Goal: Transaction & Acquisition: Purchase product/service

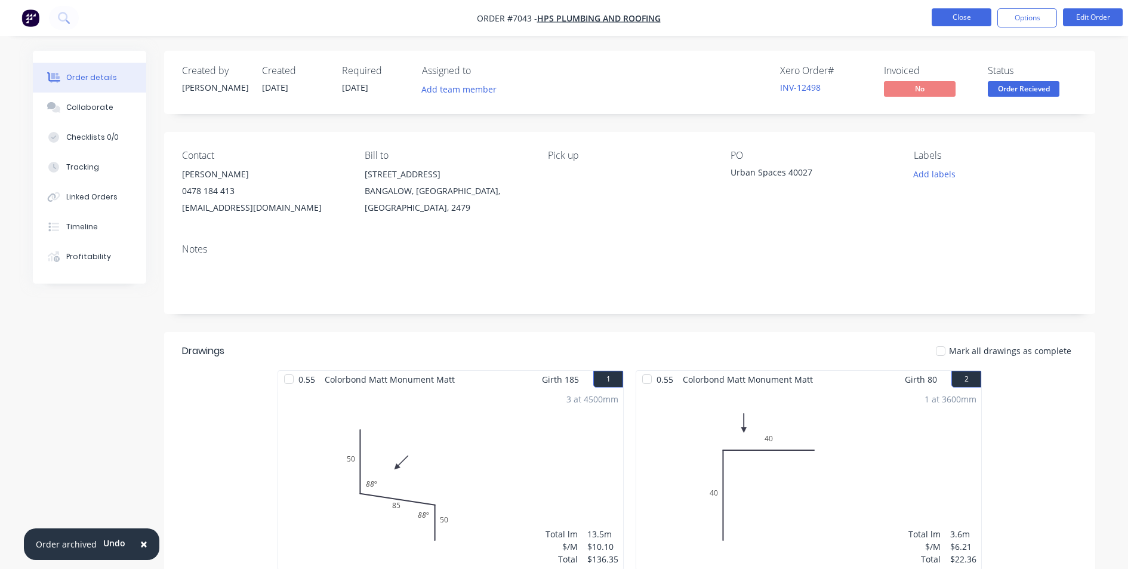
click at [949, 13] on button "Close" at bounding box center [962, 17] width 60 height 18
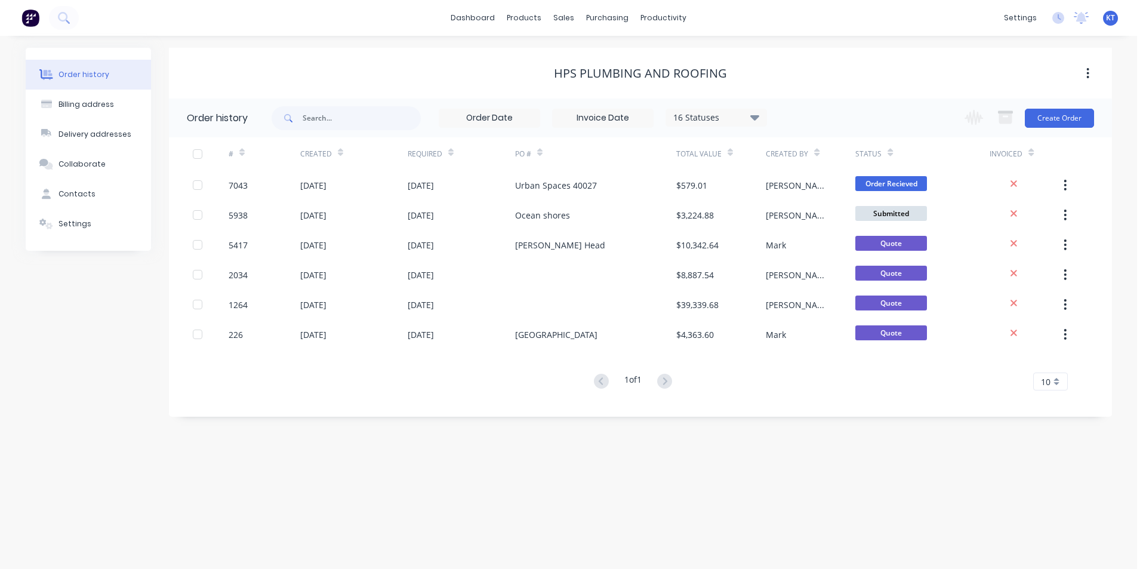
drag, startPoint x: 574, startPoint y: 21, endPoint x: 588, endPoint y: 58, distance: 38.9
click at [574, 21] on div "sales" at bounding box center [563, 18] width 33 height 18
click at [588, 58] on div "Sales Orders" at bounding box center [608, 57] width 49 height 11
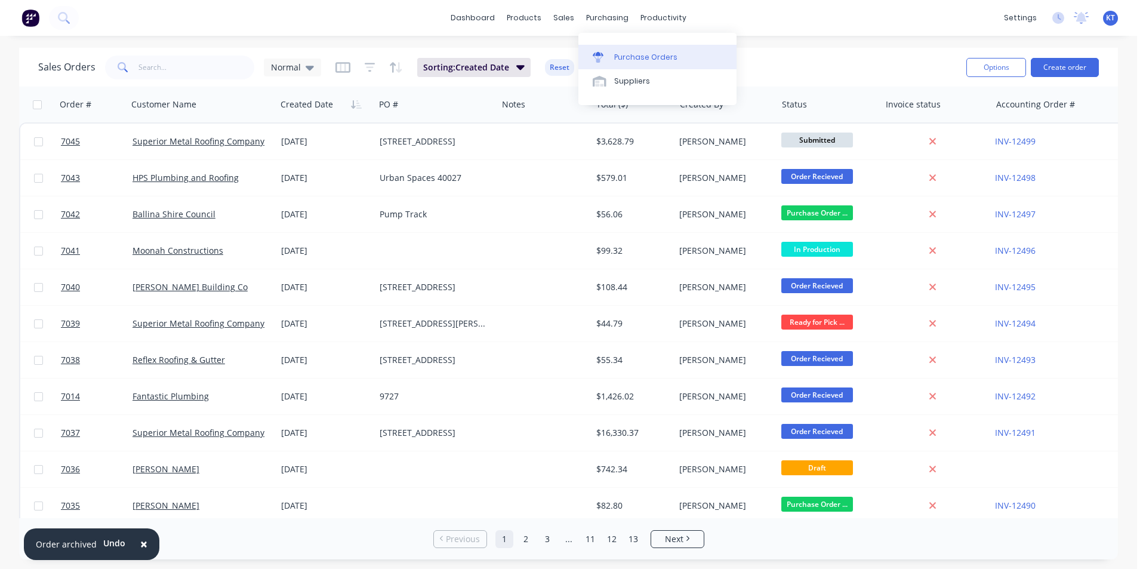
click at [617, 55] on div "Purchase Orders" at bounding box center [645, 57] width 63 height 11
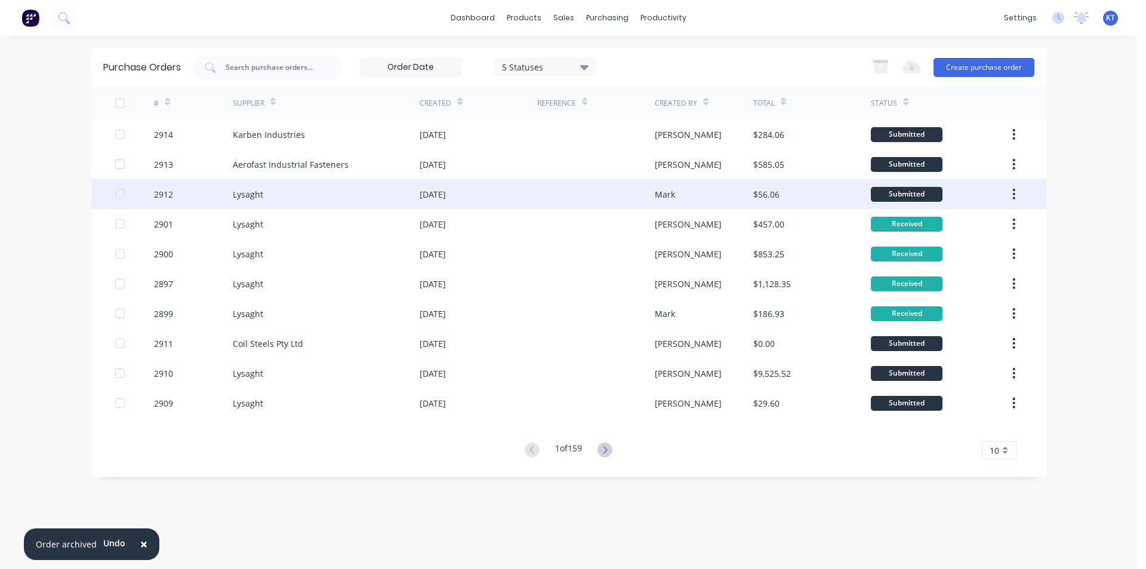
click at [310, 198] on div "Lysaght" at bounding box center [326, 194] width 187 height 30
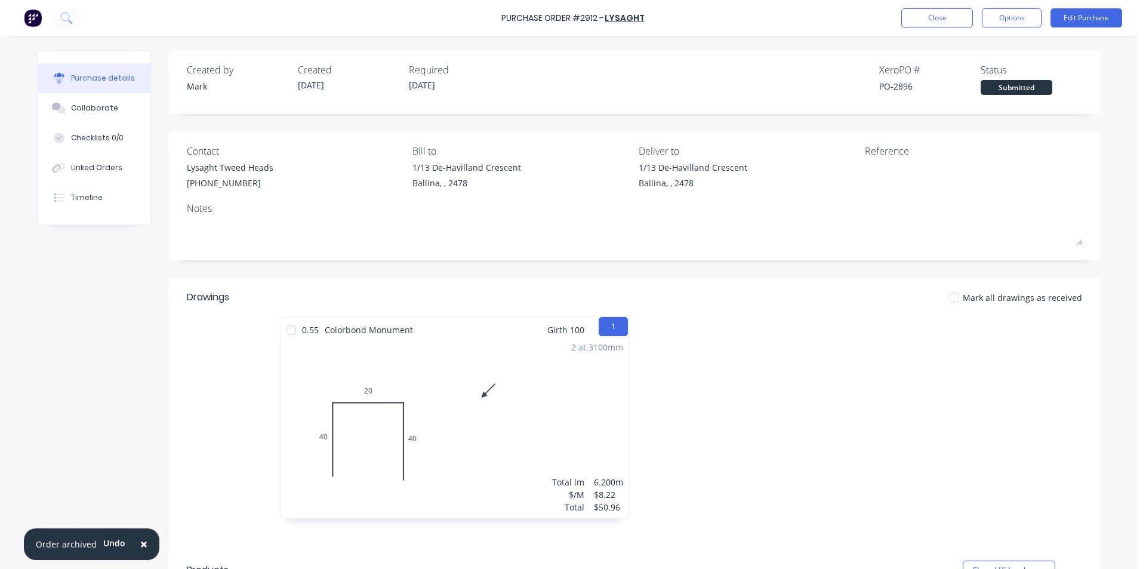
drag, startPoint x: 120, startPoint y: 119, endPoint x: 183, endPoint y: 90, distance: 68.9
click at [120, 120] on button "Collaborate" at bounding box center [94, 108] width 112 height 30
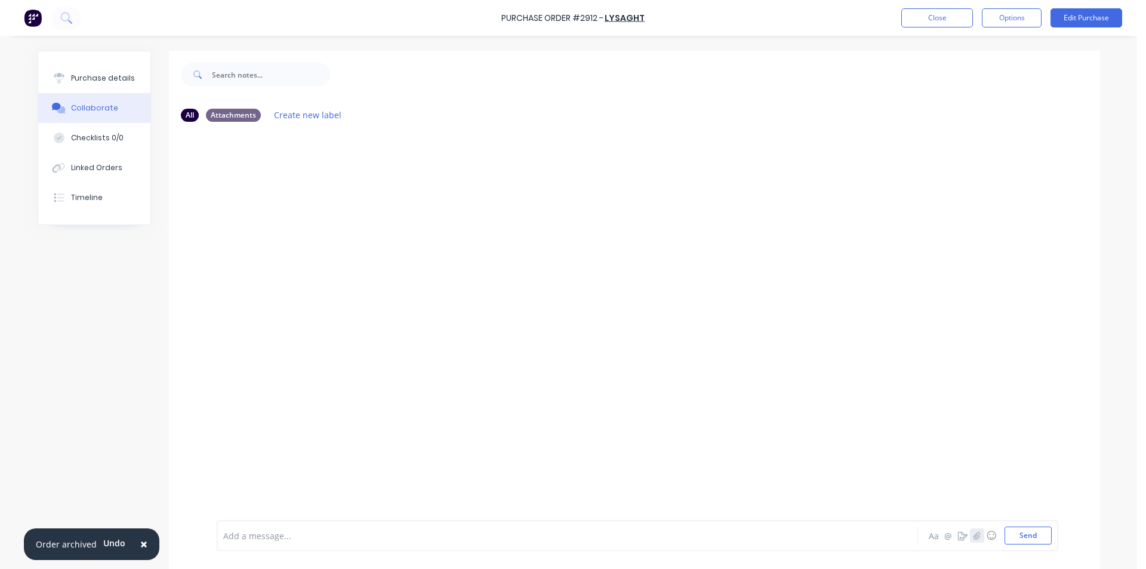
click at [974, 536] on icon "button" at bounding box center [977, 535] width 7 height 8
click at [1027, 532] on button "Send" at bounding box center [1028, 536] width 47 height 18
click at [946, 23] on button "Close" at bounding box center [938, 17] width 72 height 19
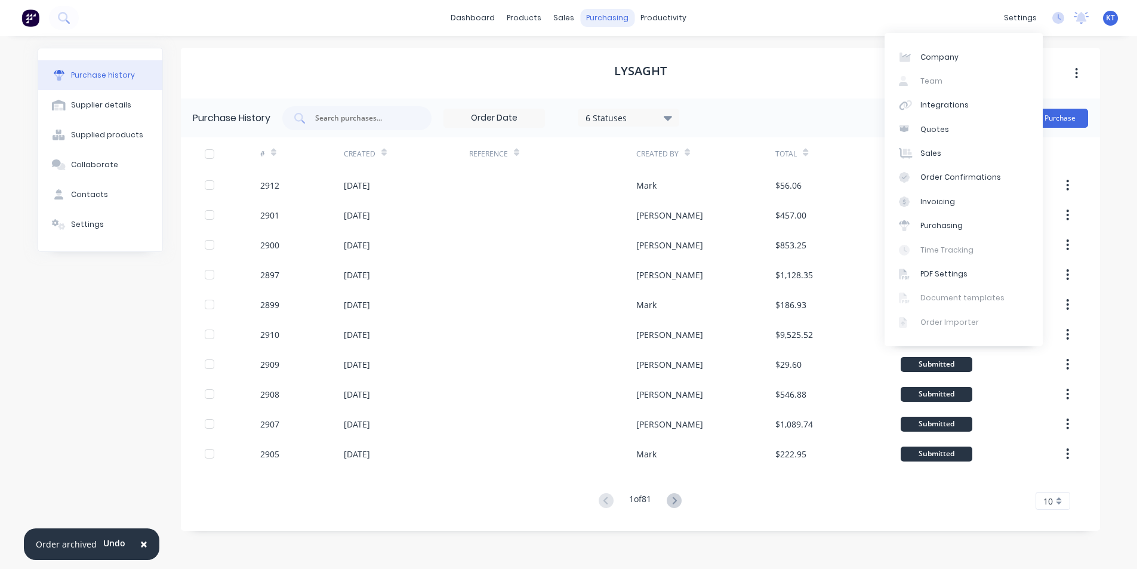
click at [602, 18] on div "purchasing" at bounding box center [607, 18] width 54 height 18
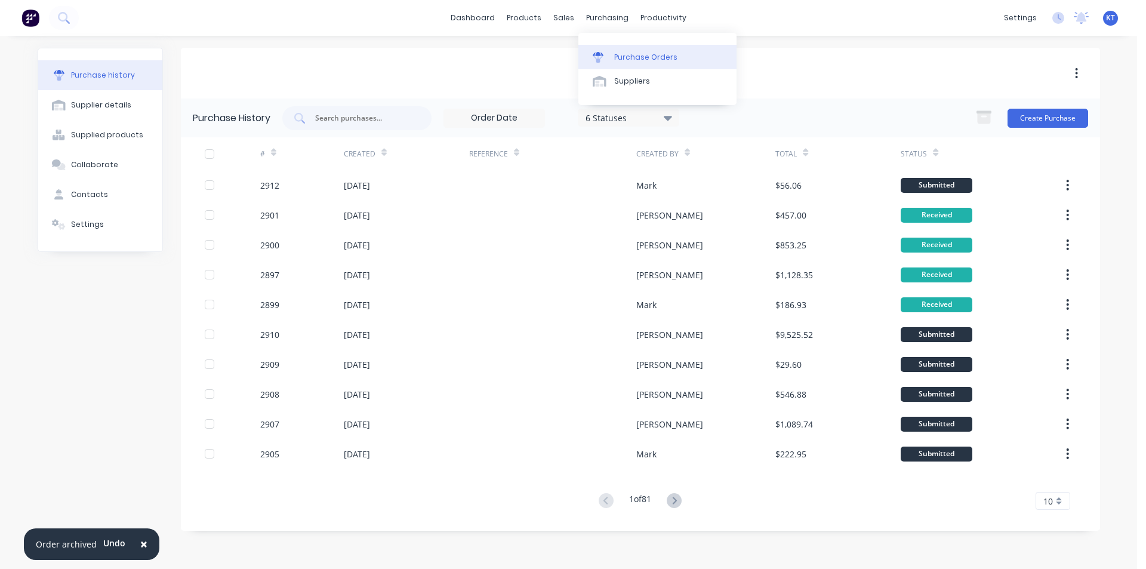
click at [619, 54] on div "Purchase Orders" at bounding box center [645, 57] width 63 height 11
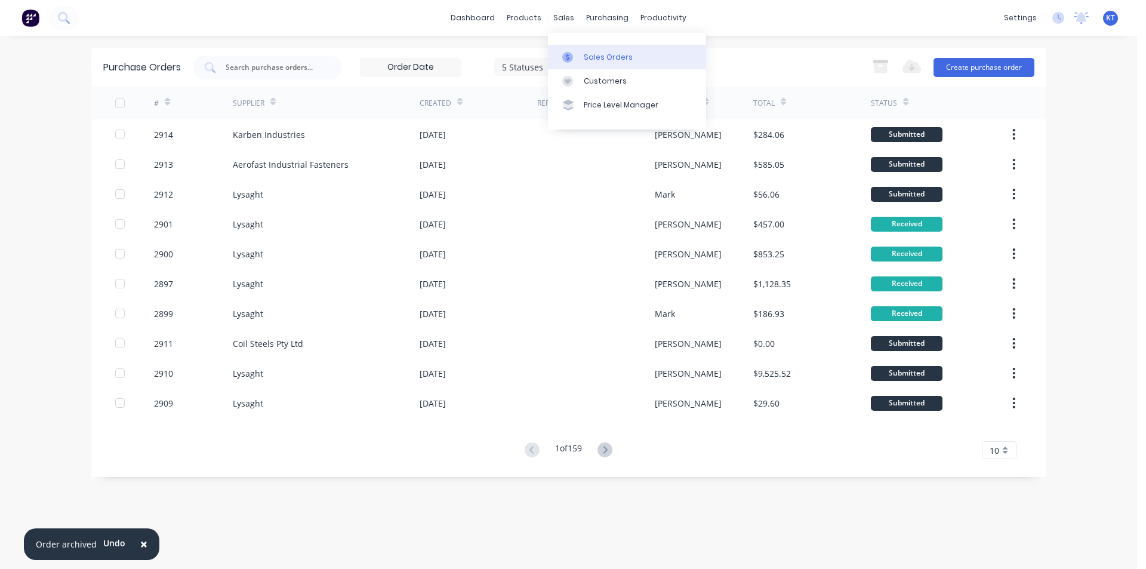
click at [573, 59] on icon at bounding box center [567, 57] width 11 height 11
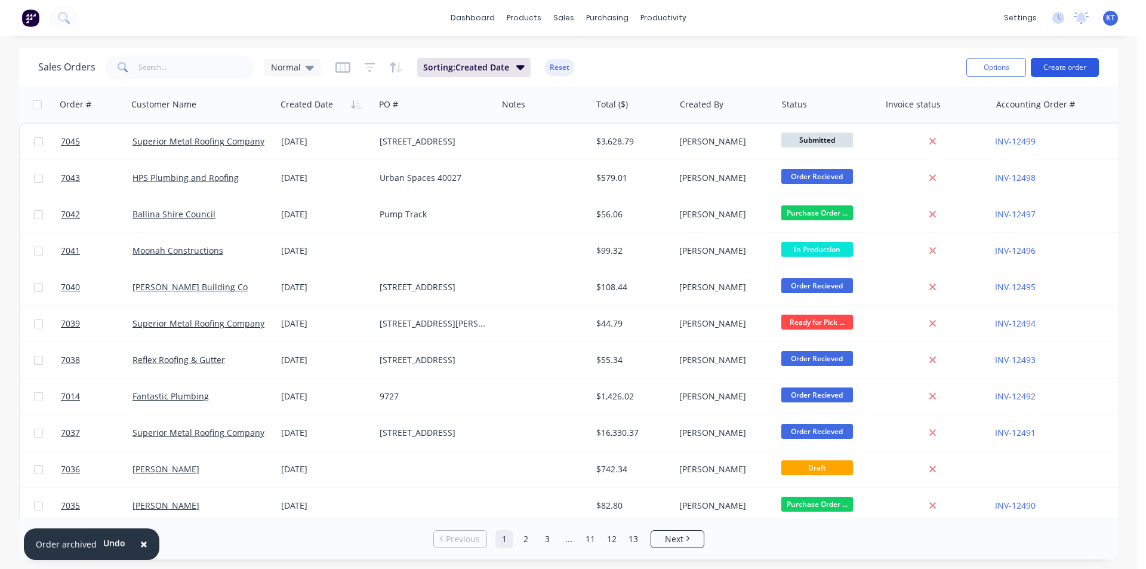
click at [1079, 68] on button "Create order" at bounding box center [1065, 67] width 68 height 19
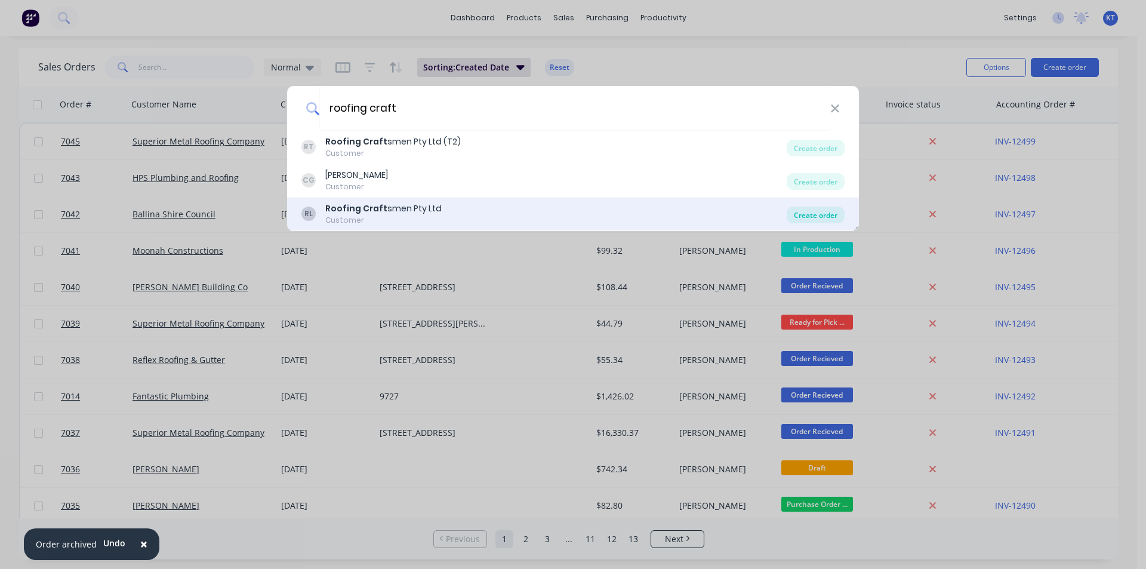
type input "roofing craft"
click at [818, 216] on div "Create order" at bounding box center [816, 215] width 58 height 17
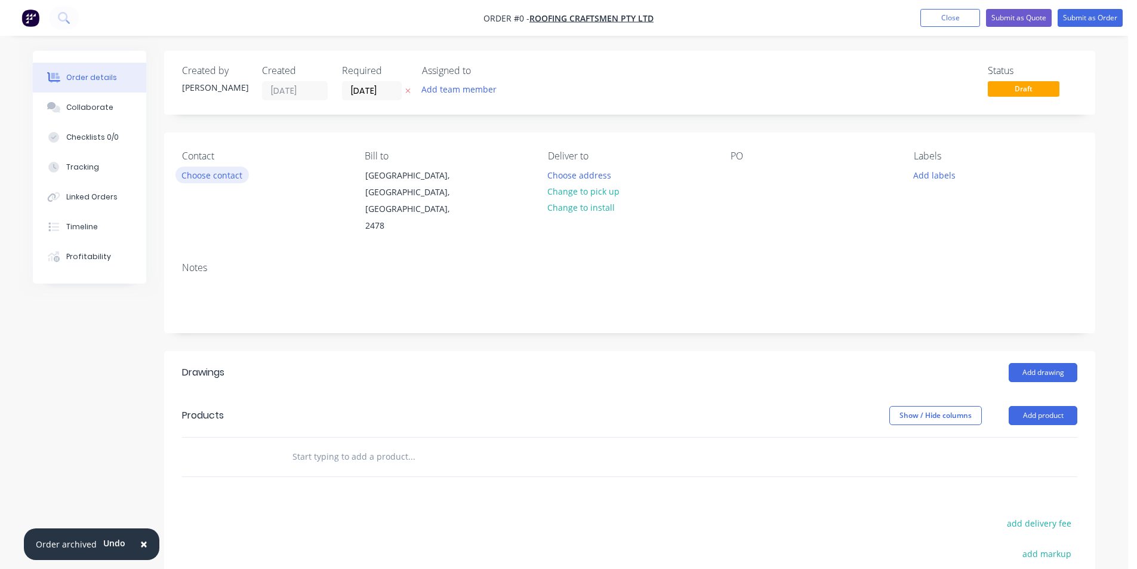
click at [220, 170] on button "Choose contact" at bounding box center [212, 175] width 73 height 16
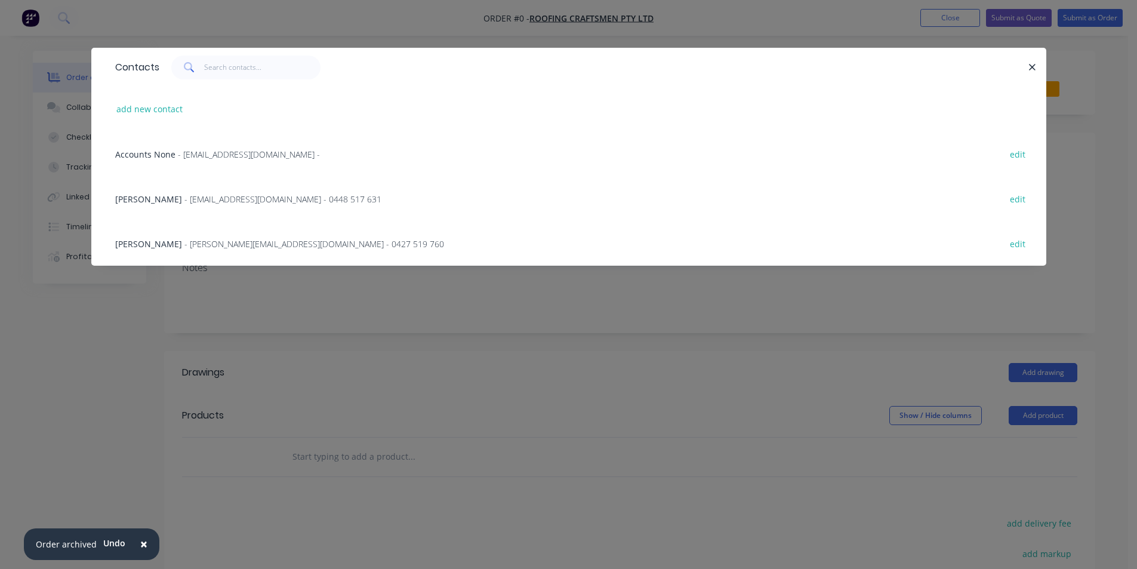
click at [204, 195] on span "- [EMAIL_ADDRESS][DOMAIN_NAME] - 0448 517 631" at bounding box center [282, 198] width 197 height 11
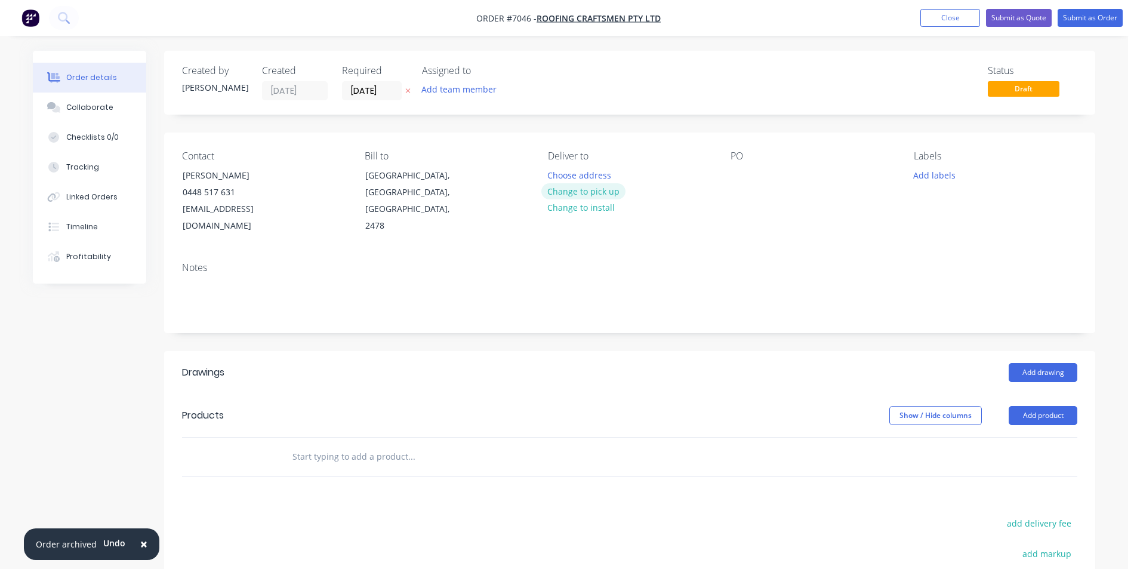
click at [580, 184] on button "Change to pick up" at bounding box center [584, 191] width 85 height 16
click at [724, 178] on div "Contact [PERSON_NAME] [PHONE_NUMBER] [EMAIL_ADDRESS][DOMAIN_NAME] Bill to [GEOG…" at bounding box center [629, 193] width 931 height 120
click at [746, 174] on div at bounding box center [740, 175] width 19 height 17
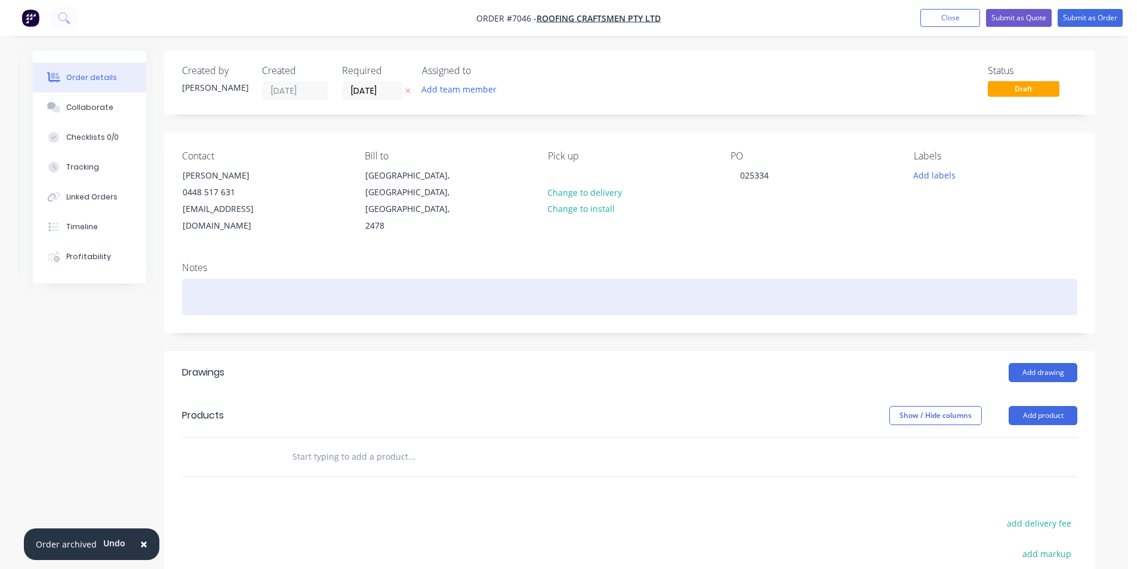
click at [218, 279] on div at bounding box center [630, 297] width 896 height 36
click at [189, 287] on div "Leave outside for pick up in the morning********" at bounding box center [630, 297] width 896 height 36
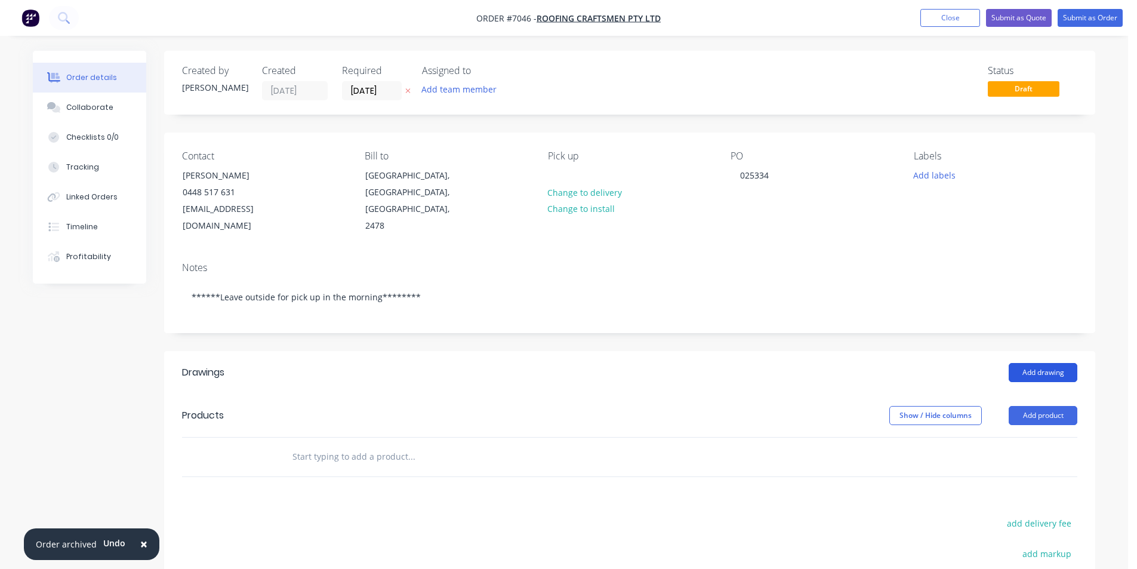
click at [1043, 363] on button "Add drawing" at bounding box center [1043, 372] width 69 height 19
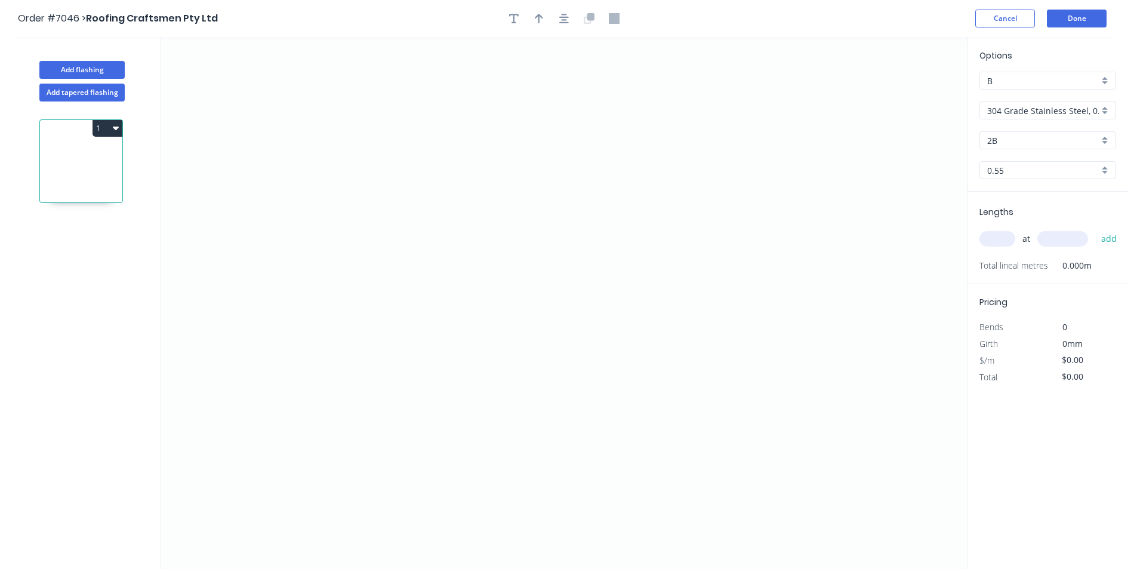
click at [1012, 105] on input "304 Grade Stainless Steel, 0.9mm Perforated Pattern 208 - 2mm hole" at bounding box center [1043, 110] width 112 height 13
click at [1026, 180] on div "Colorbond" at bounding box center [1048, 175] width 136 height 21
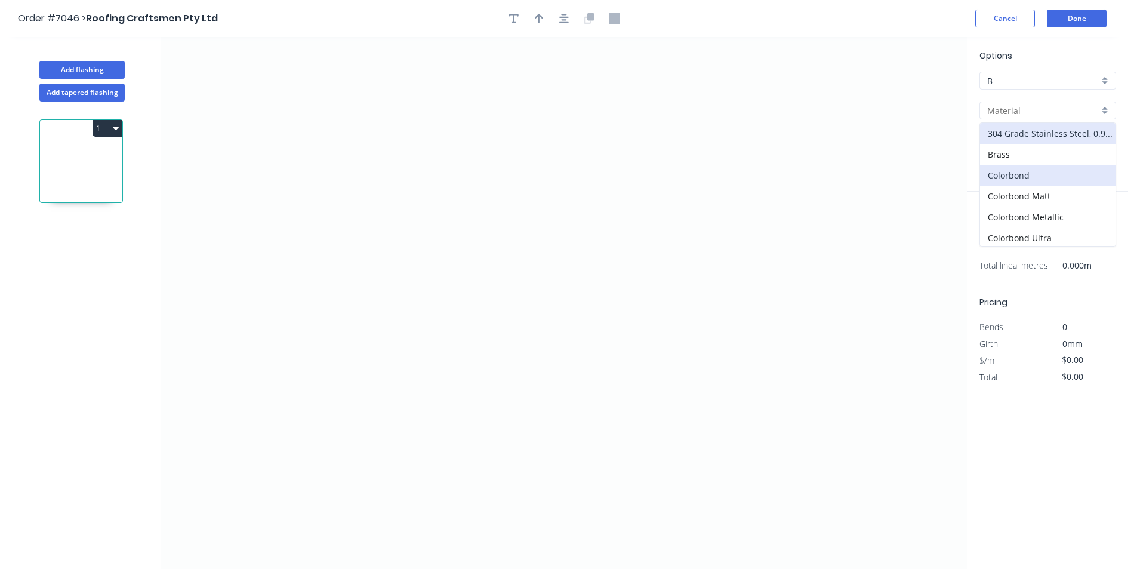
type input "Colorbond"
type input "Basalt"
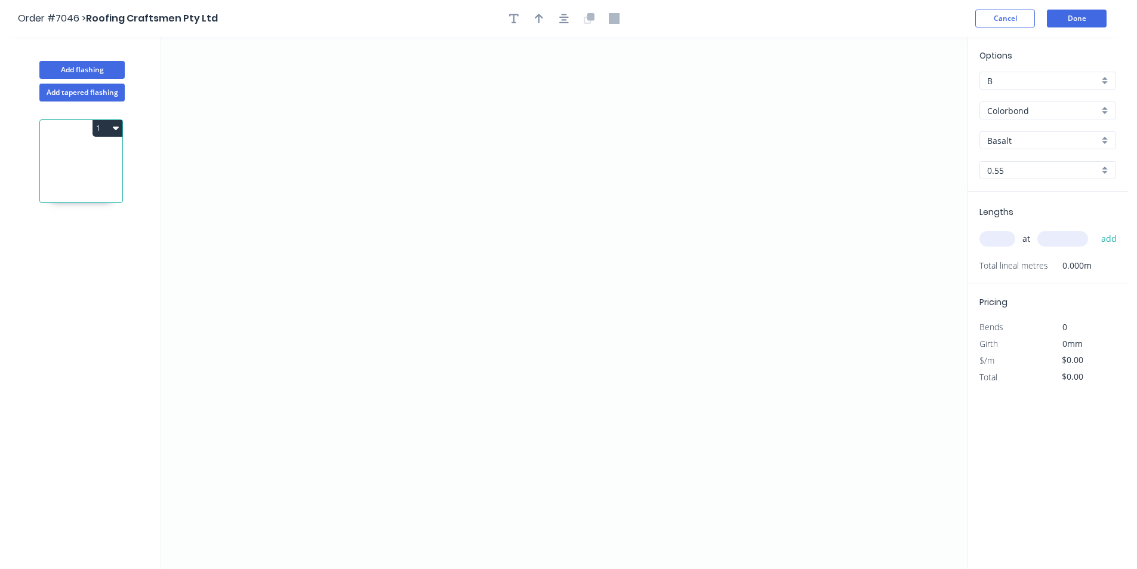
click at [1033, 138] on input "Basalt" at bounding box center [1043, 140] width 112 height 13
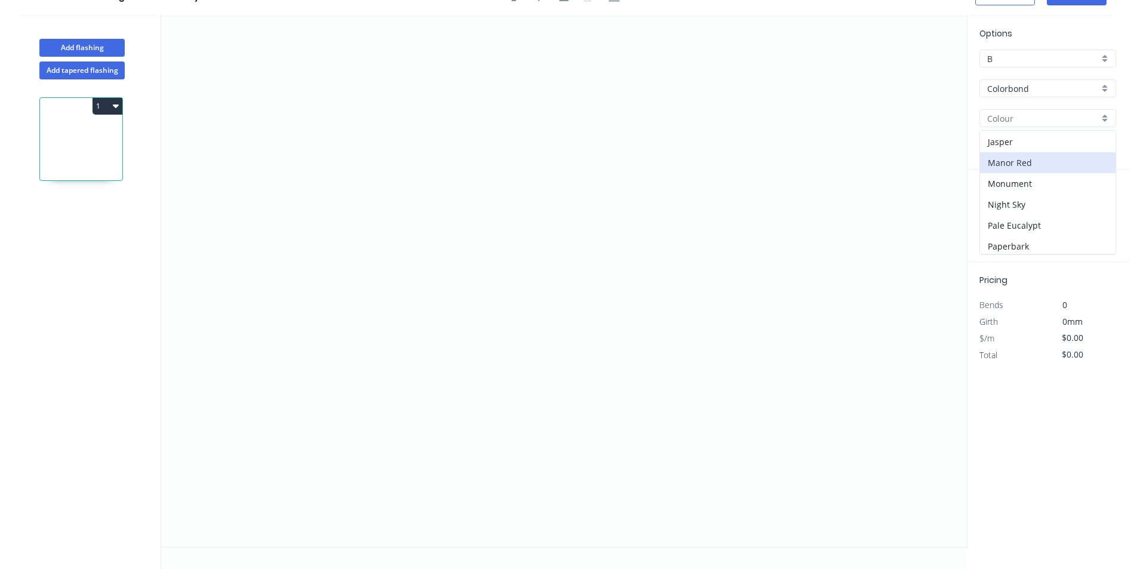
scroll to position [277, 0]
click at [1013, 149] on div "Pale Eucalypt" at bounding box center [1048, 156] width 136 height 21
type input "Pale Eucalypt"
click at [462, 353] on icon "0" at bounding box center [564, 281] width 806 height 532
click at [463, 309] on icon "0" at bounding box center [564, 281] width 806 height 532
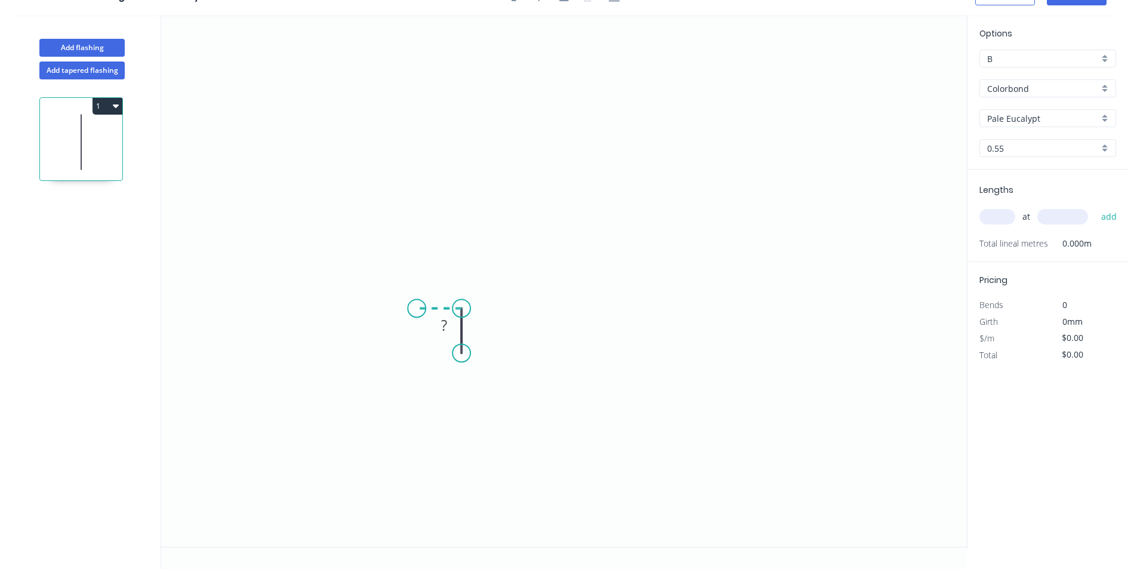
click at [417, 309] on icon "0 ?" at bounding box center [564, 281] width 806 height 532
click at [414, 168] on icon "0 ? ?" at bounding box center [564, 281] width 806 height 532
click at [696, 168] on icon "0 ? ? ?" at bounding box center [564, 281] width 806 height 532
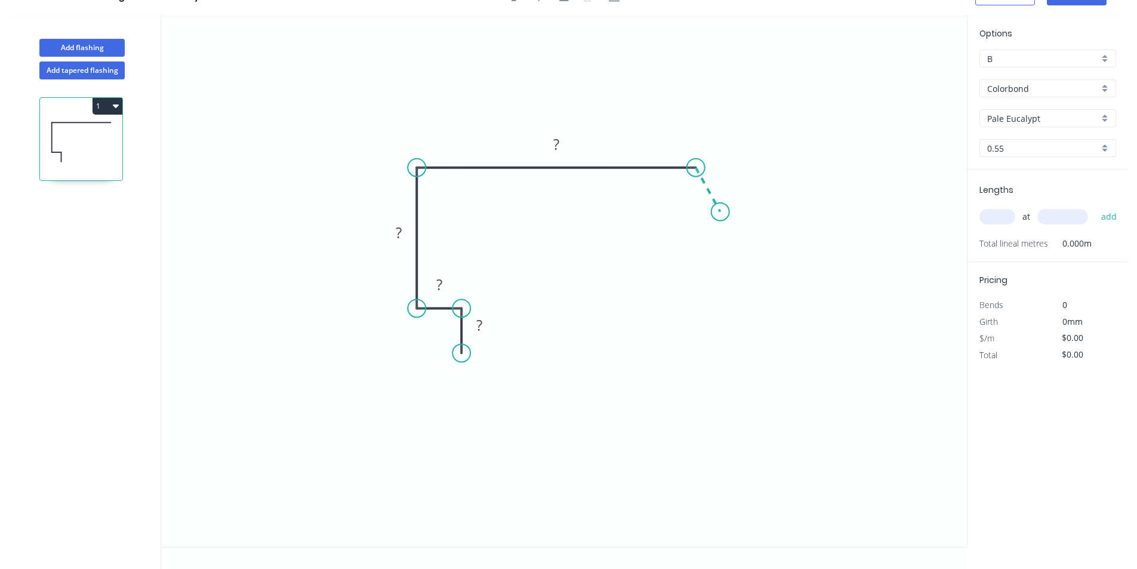
click at [721, 212] on icon "0 ? ? ? ?" at bounding box center [564, 281] width 806 height 532
click at [724, 171] on tspan "?" at bounding box center [724, 175] width 6 height 20
type input "$29.58"
click at [681, 190] on tspan "º" at bounding box center [683, 193] width 5 height 20
click at [1013, 211] on input "text" at bounding box center [998, 217] width 36 height 16
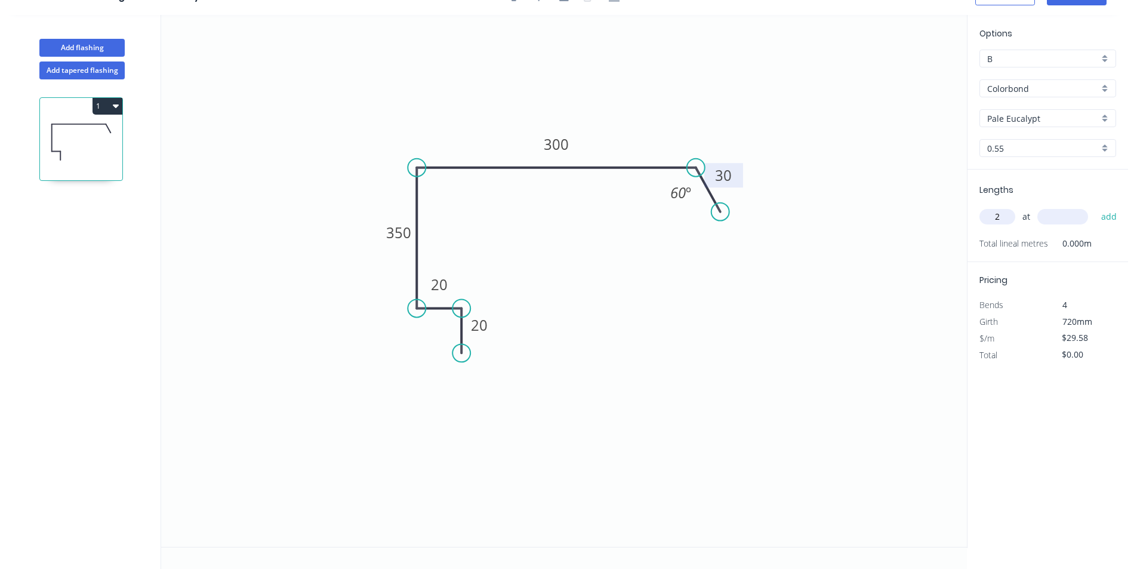
type input "2"
type input "5500"
click at [1096, 207] on button "add" at bounding box center [1110, 217] width 28 height 20
click at [113, 107] on icon "button" at bounding box center [116, 106] width 6 height 10
click at [101, 146] on button "Duplicate" at bounding box center [65, 136] width 113 height 24
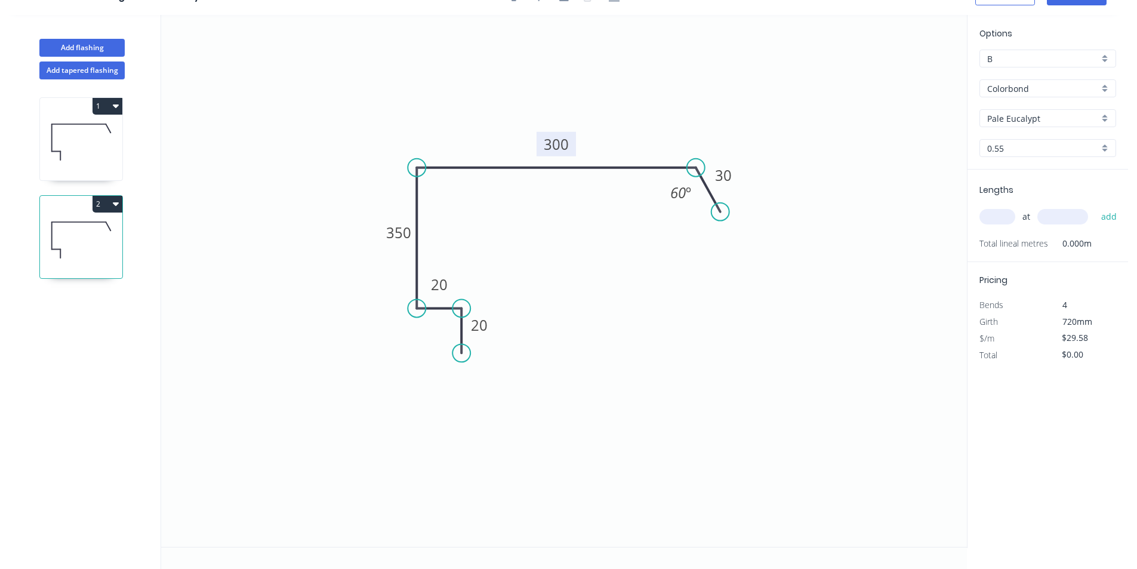
click at [575, 152] on rect at bounding box center [556, 144] width 39 height 24
click at [568, 136] on tspan "300" at bounding box center [556, 144] width 25 height 20
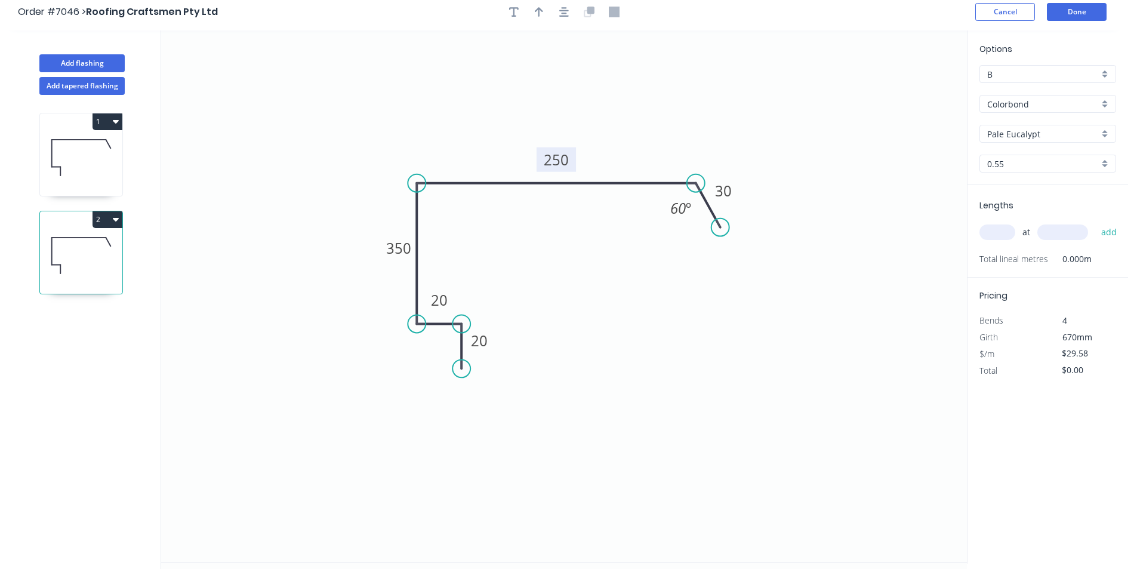
scroll to position [0, 0]
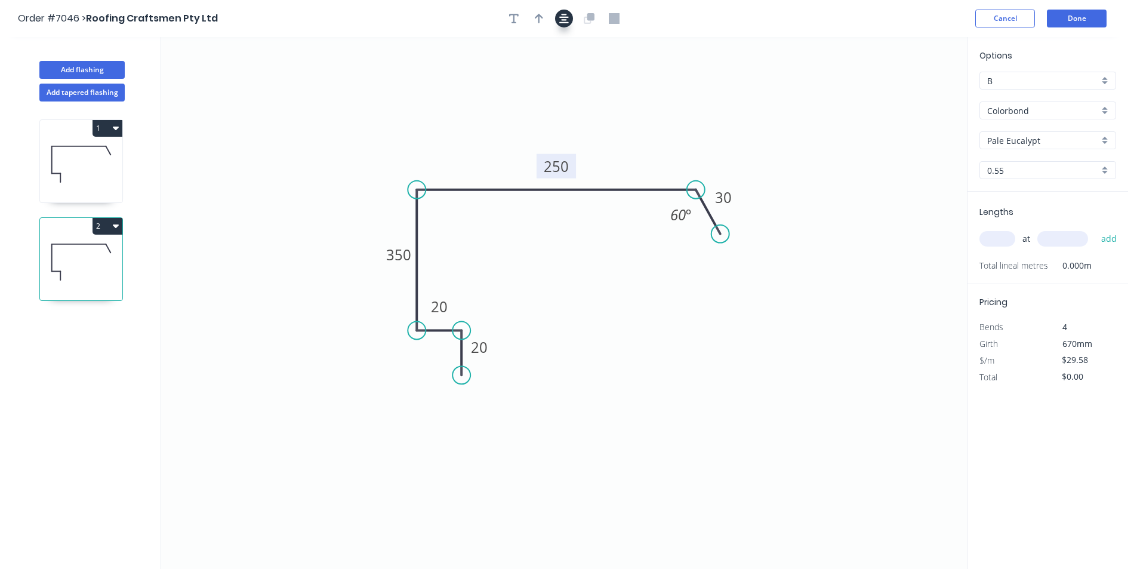
click at [568, 20] on icon "button" at bounding box center [564, 18] width 10 height 11
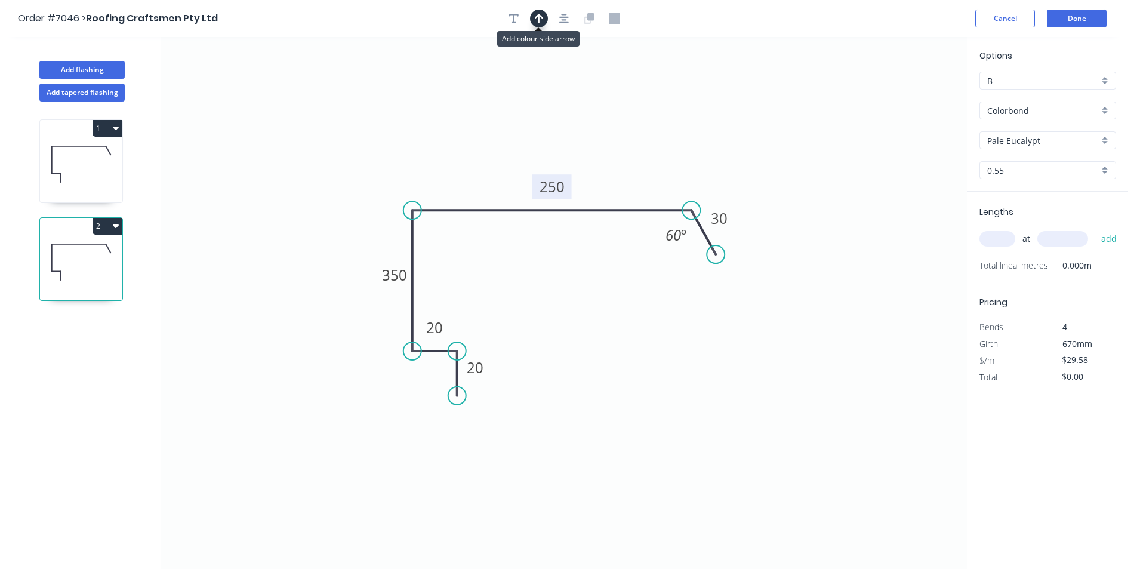
click at [540, 17] on icon "button" at bounding box center [539, 18] width 8 height 11
drag, startPoint x: 909, startPoint y: 94, endPoint x: 510, endPoint y: 195, distance: 411.4
click at [587, 159] on icon at bounding box center [588, 145] width 11 height 38
click at [112, 159] on icon at bounding box center [81, 164] width 82 height 76
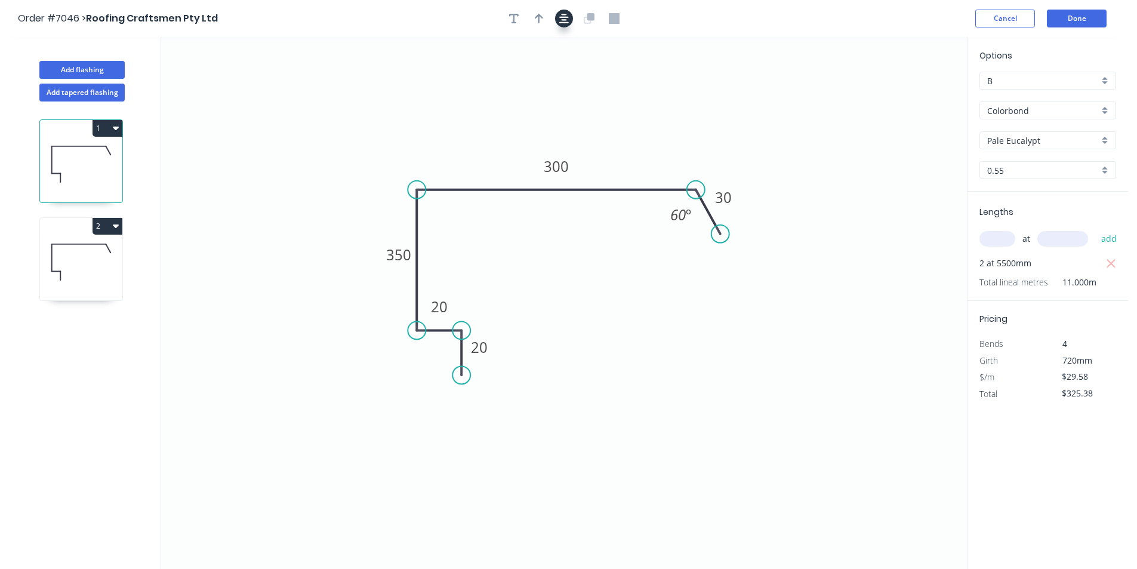
click at [564, 17] on icon "button" at bounding box center [564, 19] width 10 height 10
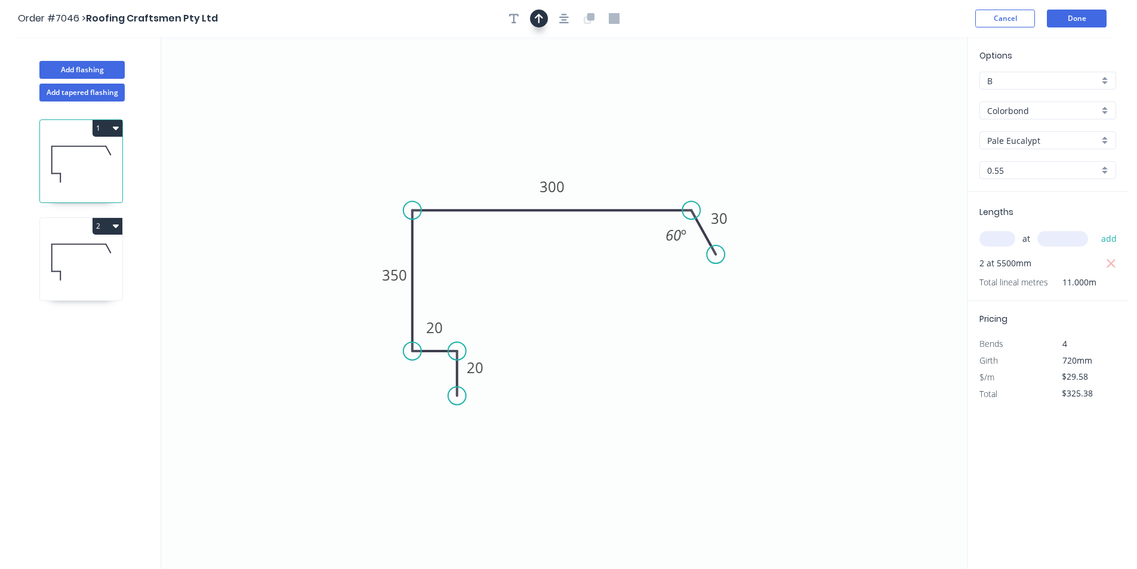
click at [547, 21] on button "button" at bounding box center [539, 19] width 18 height 18
drag, startPoint x: 907, startPoint y: 97, endPoint x: 516, endPoint y: 190, distance: 401.3
click at [518, 192] on icon at bounding box center [517, 182] width 11 height 38
drag, startPoint x: 113, startPoint y: 166, endPoint x: 119, endPoint y: 208, distance: 42.2
click at [112, 166] on icon at bounding box center [81, 164] width 82 height 76
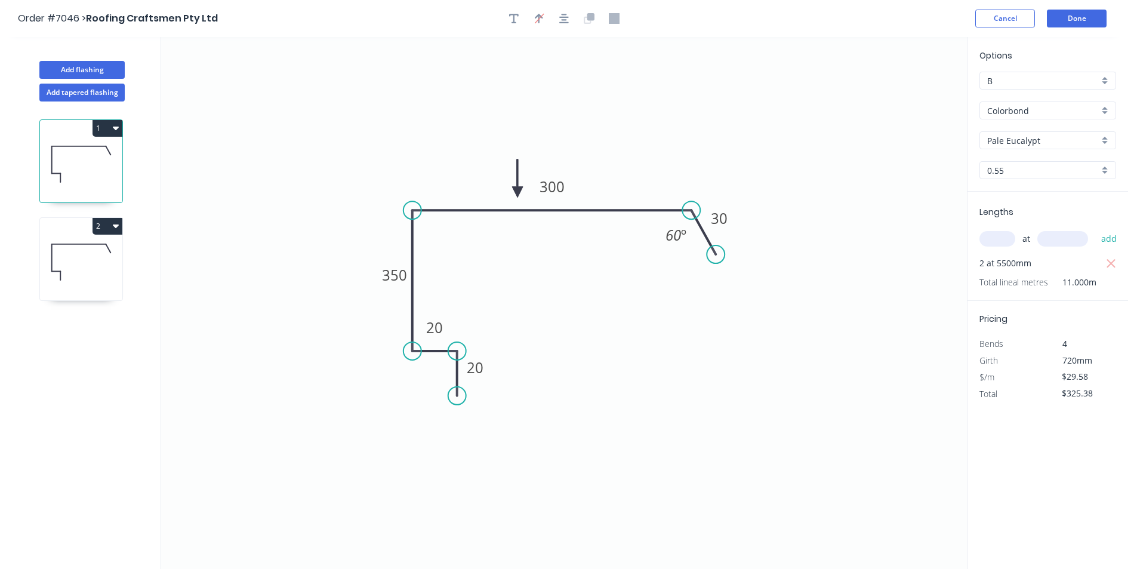
click at [107, 238] on icon at bounding box center [81, 262] width 82 height 76
type input "$0.00"
click at [1013, 246] on div "at add" at bounding box center [1049, 239] width 139 height 20
click at [1011, 241] on input "text" at bounding box center [998, 239] width 36 height 16
type input "2"
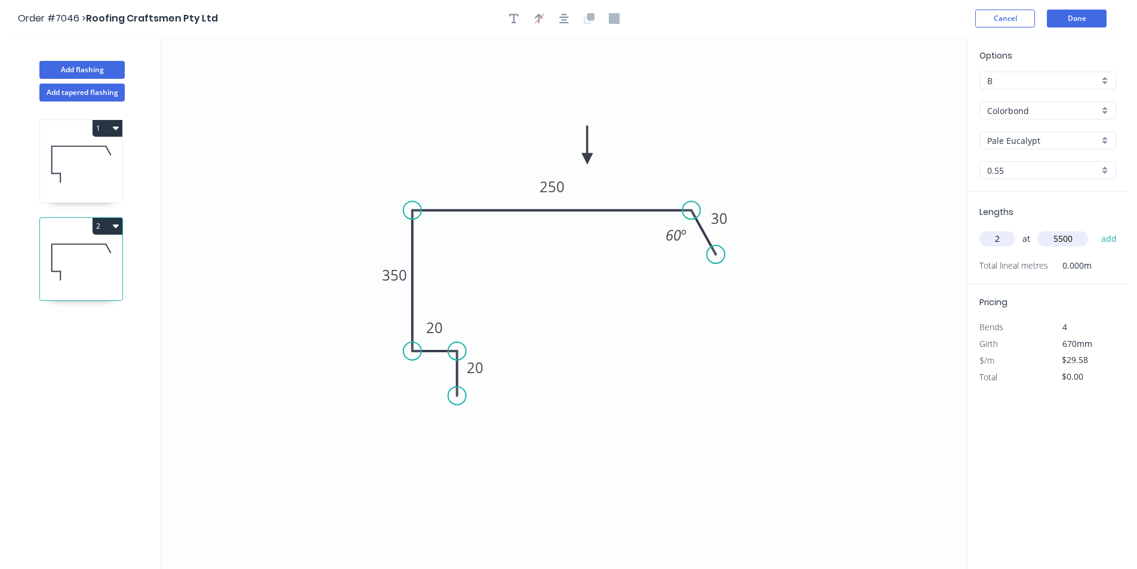
type input "5500"
click at [1096, 229] on button "add" at bounding box center [1110, 239] width 28 height 20
type input "$325.38"
click at [1093, 26] on button "Done" at bounding box center [1077, 19] width 60 height 18
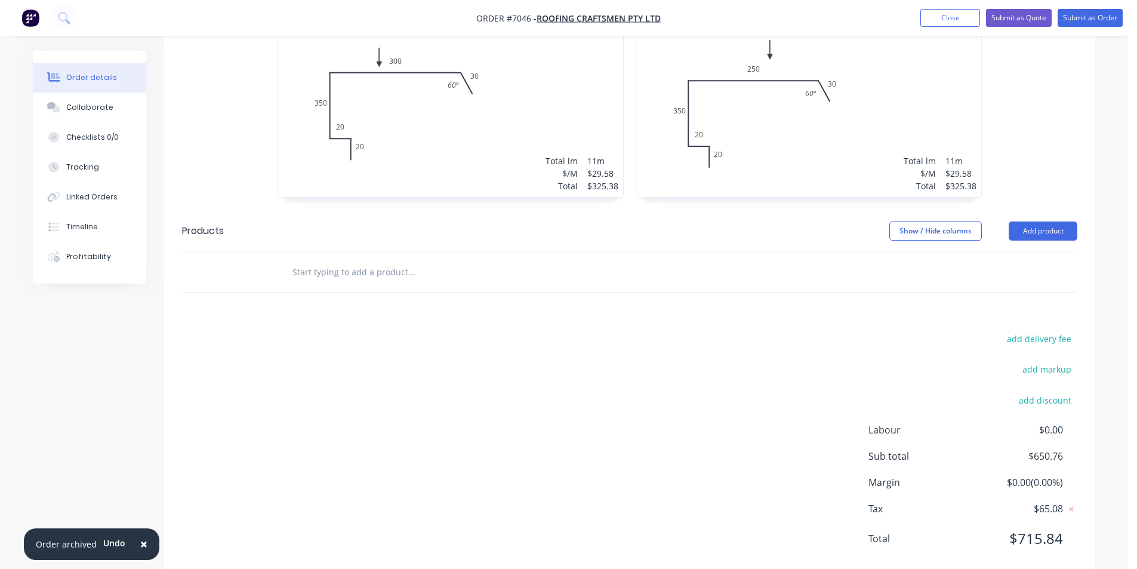
scroll to position [408, 0]
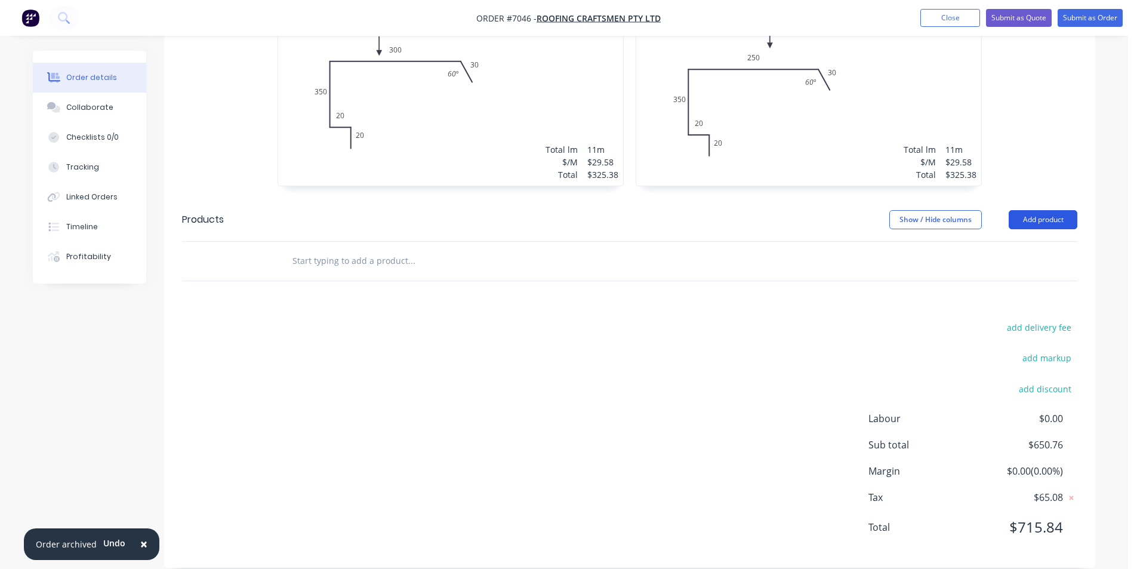
click at [1041, 210] on button "Add product" at bounding box center [1043, 219] width 69 height 19
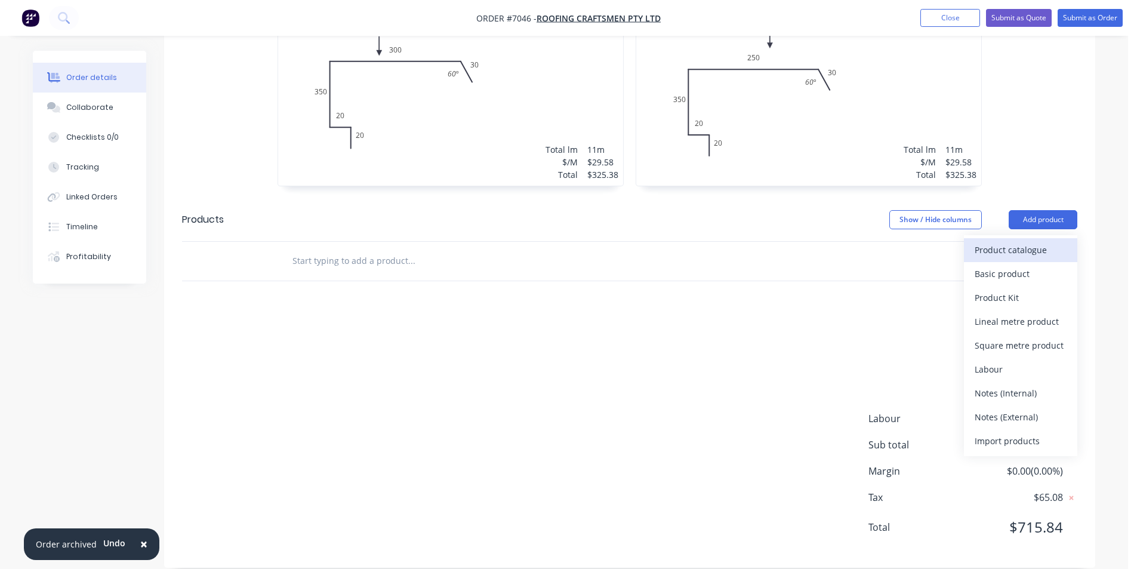
click at [1030, 241] on div "Product catalogue" at bounding box center [1021, 249] width 92 height 17
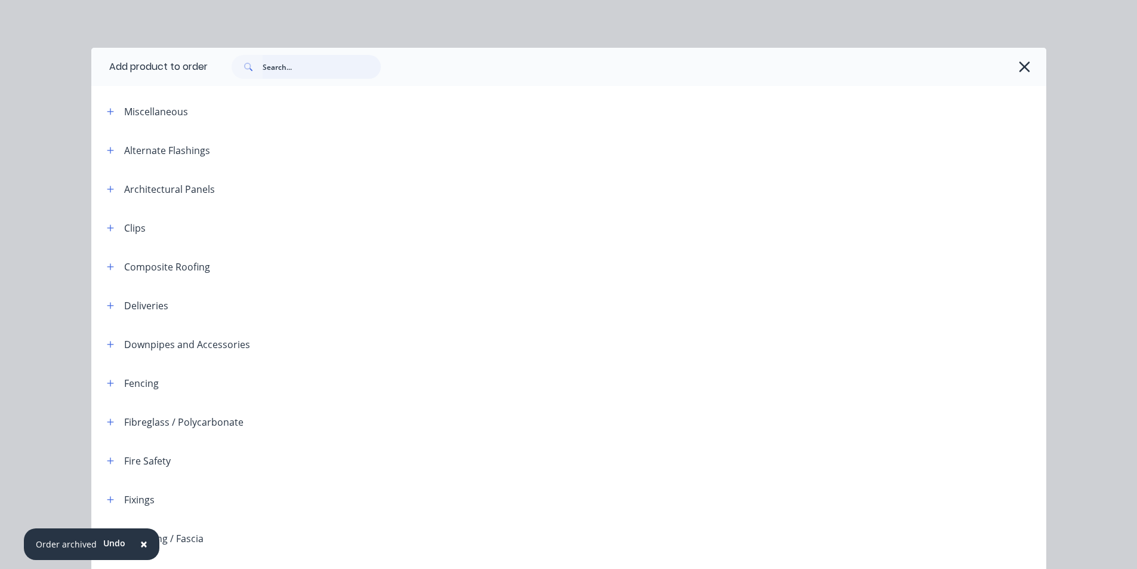
click at [331, 60] on input "text" at bounding box center [322, 67] width 118 height 24
type input "express"
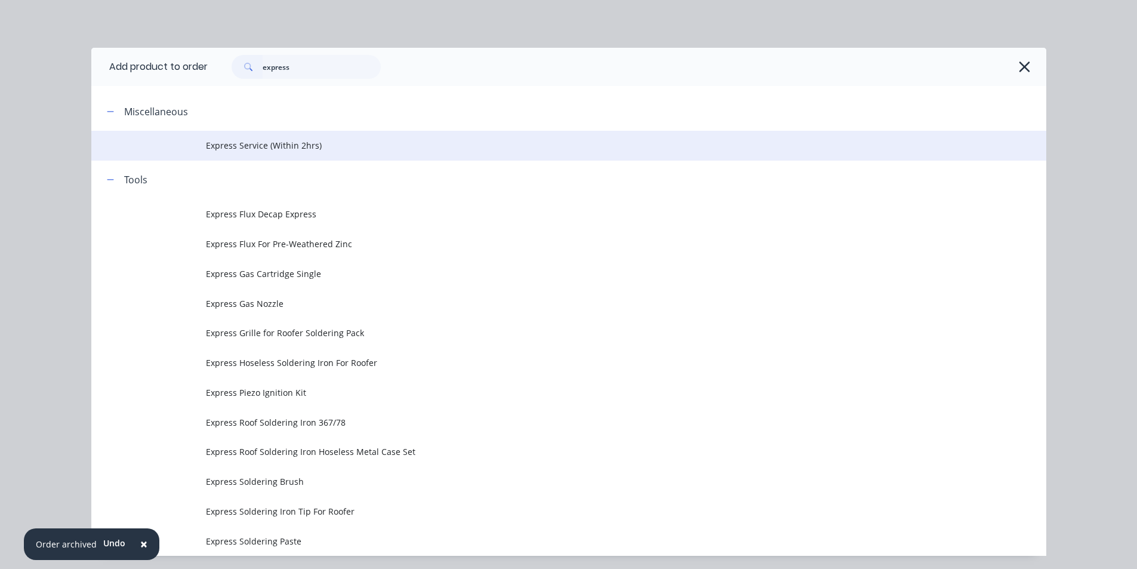
click at [291, 148] on span "Express Service (Within 2hrs)" at bounding box center [542, 145] width 672 height 13
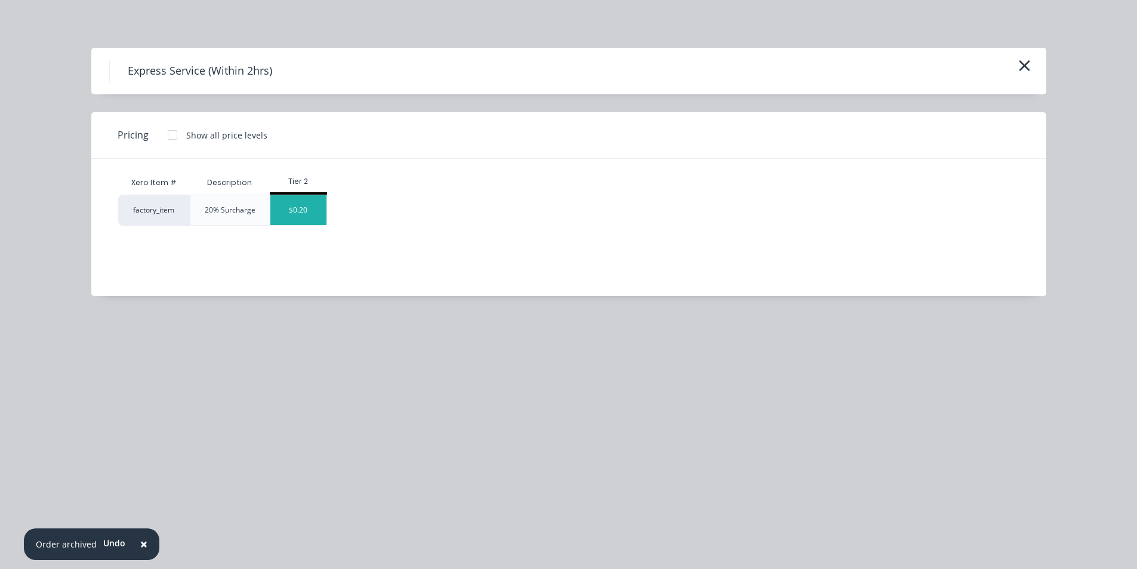
click at [309, 217] on div "$0.20" at bounding box center [298, 210] width 56 height 30
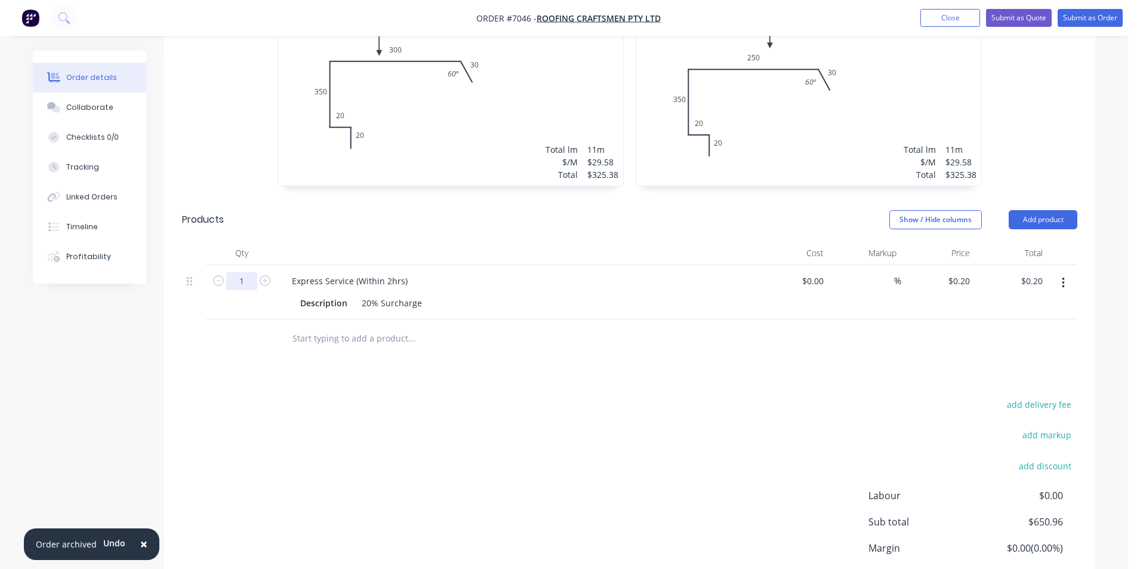
click at [251, 272] on input "1" at bounding box center [241, 281] width 31 height 18
type input "650"
type input "$130.00"
click at [887, 353] on div "Drawings Add drawing 0.55 Colorbond Pale Eucalypt Girth 720 1 0 20 20 350 300 3…" at bounding box center [629, 294] width 931 height 702
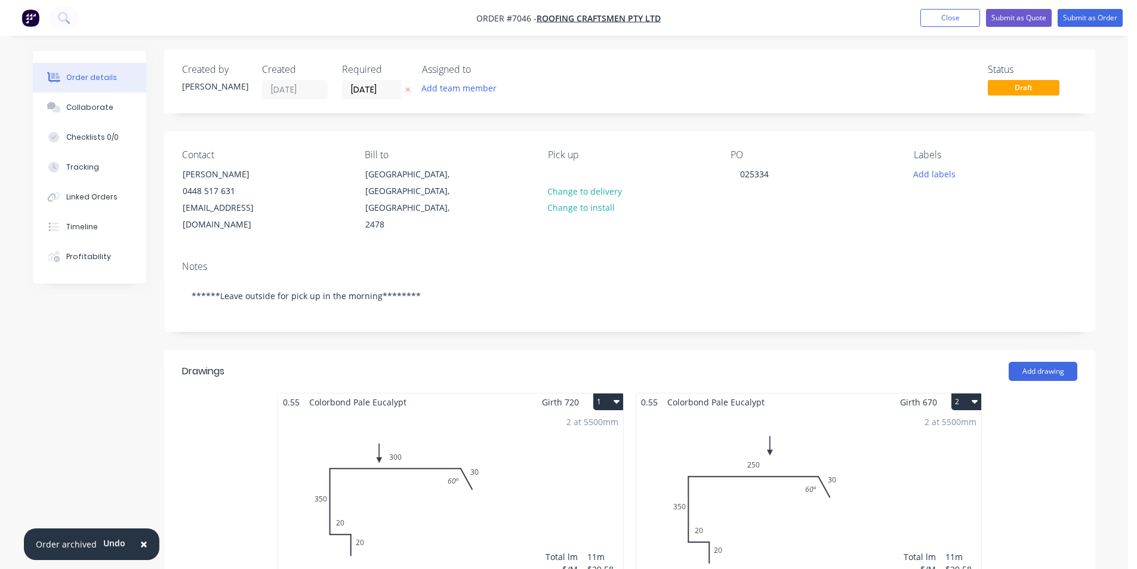
scroll to position [0, 0]
click at [1097, 17] on button "Submit as Order" at bounding box center [1090, 18] width 65 height 18
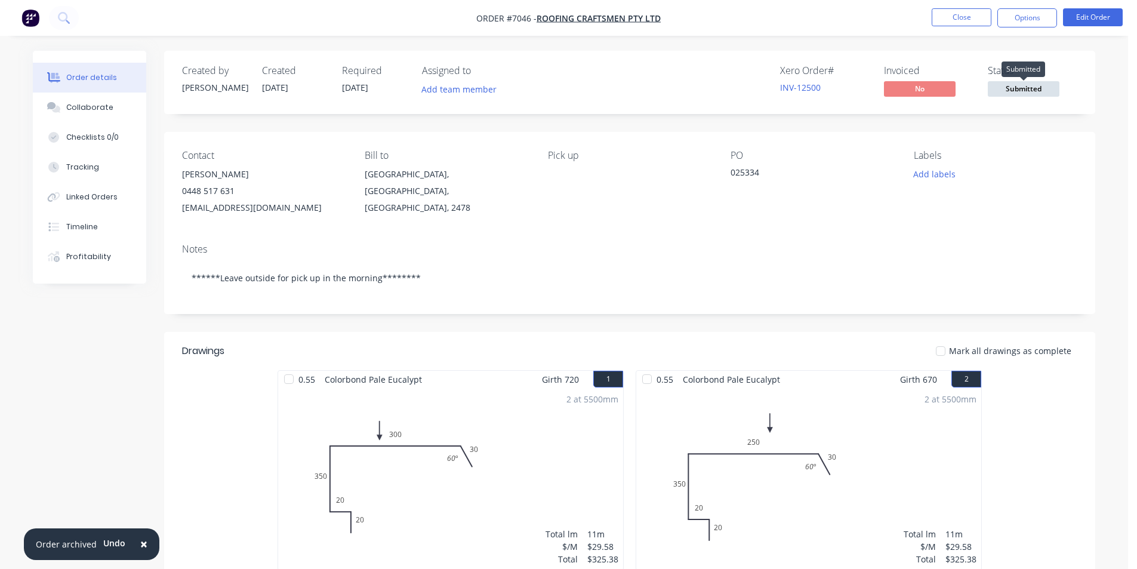
click at [1038, 84] on span "Submitted" at bounding box center [1024, 88] width 72 height 15
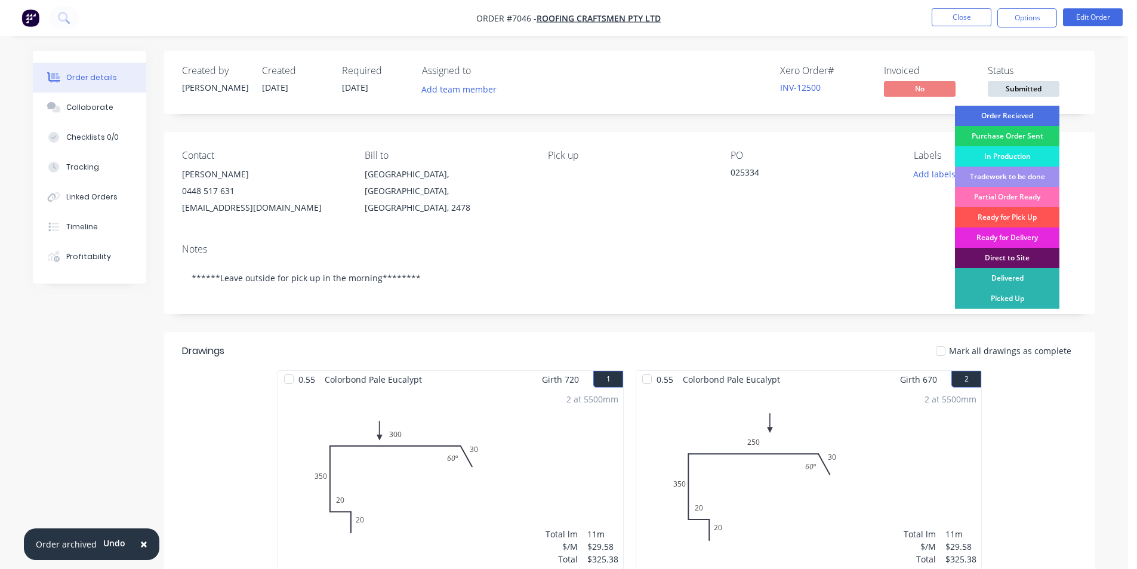
click at [1037, 108] on div "Order Recieved" at bounding box center [1007, 116] width 104 height 20
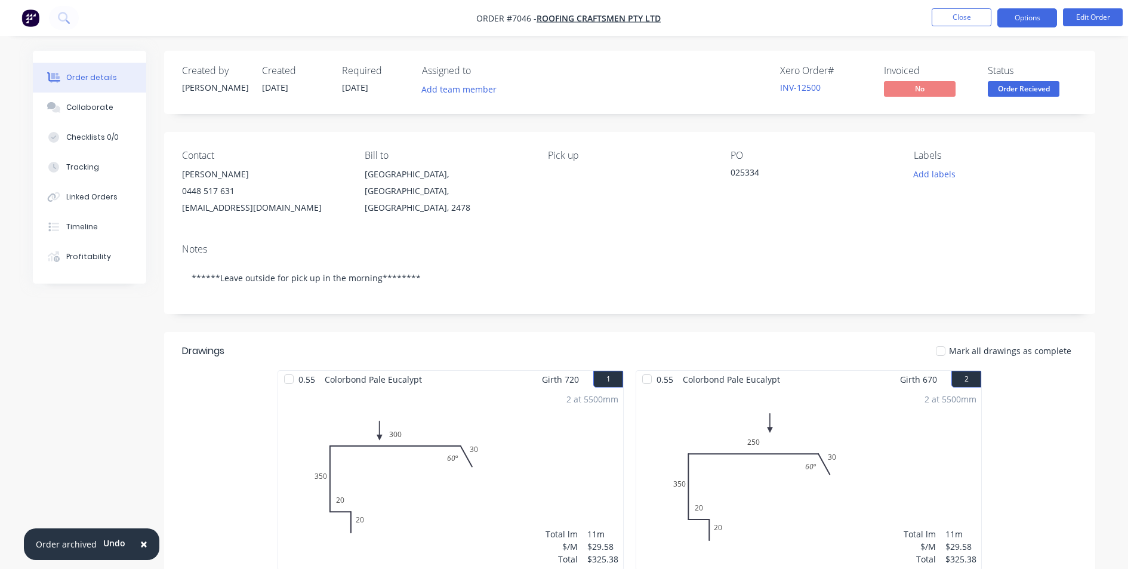
click at [1033, 21] on button "Options" at bounding box center [1028, 17] width 60 height 19
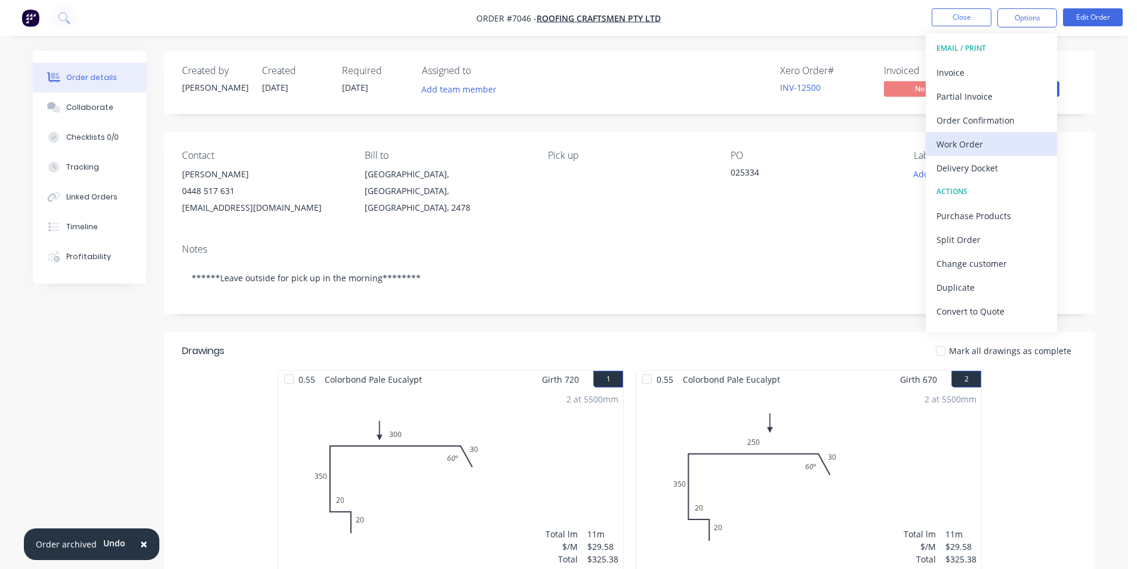
click at [970, 143] on div "Work Order" at bounding box center [992, 144] width 110 height 17
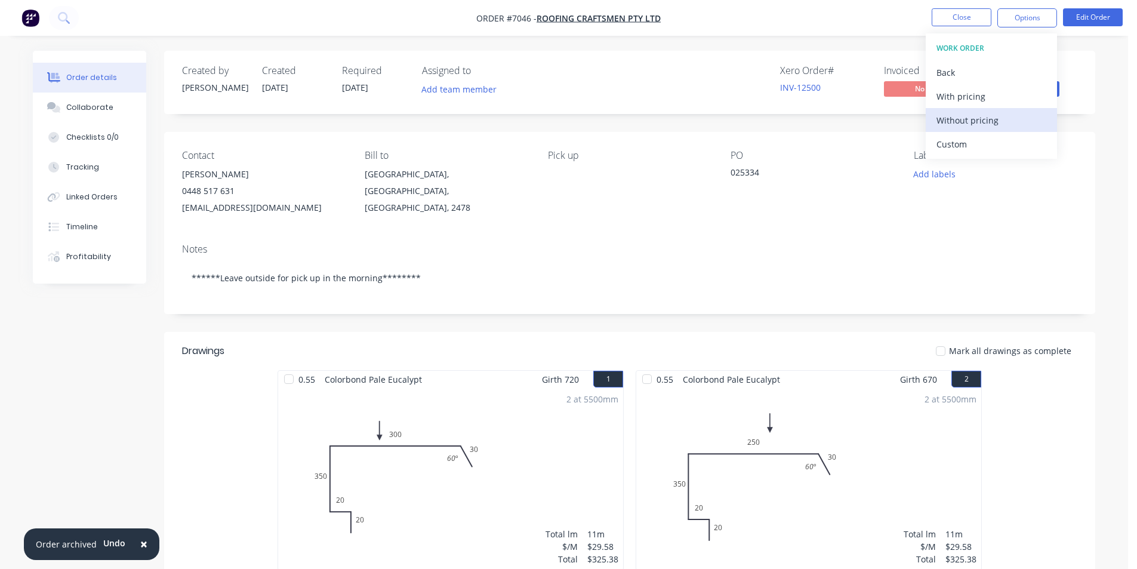
drag, startPoint x: 999, startPoint y: 123, endPoint x: 1021, endPoint y: 114, distance: 23.8
click at [998, 124] on div "Without pricing" at bounding box center [992, 120] width 110 height 17
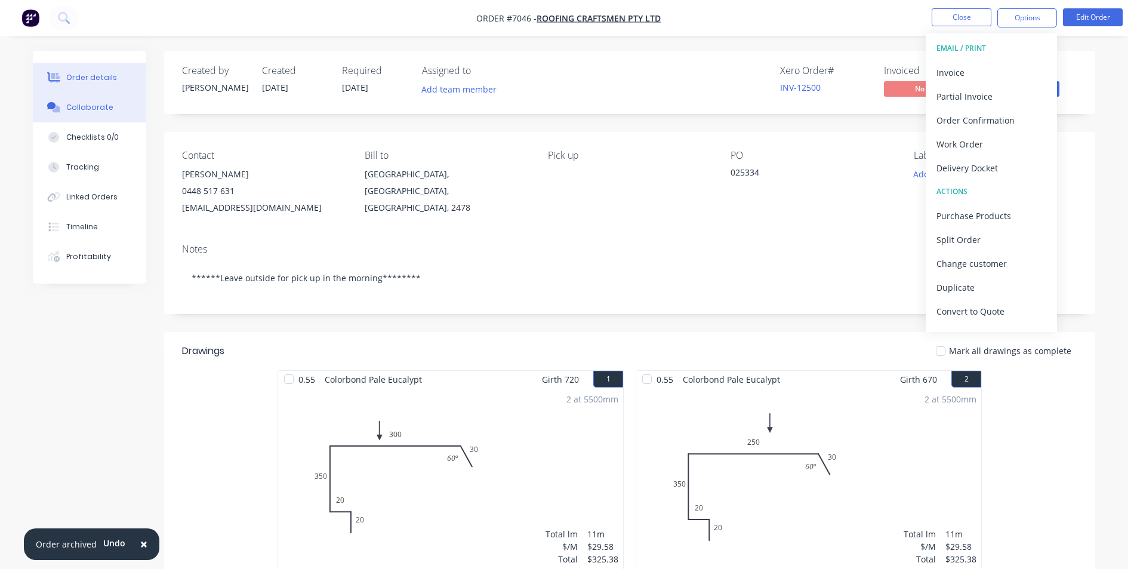
click at [102, 106] on div "Collaborate" at bounding box center [89, 107] width 47 height 11
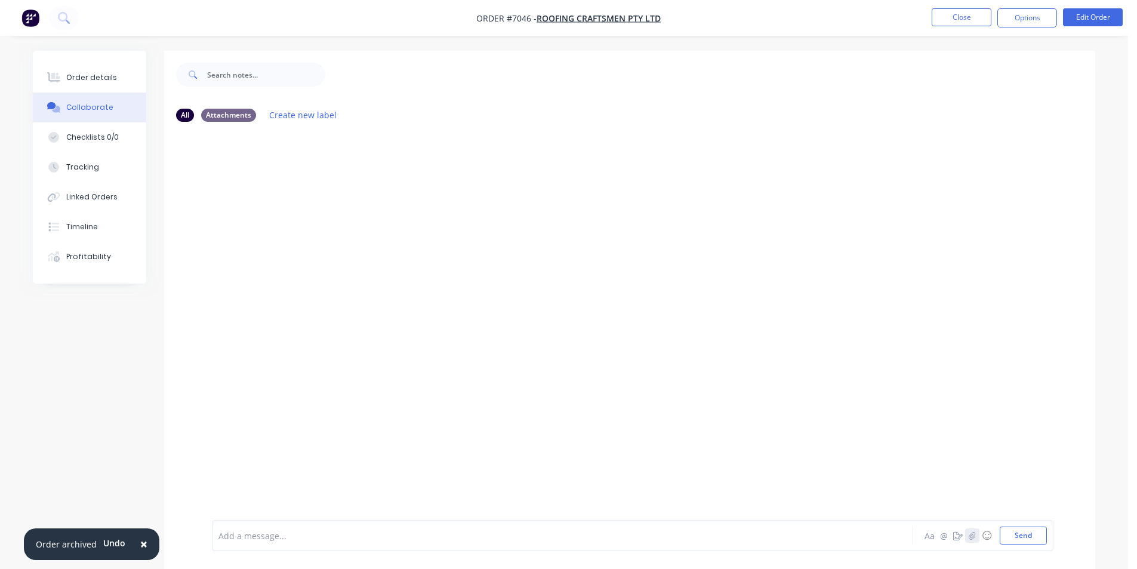
click at [970, 536] on icon "button" at bounding box center [972, 535] width 7 height 8
click at [1033, 528] on button "Send" at bounding box center [1023, 536] width 47 height 18
drag, startPoint x: 104, startPoint y: 66, endPoint x: 107, endPoint y: 74, distance: 9.1
click at [104, 69] on button "Order details" at bounding box center [89, 78] width 113 height 30
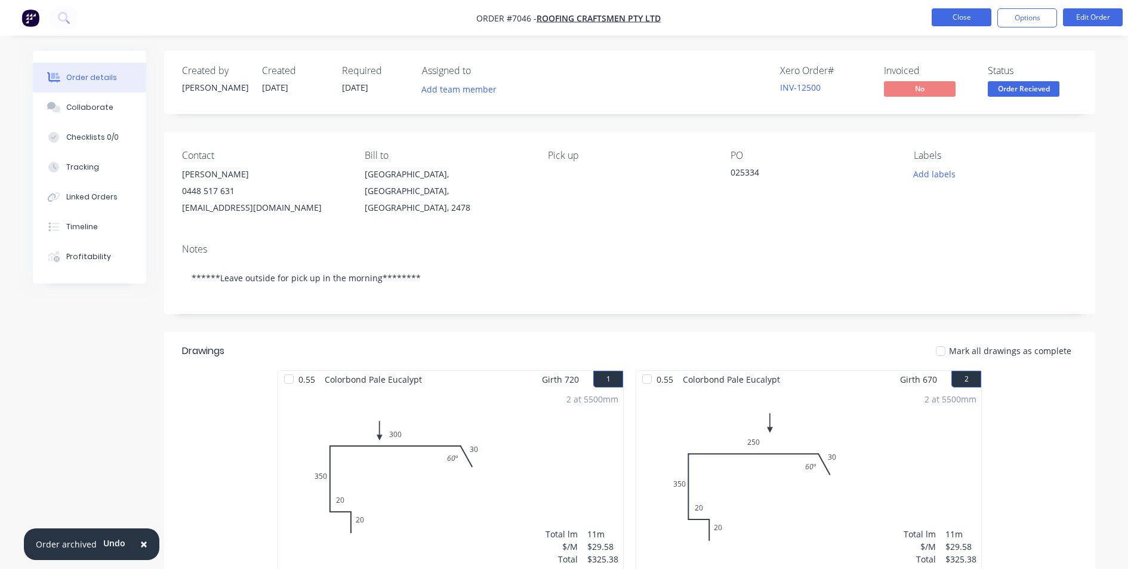
click at [962, 16] on button "Close" at bounding box center [962, 17] width 60 height 18
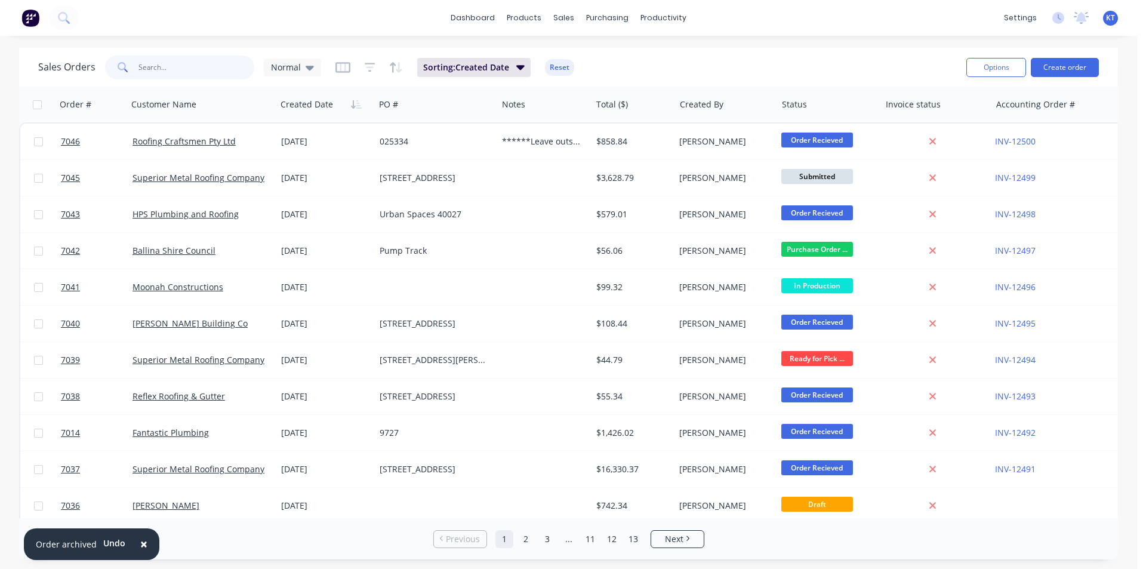
click at [203, 60] on input "text" at bounding box center [197, 68] width 116 height 24
type input "[PERSON_NAME]"
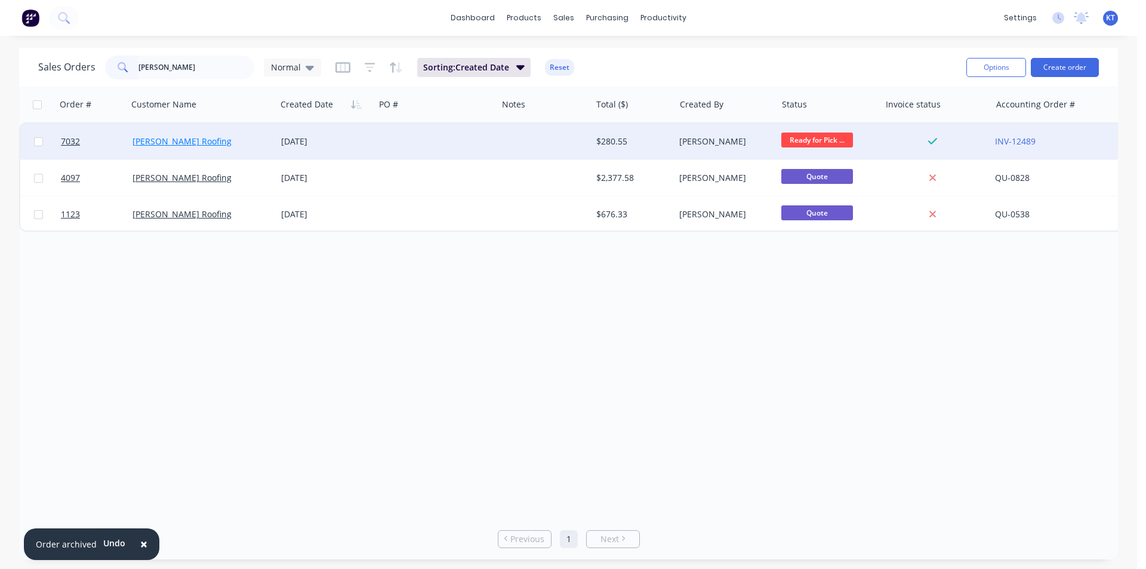
click at [209, 146] on link "[PERSON_NAME] Roofing" at bounding box center [182, 141] width 99 height 11
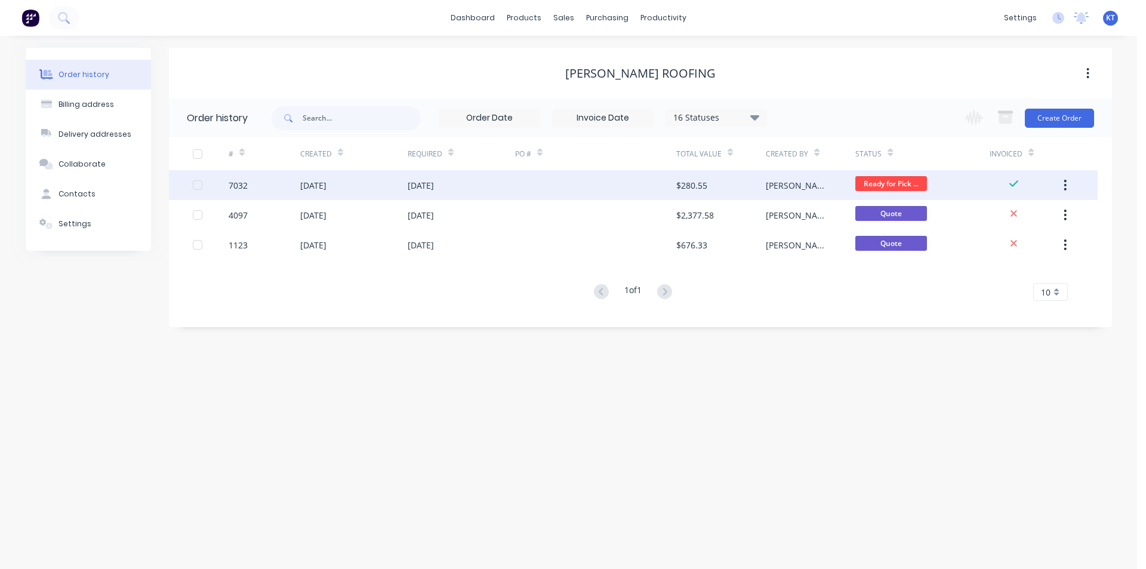
click at [473, 186] on div "[DATE]" at bounding box center [461, 185] width 107 height 30
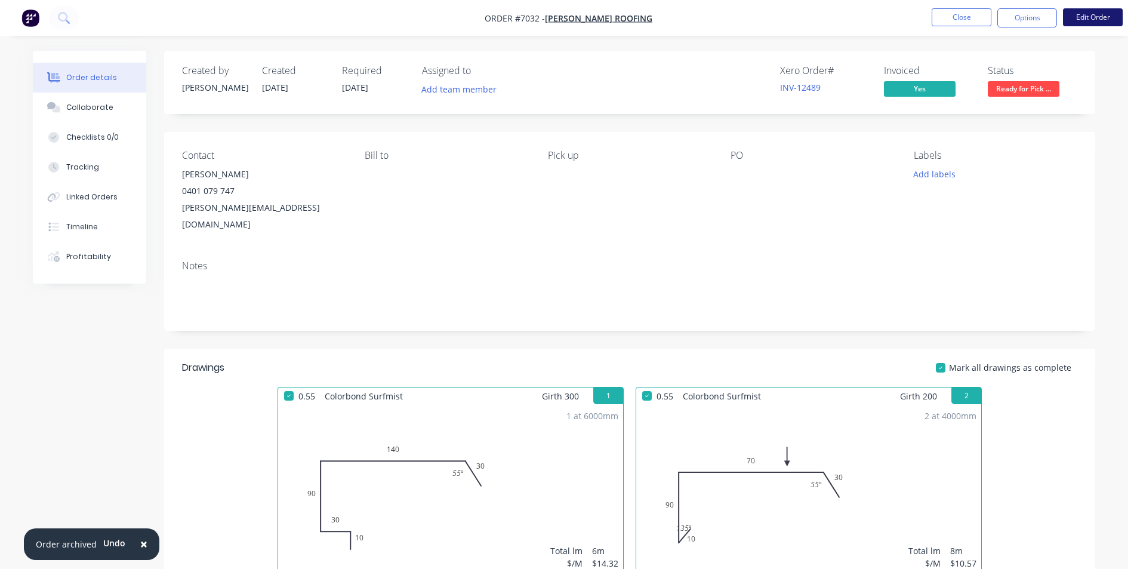
click at [1085, 20] on button "Edit Order" at bounding box center [1093, 17] width 60 height 18
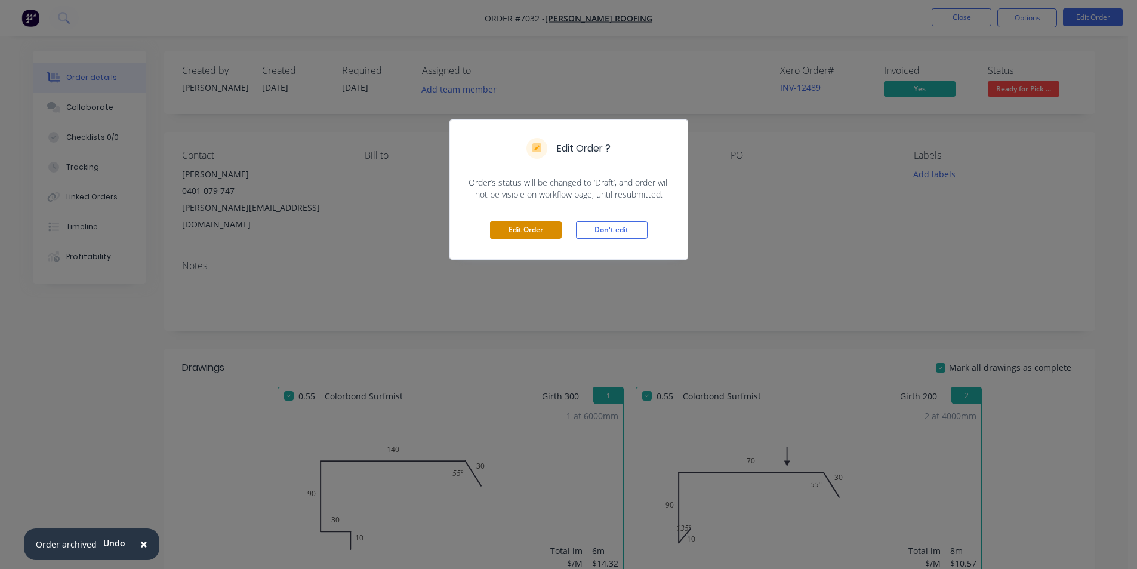
click at [531, 224] on button "Edit Order" at bounding box center [526, 230] width 72 height 18
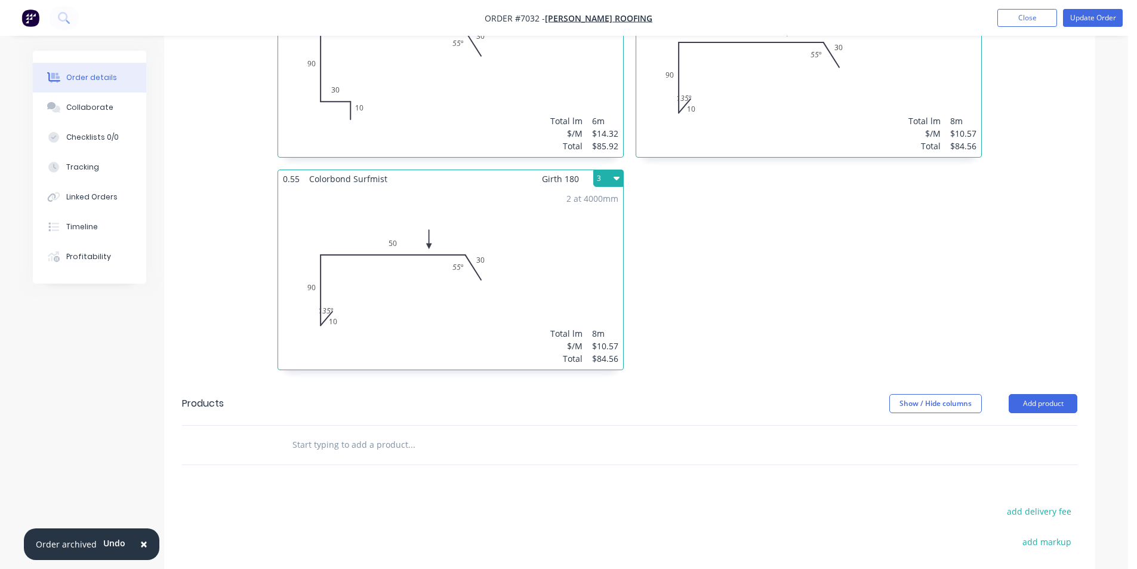
scroll to position [537, 0]
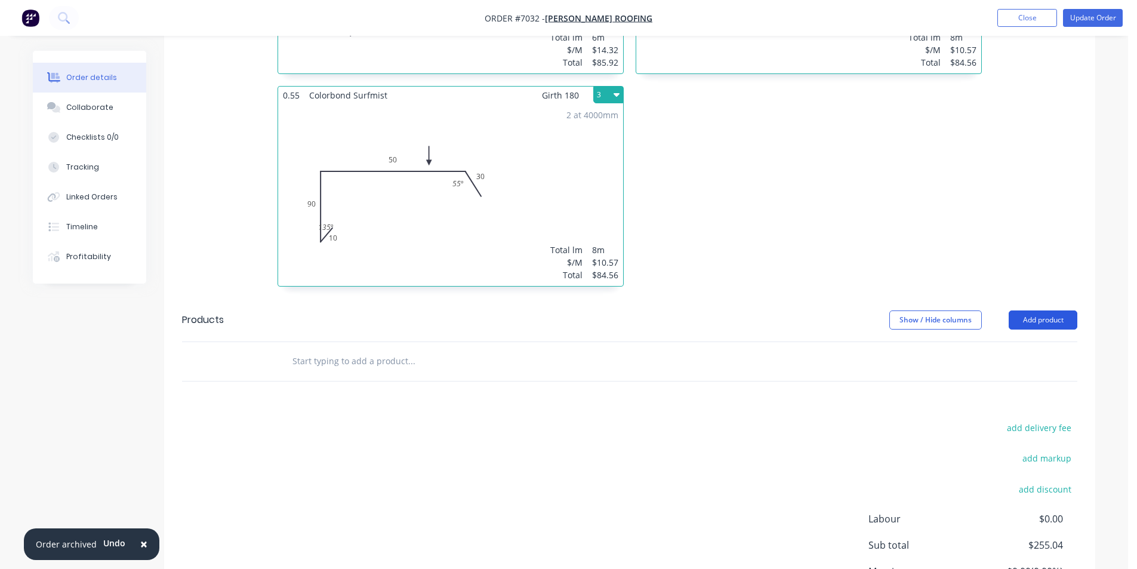
click at [1042, 310] on button "Add product" at bounding box center [1043, 319] width 69 height 19
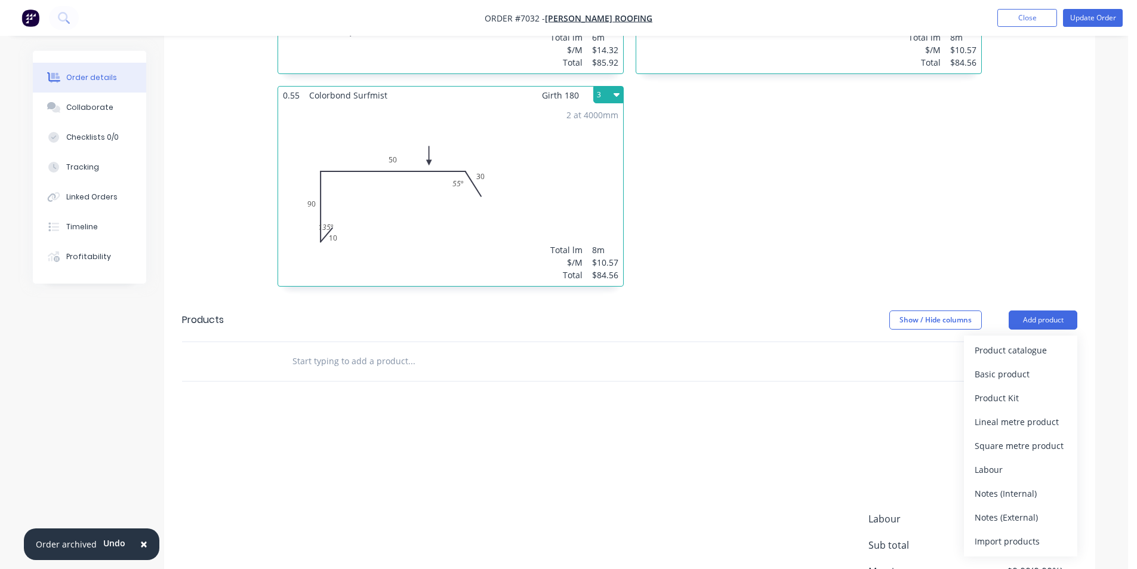
click at [1013, 336] on div "Product catalogue Basic product Product Kit Lineal metre product Square metre p…" at bounding box center [1020, 446] width 113 height 221
click at [1013, 341] on div "Product catalogue" at bounding box center [1021, 349] width 92 height 17
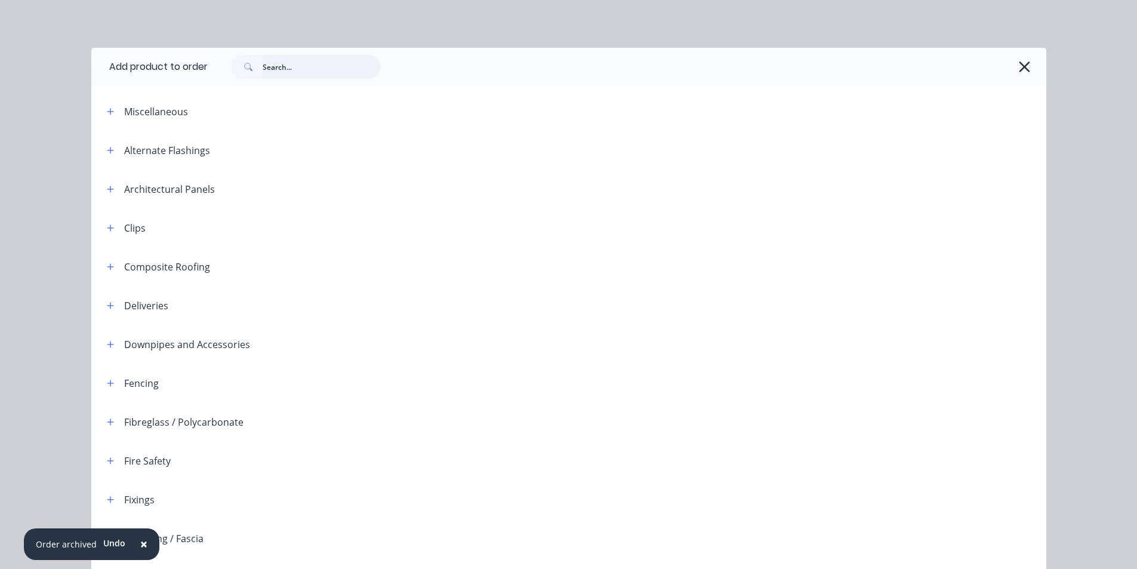
click at [305, 64] on input "text" at bounding box center [322, 67] width 118 height 24
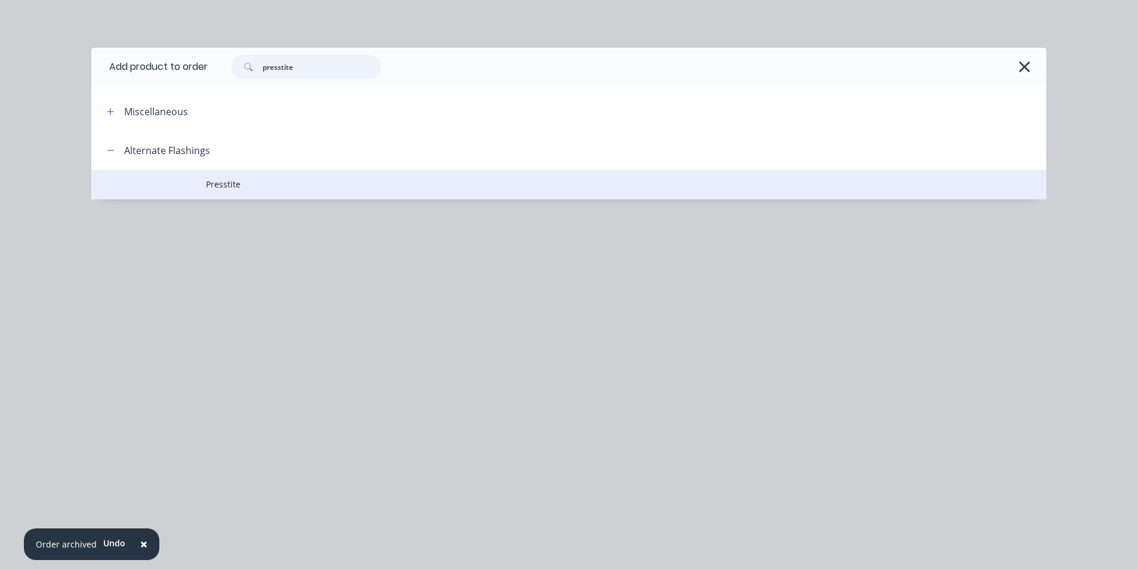
type input "presstite"
click at [217, 186] on span "Presstite" at bounding box center [542, 184] width 672 height 13
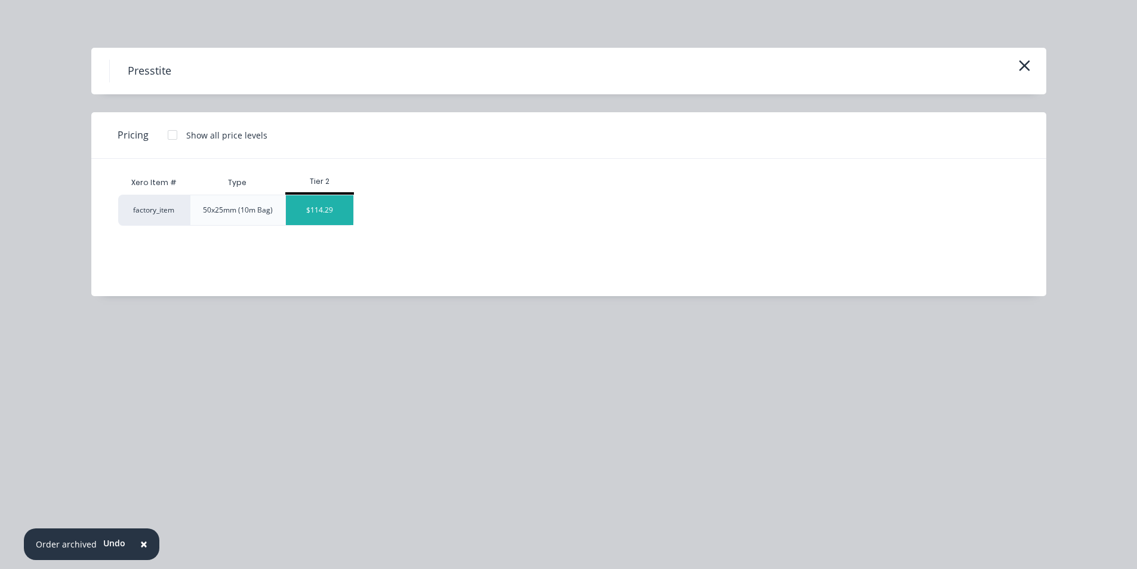
click at [322, 205] on div "$114.29" at bounding box center [319, 210] width 67 height 30
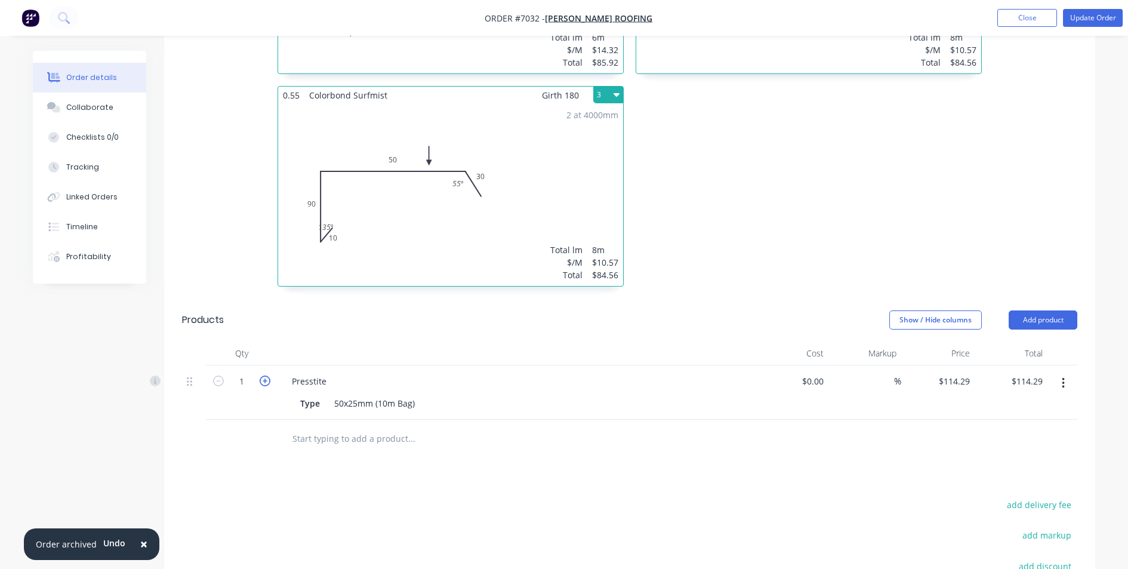
click at [263, 376] on icon "button" at bounding box center [265, 381] width 11 height 11
type input "2"
type input "$228.58"
click at [1033, 299] on header "Products Show / Hide columns Add product" at bounding box center [629, 320] width 931 height 43
click at [1034, 310] on button "Add product" at bounding box center [1043, 319] width 69 height 19
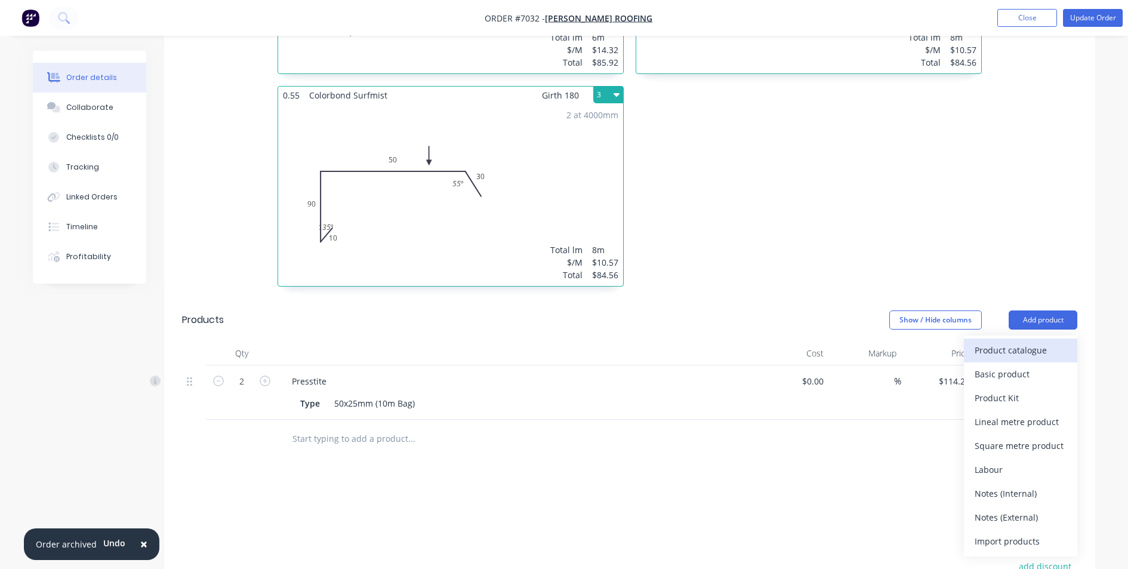
click at [1029, 341] on div "Product catalogue" at bounding box center [1021, 349] width 92 height 17
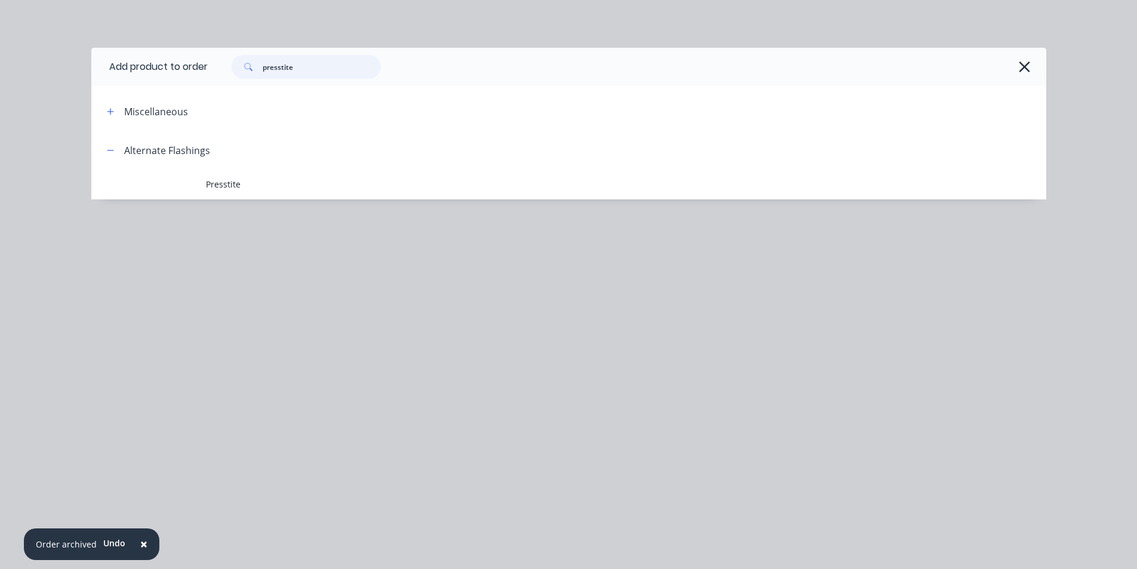
click at [344, 66] on input "presstite" at bounding box center [322, 67] width 118 height 24
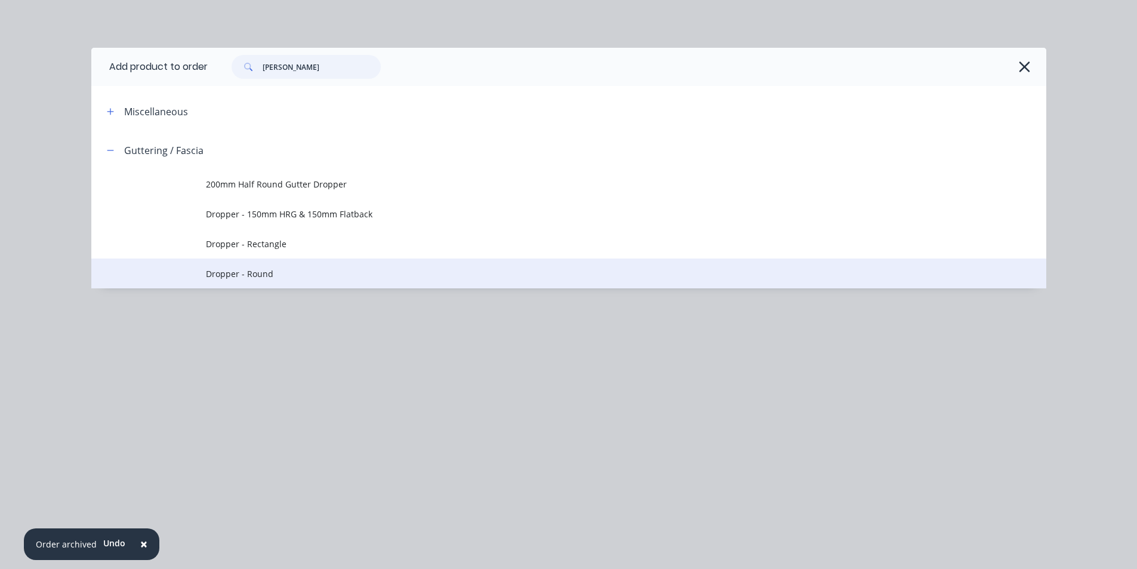
type input "[PERSON_NAME]"
click at [281, 279] on span "Dropper - Round" at bounding box center [542, 273] width 672 height 13
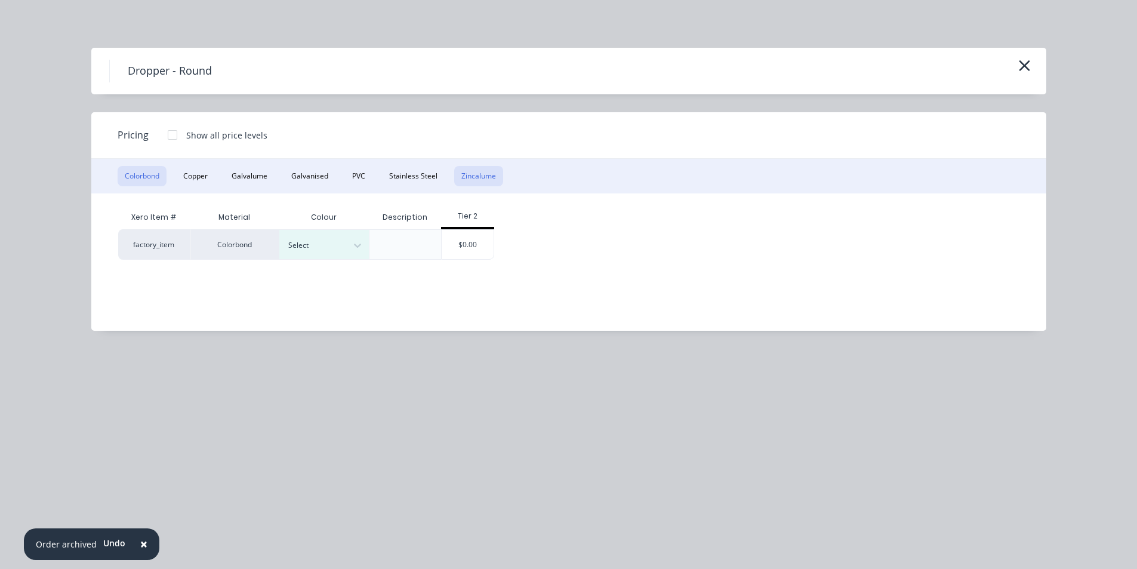
click at [464, 177] on button "Zincalume" at bounding box center [478, 176] width 49 height 20
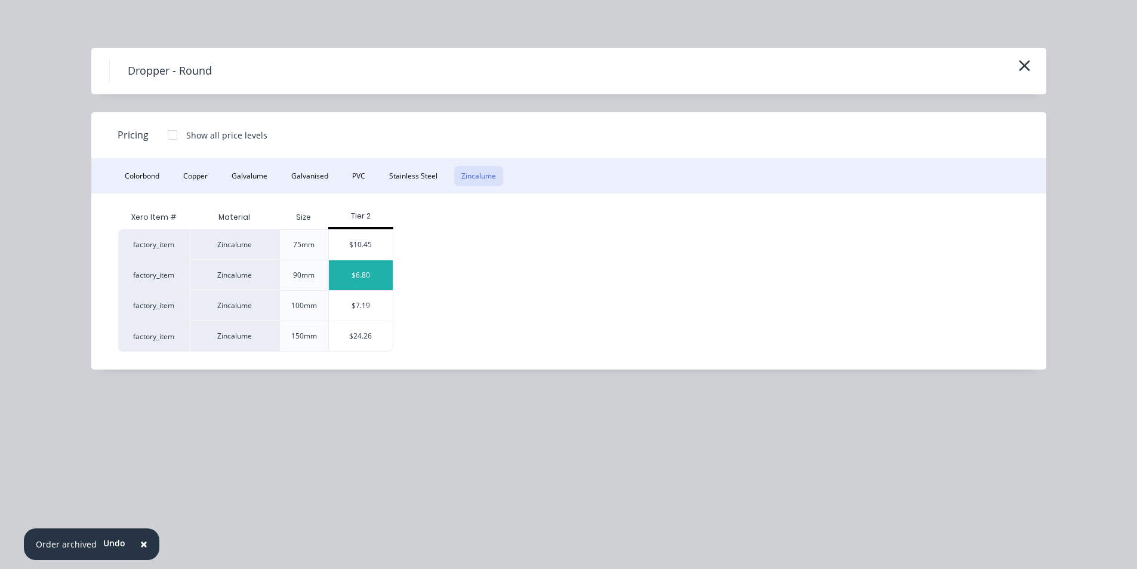
click at [356, 274] on div "$6.80" at bounding box center [361, 275] width 64 height 30
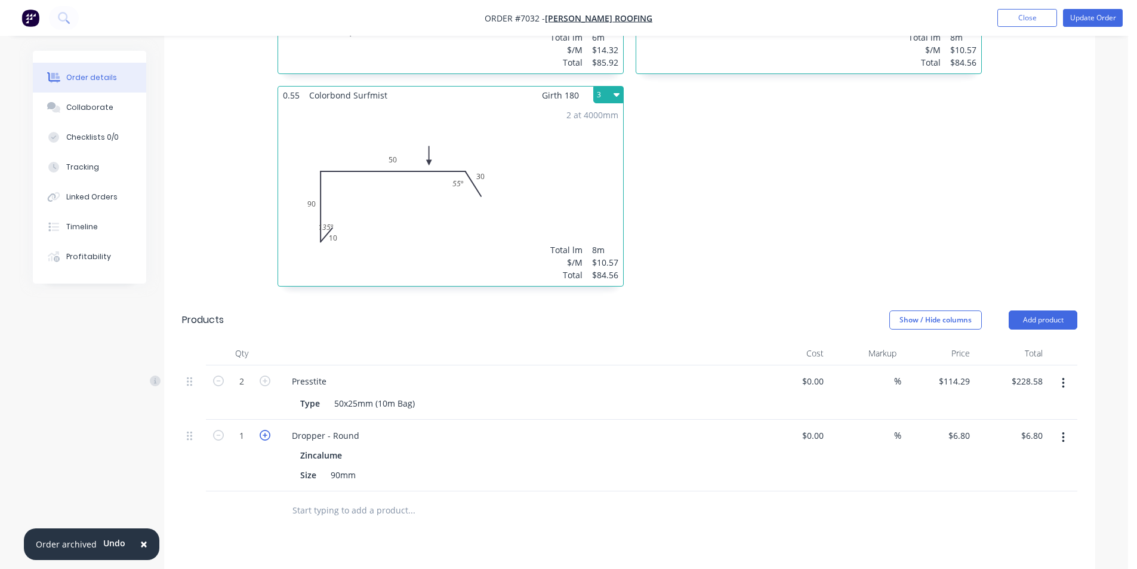
click at [266, 430] on icon "button" at bounding box center [265, 435] width 11 height 11
type input "2"
type input "$13.60"
click at [1055, 310] on button "Add product" at bounding box center [1043, 319] width 69 height 19
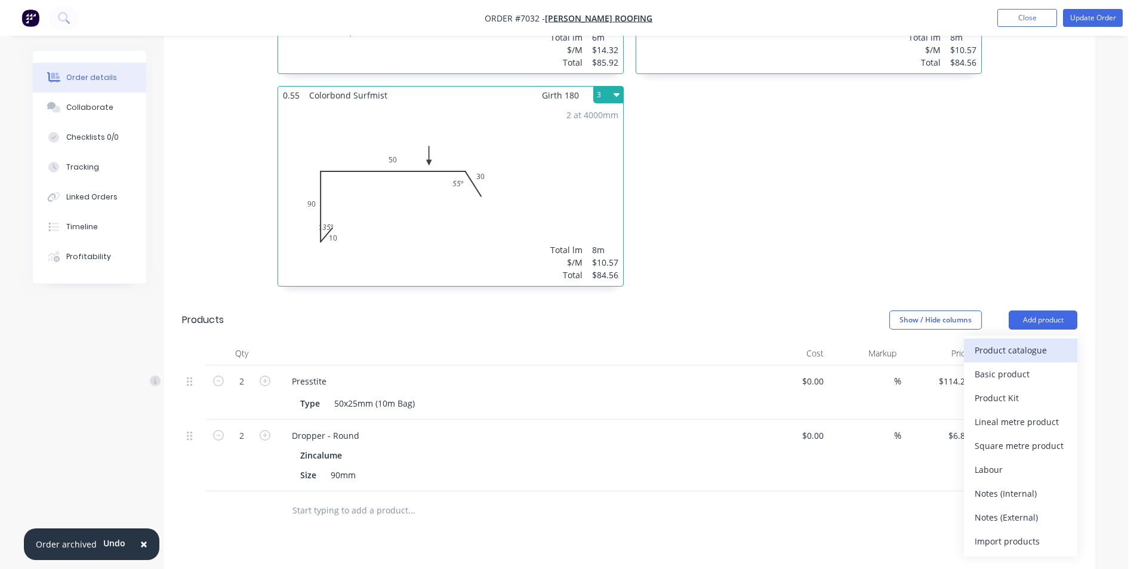
click at [1025, 339] on button "Product catalogue" at bounding box center [1020, 351] width 113 height 24
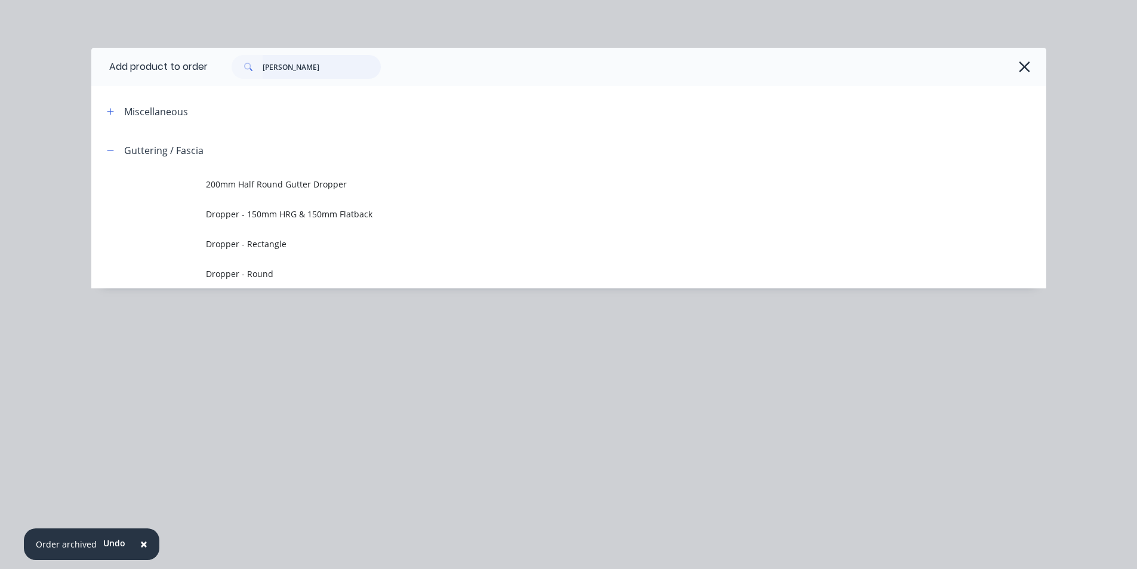
click at [291, 71] on input "[PERSON_NAME]" at bounding box center [322, 67] width 118 height 24
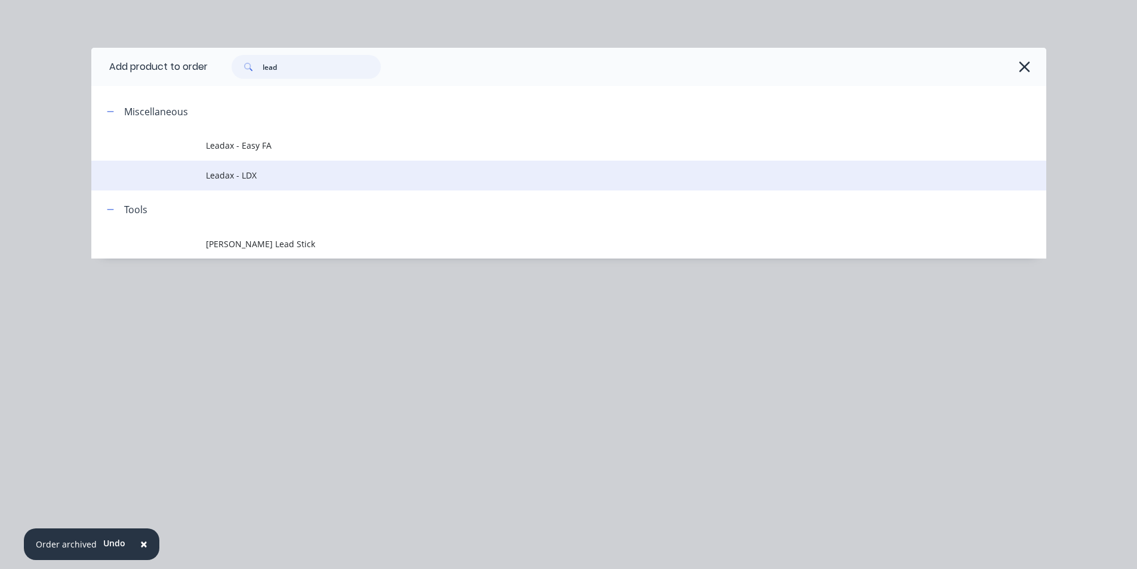
type input "lead"
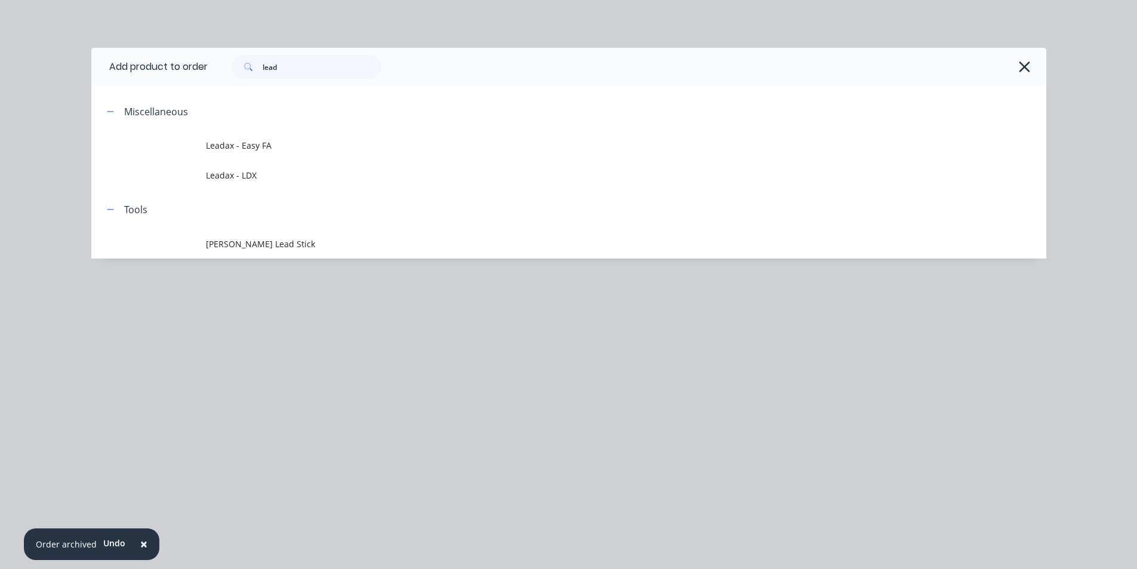
click at [206, 176] on span "Leadax - LDX" at bounding box center [542, 175] width 672 height 13
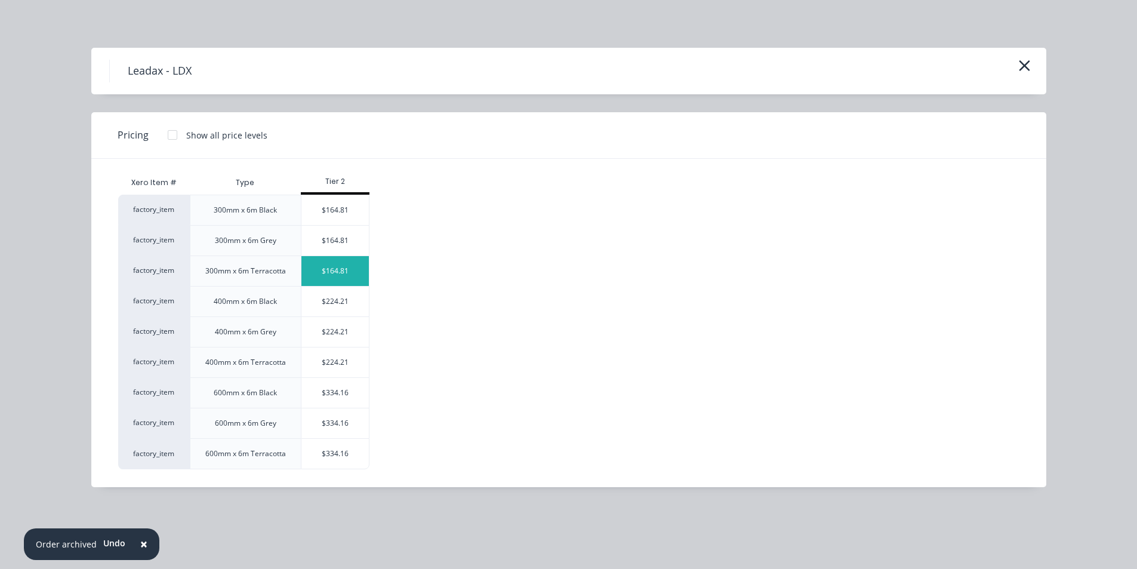
click at [349, 257] on div "$164.81" at bounding box center [334, 271] width 67 height 30
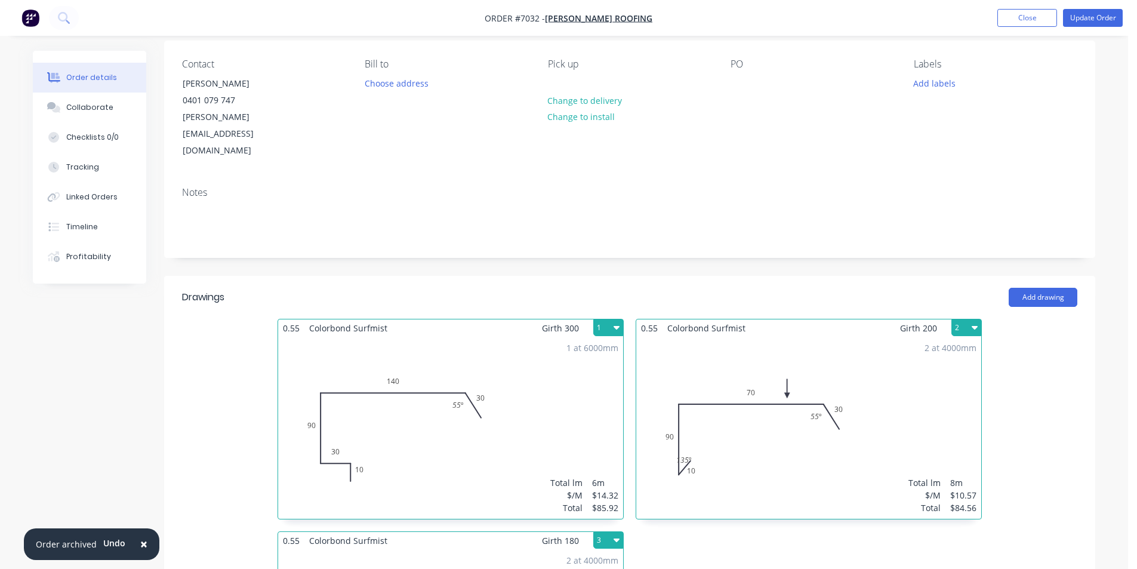
scroll to position [0, 0]
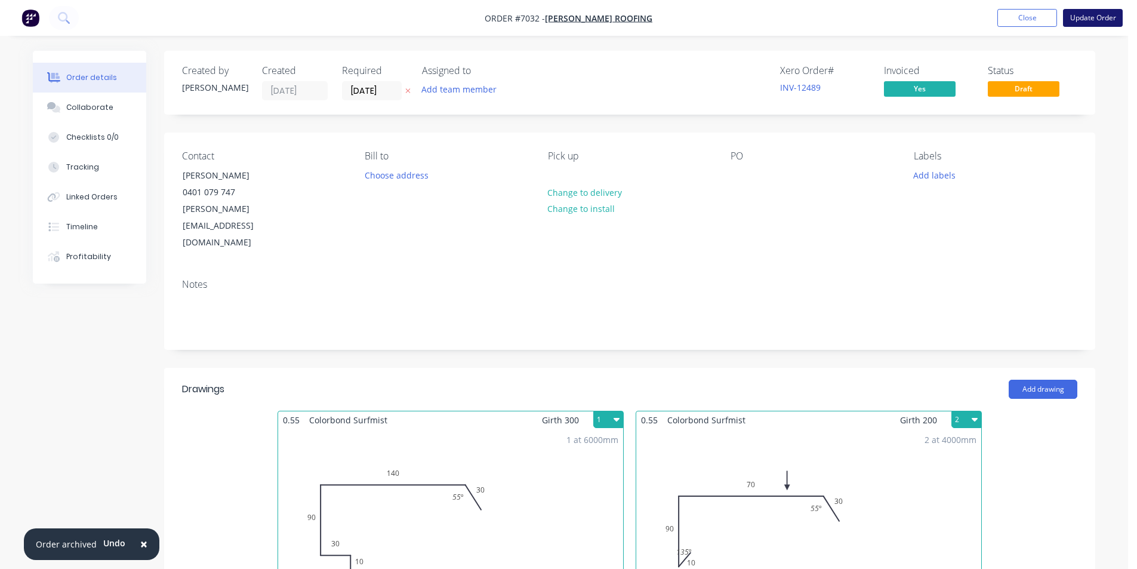
click at [1103, 14] on button "Update Order" at bounding box center [1093, 18] width 60 height 18
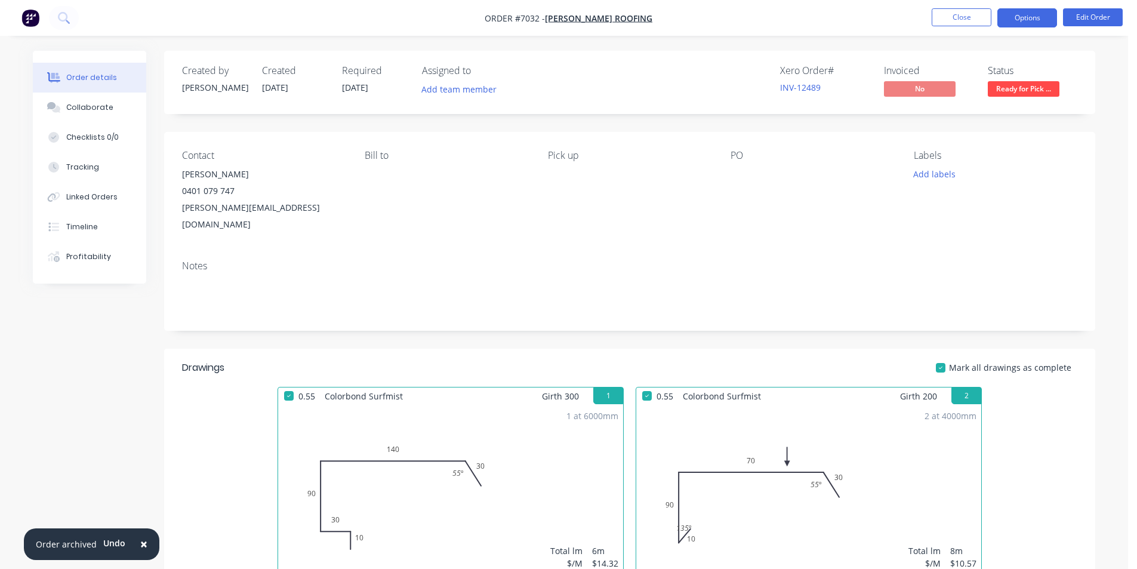
click at [1017, 14] on button "Options" at bounding box center [1028, 17] width 60 height 19
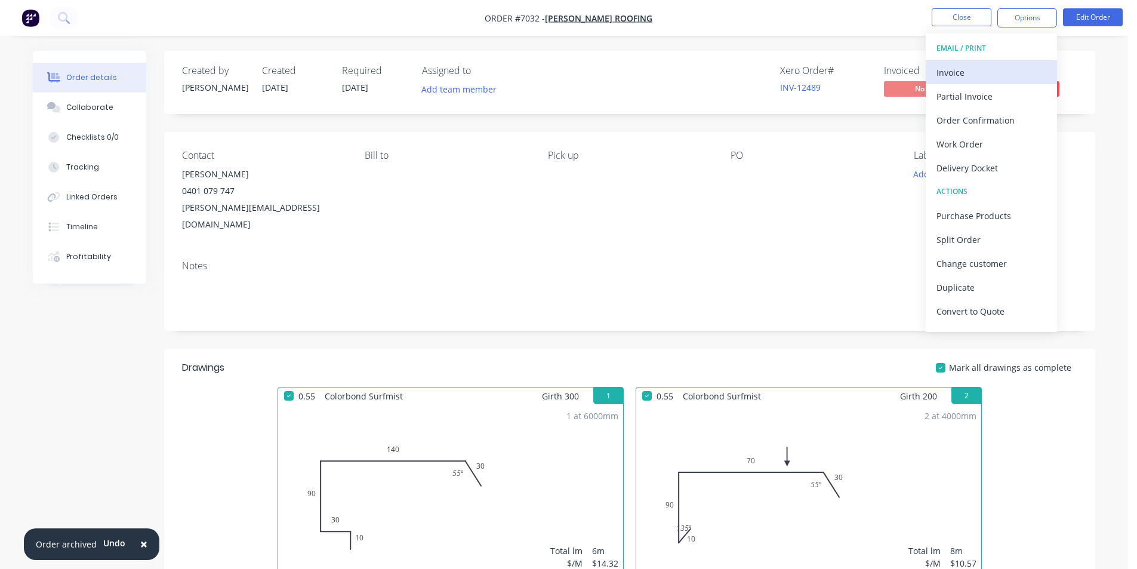
click at [998, 60] on button "Invoice" at bounding box center [991, 72] width 131 height 24
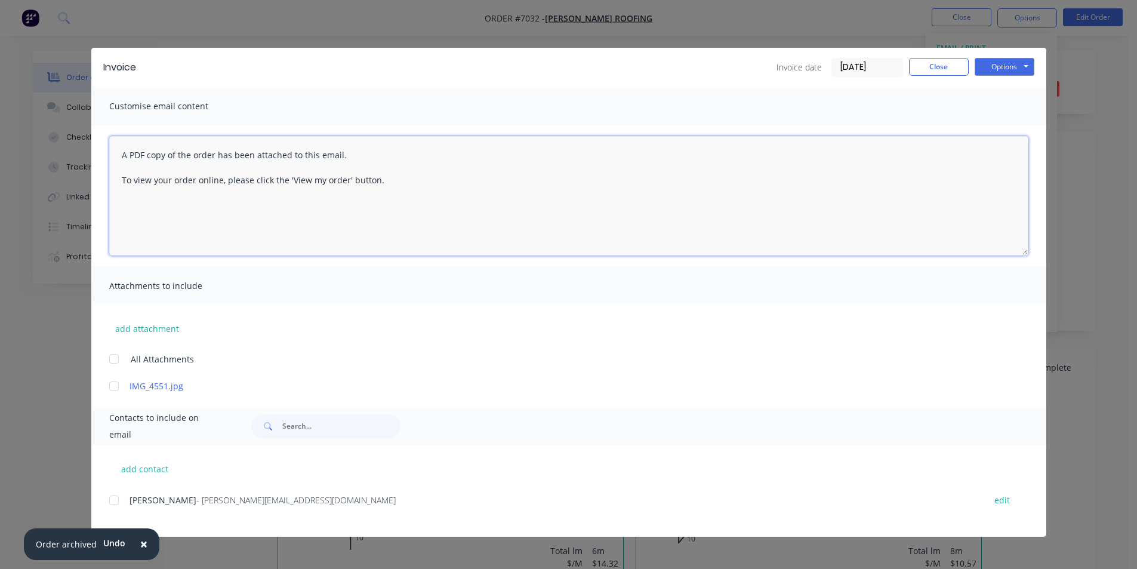
drag, startPoint x: 116, startPoint y: 155, endPoint x: 127, endPoint y: 161, distance: 12.3
click at [116, 156] on textarea "A PDF copy of the order has been attached to this email. To view your order onl…" at bounding box center [568, 195] width 919 height 119
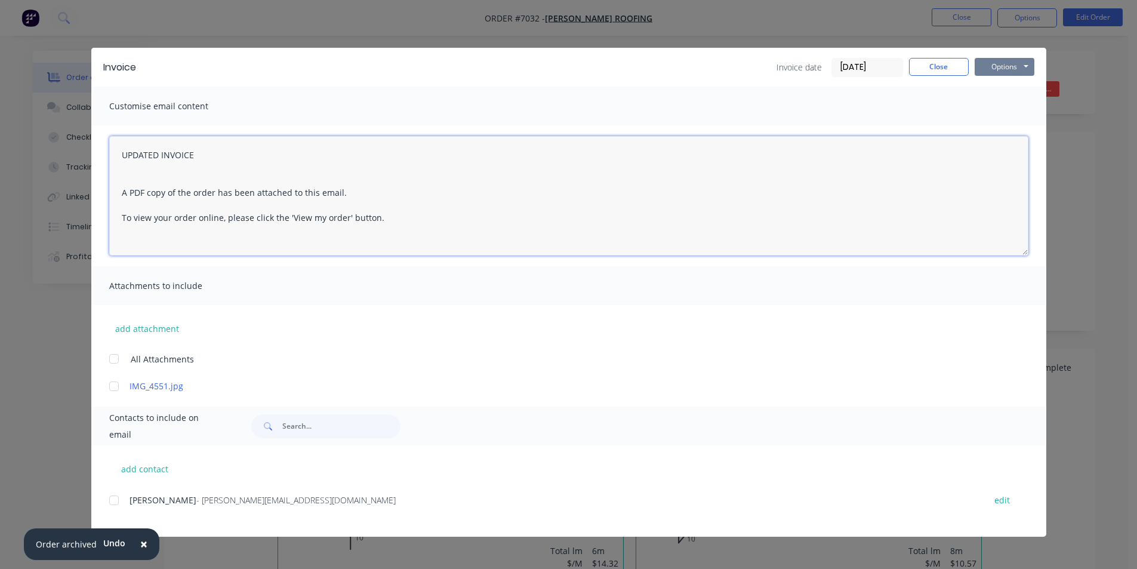
type textarea "UPDATED INVOICE A PDF copy of the order has been attached to this email. To vie…"
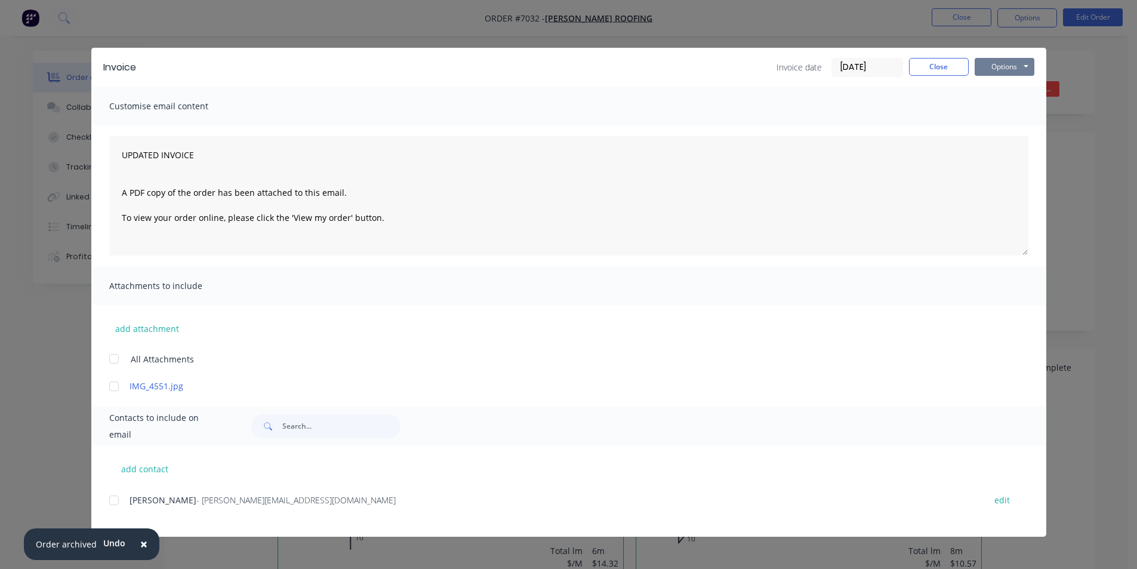
click at [993, 68] on button "Options" at bounding box center [1005, 67] width 60 height 18
click at [1018, 126] on button "Email" at bounding box center [1013, 128] width 76 height 20
click at [112, 497] on div "add contact Garrin Wilson - [EMAIL_ADDRESS][DOMAIN_NAME] edit" at bounding box center [568, 490] width 955 height 91
click at [109, 499] on div at bounding box center [114, 500] width 24 height 24
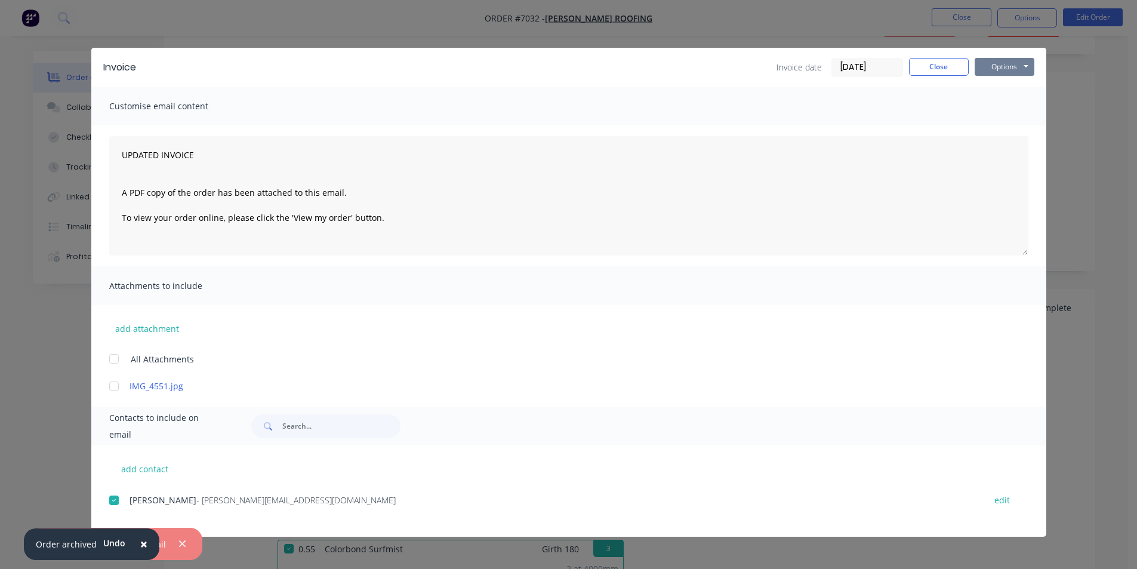
click at [1014, 69] on button "Options" at bounding box center [1005, 67] width 60 height 18
click at [1013, 125] on button "Email" at bounding box center [1013, 128] width 76 height 20
click at [931, 55] on div "Invoice Invoice date [DATE] Close Options Preview Print Email" at bounding box center [568, 67] width 955 height 39
click at [931, 62] on button "Close" at bounding box center [939, 67] width 60 height 18
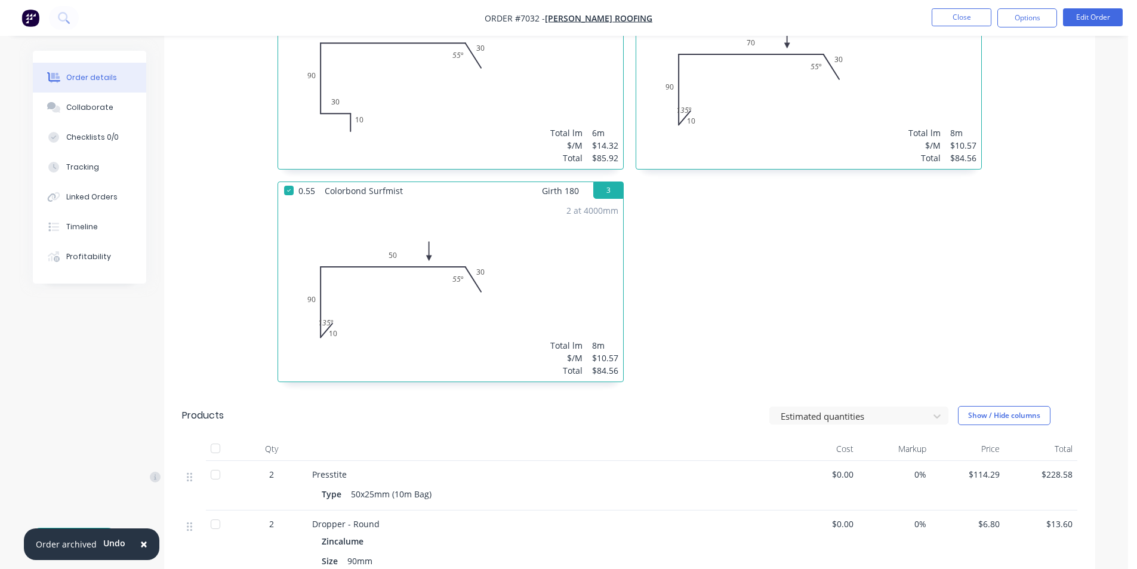
scroll to position [672, 0]
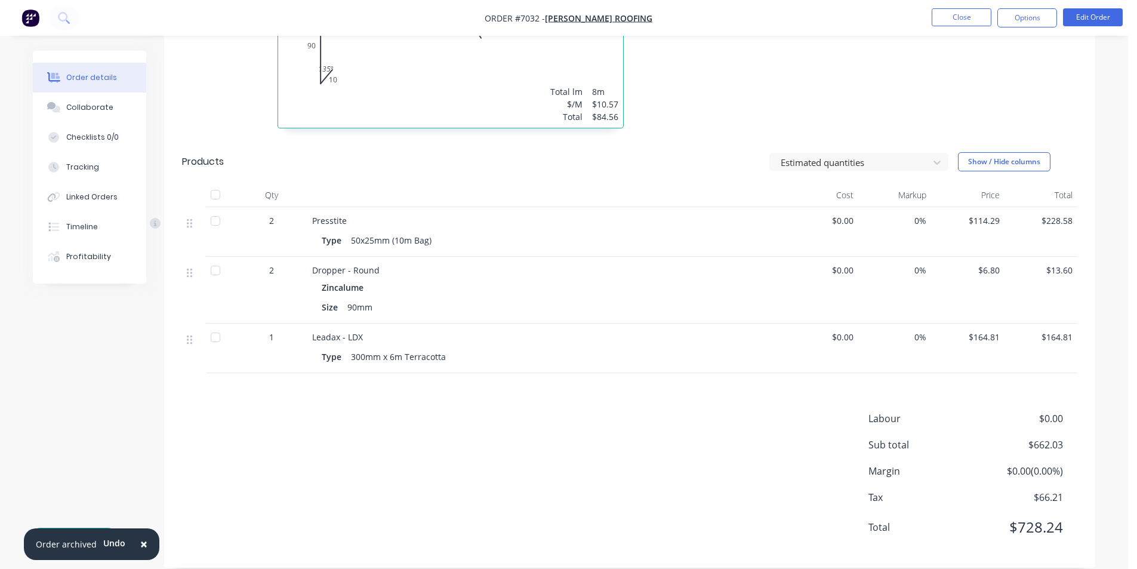
click at [223, 183] on div at bounding box center [216, 195] width 24 height 24
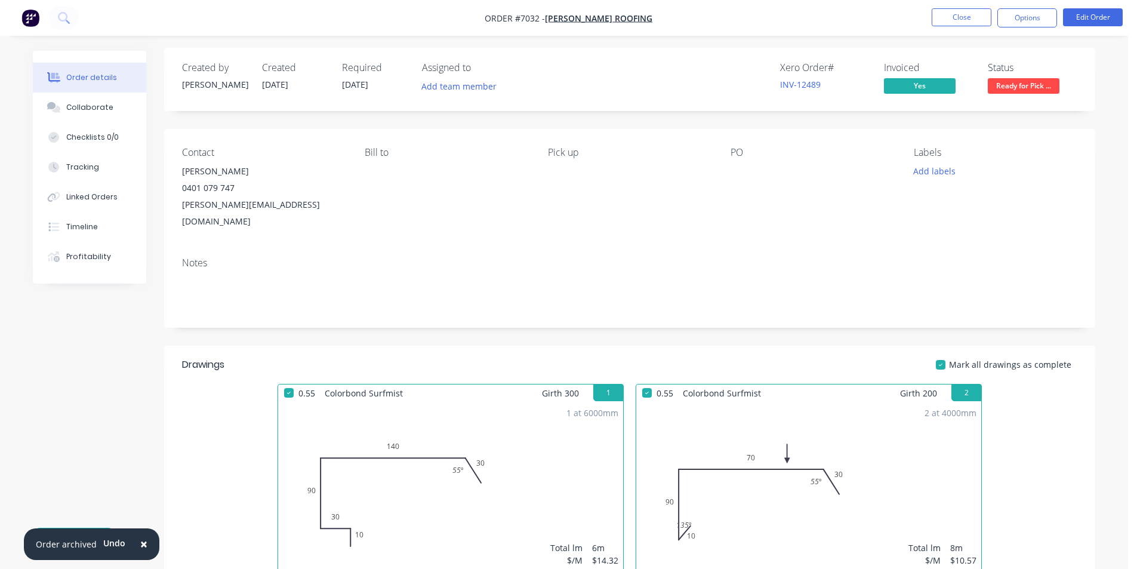
scroll to position [0, 0]
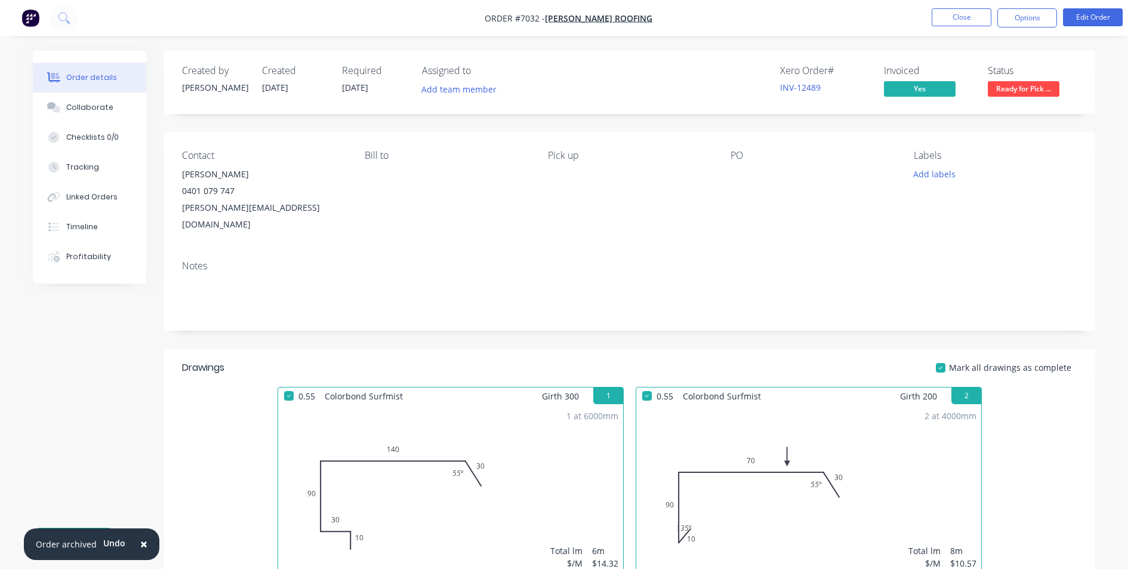
click at [1019, 87] on span "Ready for Pick ..." at bounding box center [1024, 88] width 72 height 15
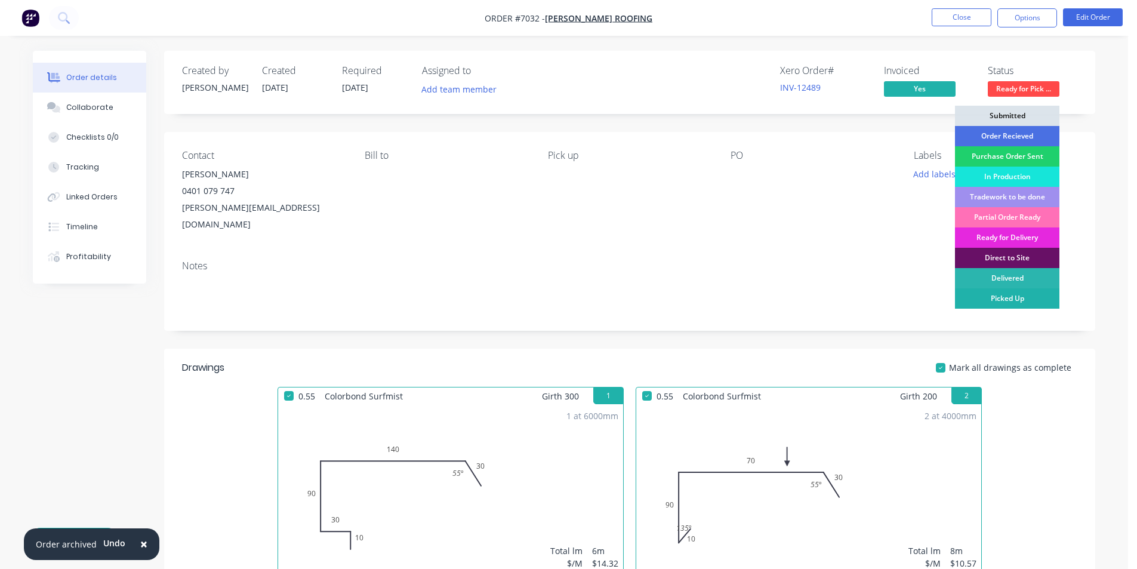
click at [1029, 301] on div "Picked Up" at bounding box center [1007, 298] width 104 height 20
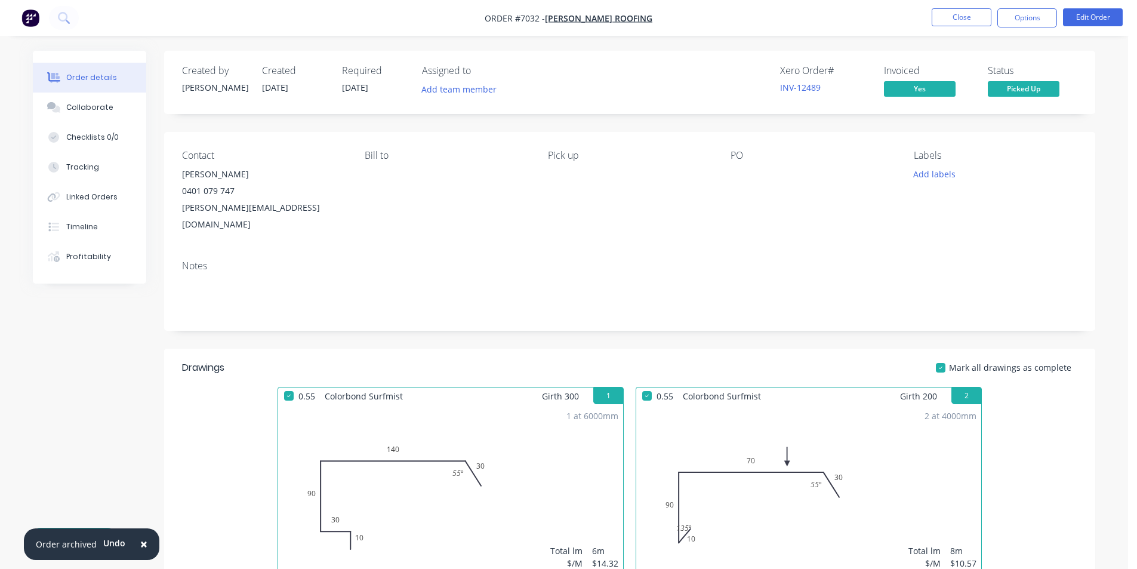
click at [1017, 7] on nav "Order #7032 - [PERSON_NAME] Roofing Close Options Edit Order" at bounding box center [568, 18] width 1137 height 36
click at [1031, 16] on button "Options" at bounding box center [1028, 17] width 60 height 19
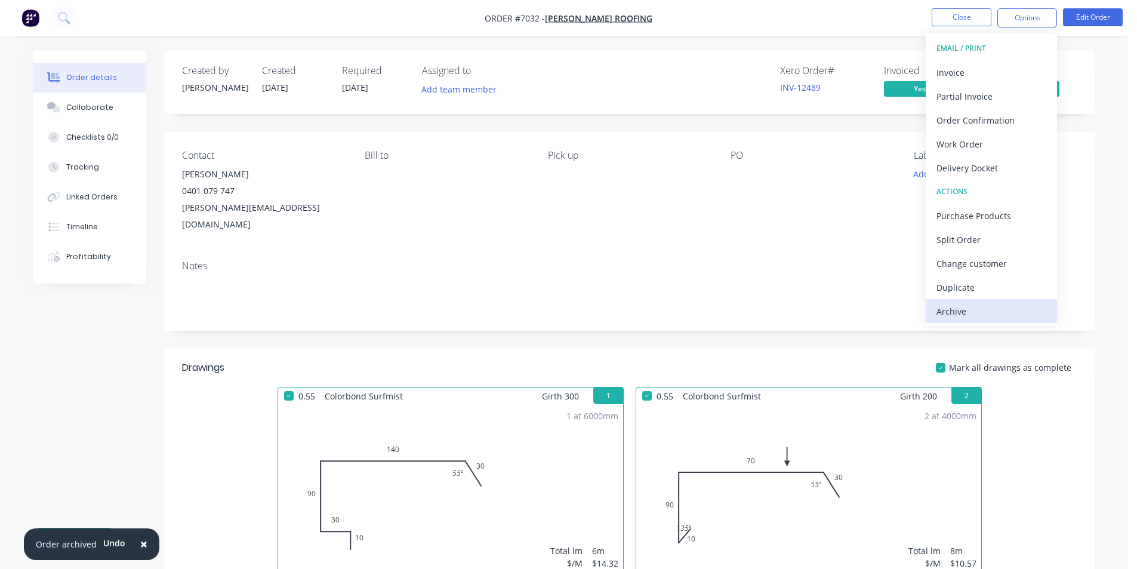
click at [987, 312] on div "Archive" at bounding box center [992, 311] width 110 height 17
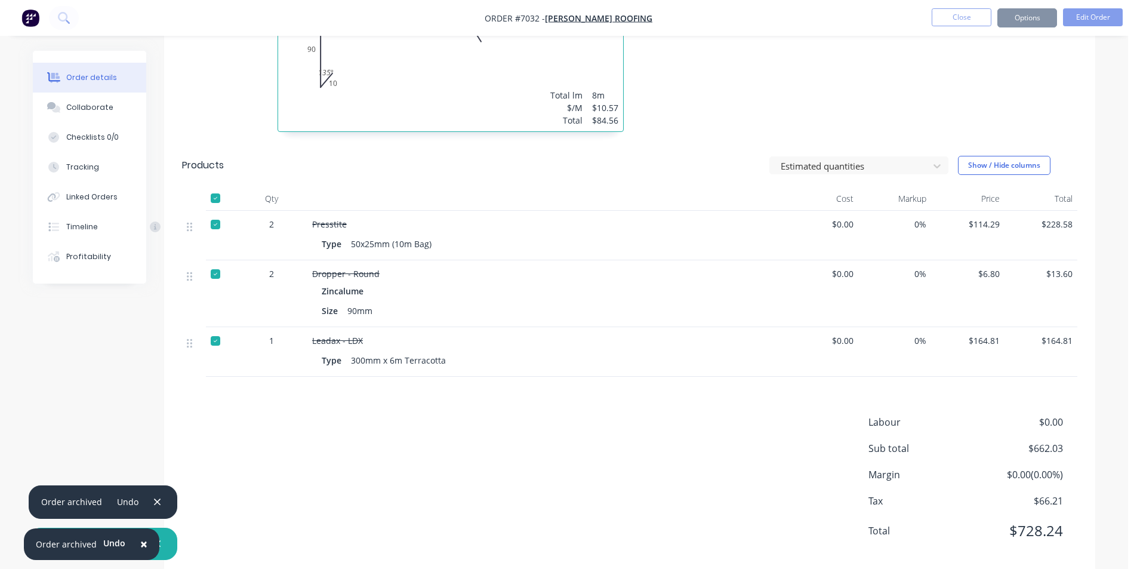
scroll to position [672, 0]
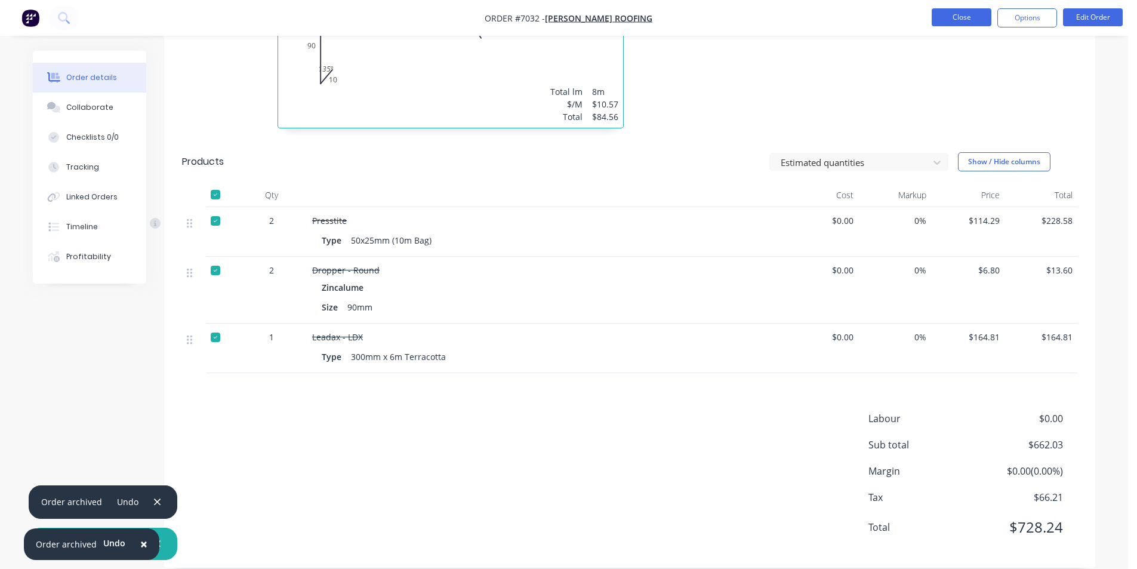
click at [936, 23] on button "Close" at bounding box center [962, 17] width 60 height 18
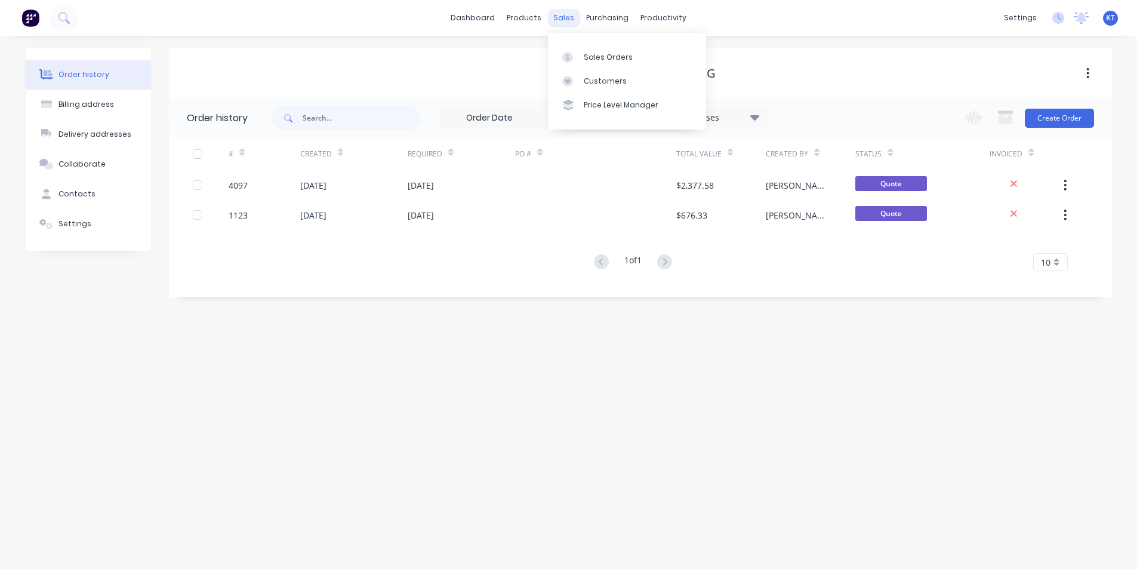
click at [555, 16] on div "sales" at bounding box center [563, 18] width 33 height 18
click at [599, 59] on div "Sales Orders" at bounding box center [608, 57] width 49 height 11
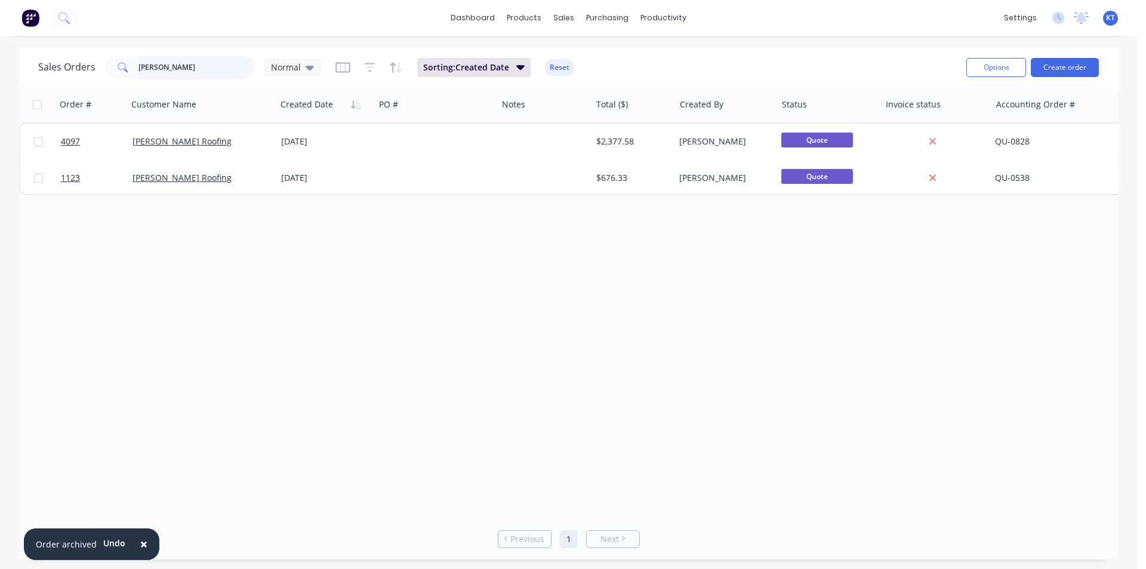
click at [172, 66] on input "[PERSON_NAME]" at bounding box center [197, 68] width 116 height 24
click at [171, 66] on input "[PERSON_NAME]" at bounding box center [197, 68] width 116 height 24
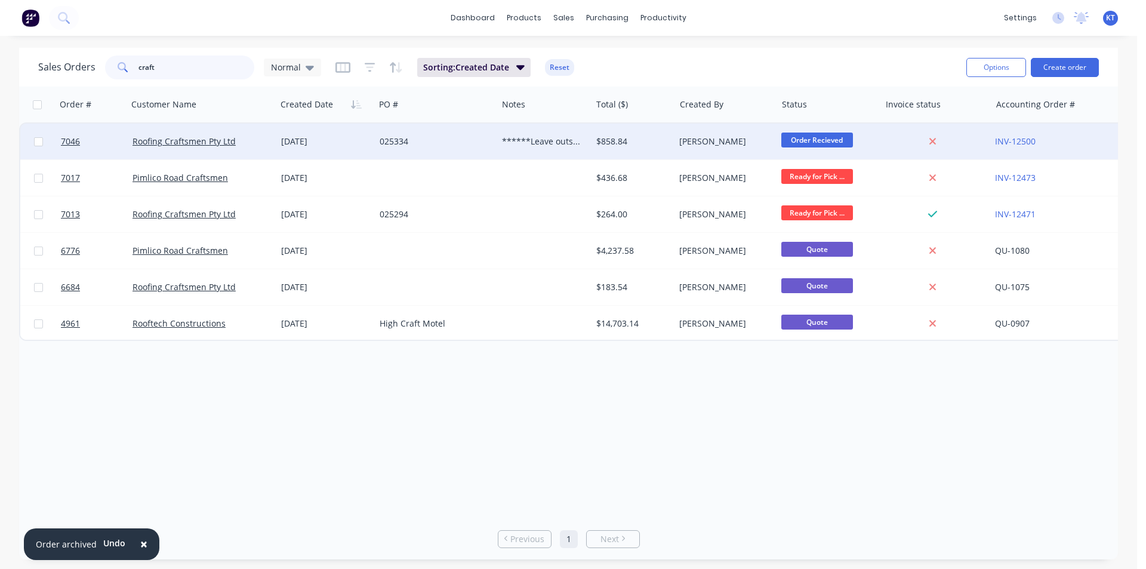
type input "craft"
click at [299, 143] on div "[DATE]" at bounding box center [325, 142] width 89 height 12
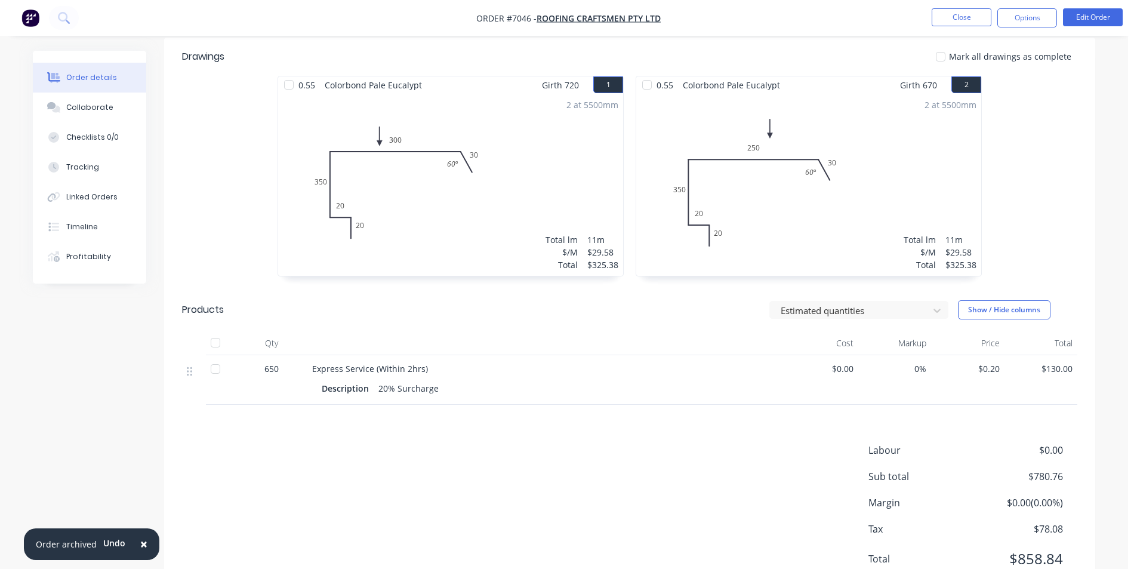
scroll to position [343, 0]
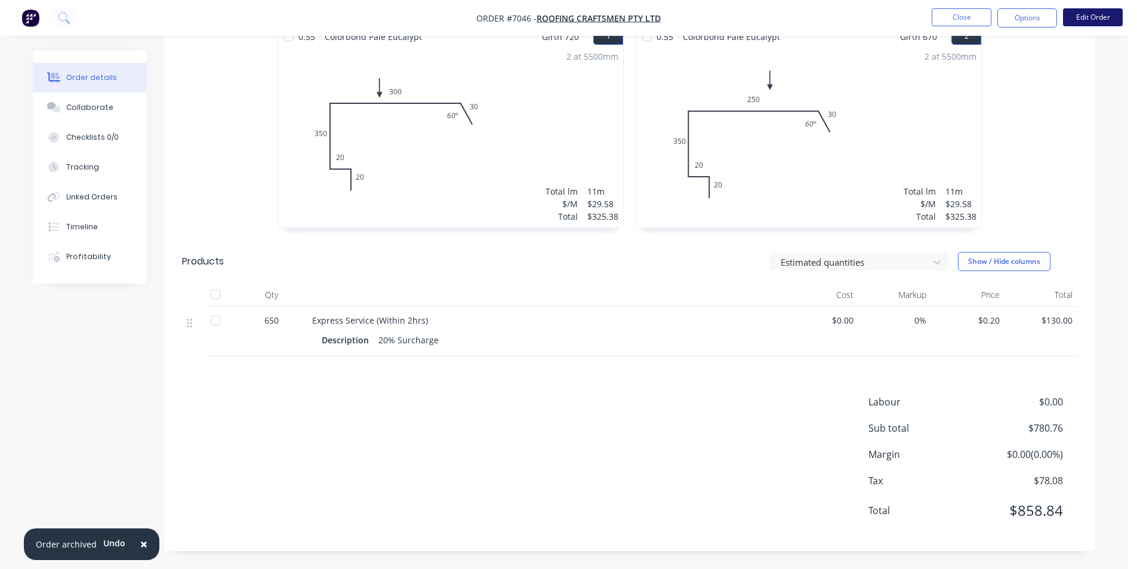
click at [1072, 15] on button "Edit Order" at bounding box center [1093, 17] width 60 height 18
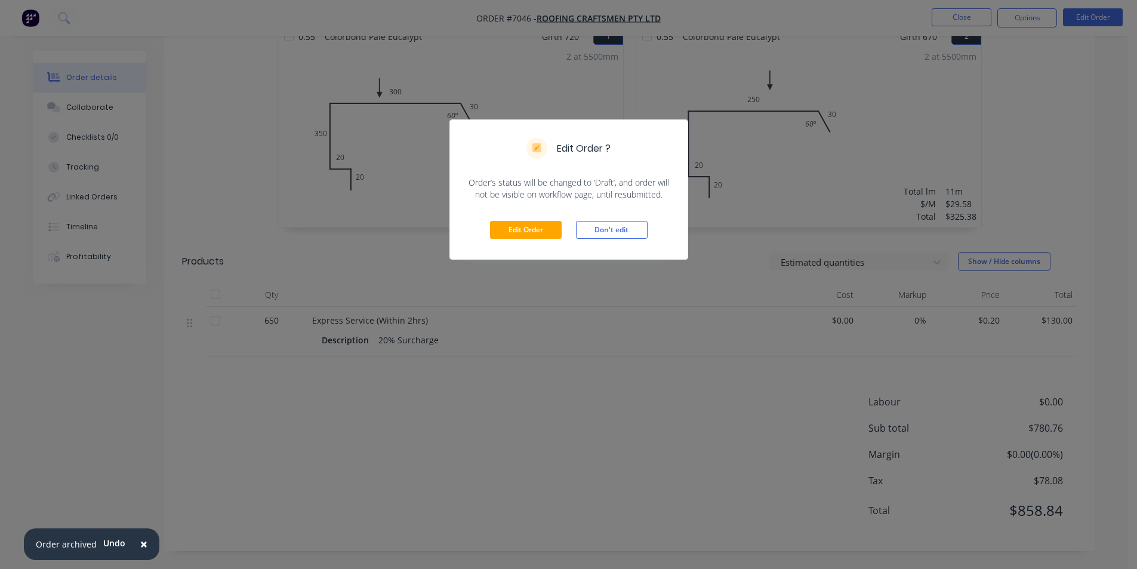
click at [508, 243] on div "Edit Order Don't edit" at bounding box center [569, 230] width 238 height 59
click at [525, 232] on button "Edit Order" at bounding box center [526, 230] width 72 height 18
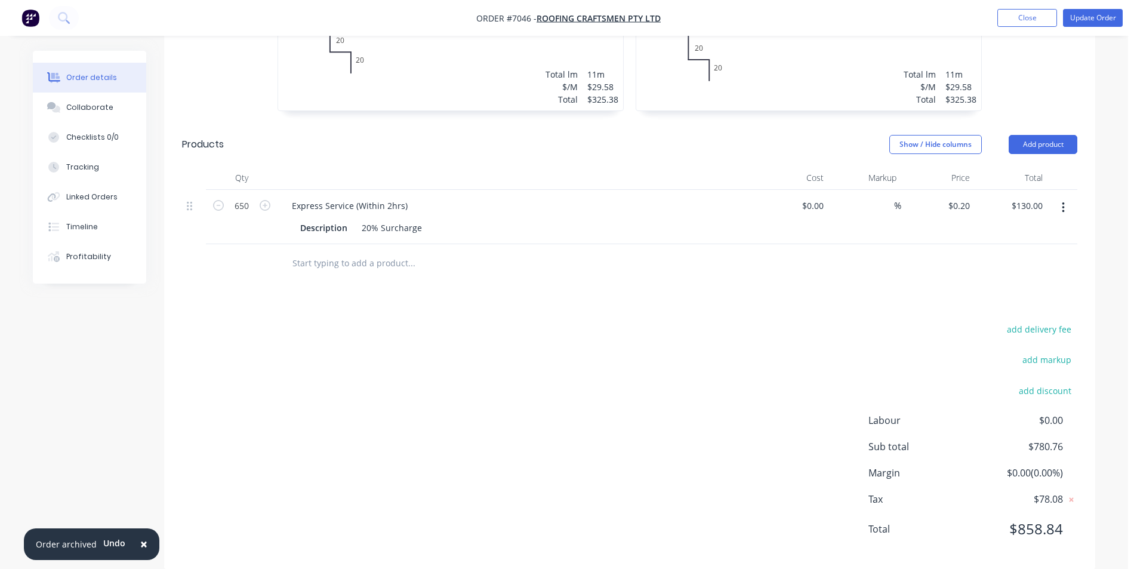
scroll to position [485, 0]
click at [244, 195] on input "650" at bounding box center [241, 204] width 31 height 18
type input "500"
type input "$100.00"
click at [870, 320] on div "add delivery fee add markup add discount Labour $0.00 Sub total $780.76 Margin …" at bounding box center [630, 434] width 896 height 230
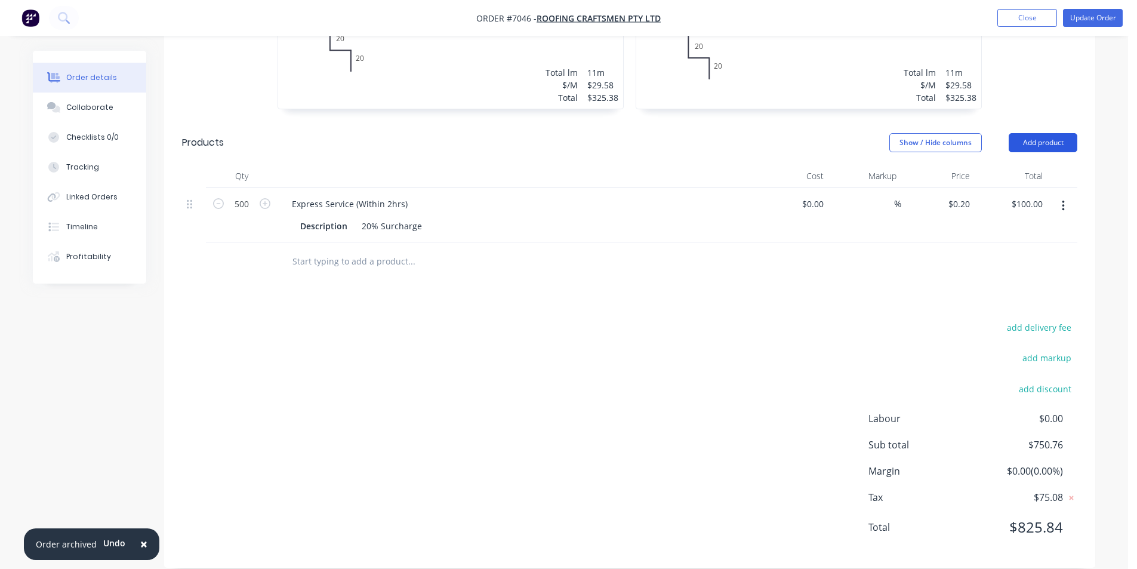
click at [1033, 133] on button "Add product" at bounding box center [1043, 142] width 69 height 19
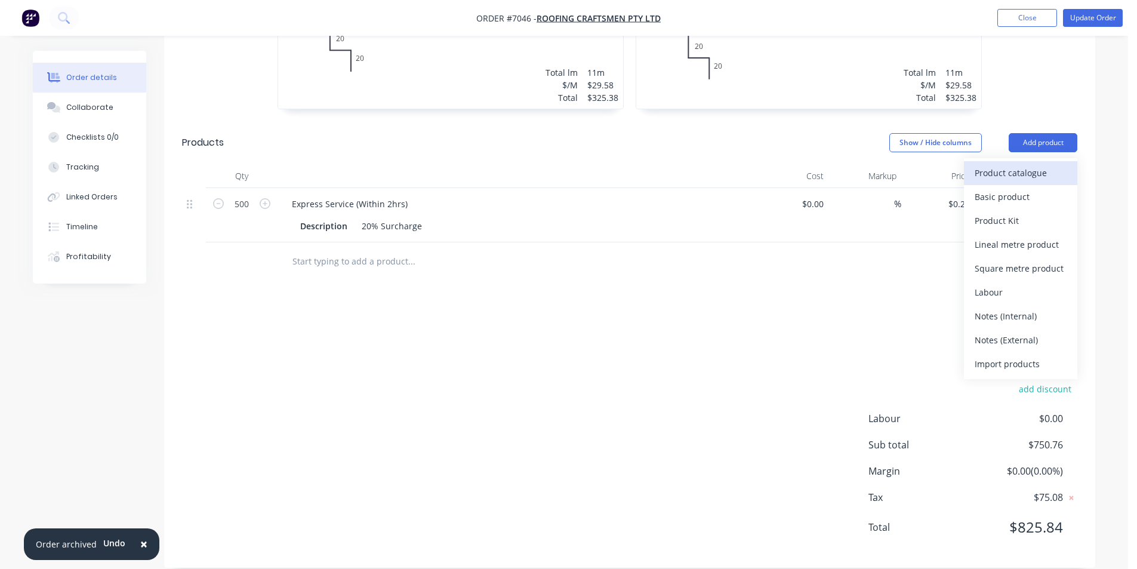
click at [1036, 164] on div "Product catalogue" at bounding box center [1021, 172] width 92 height 17
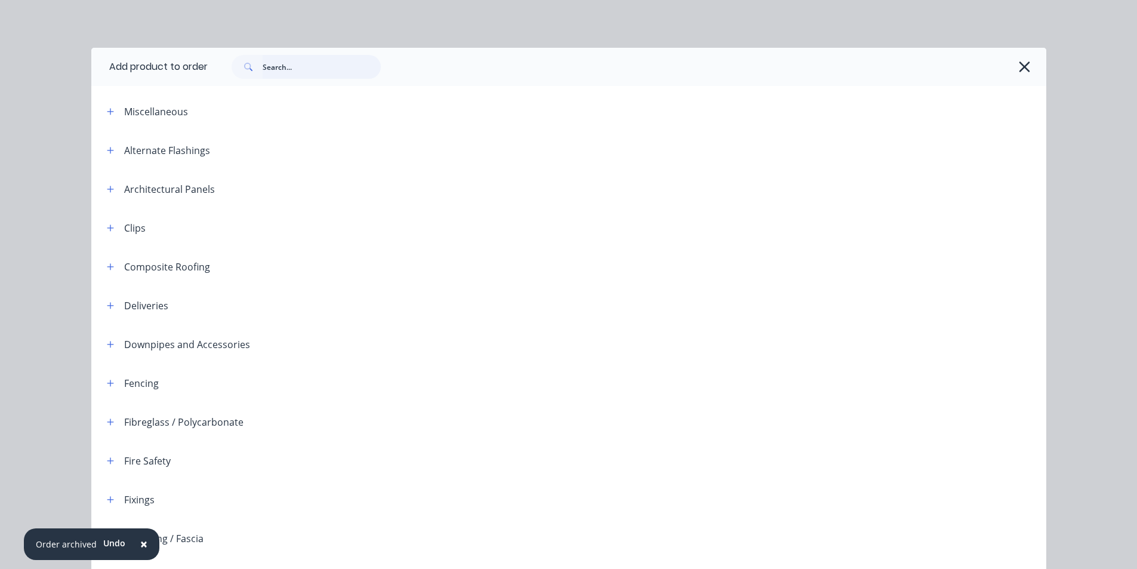
click at [317, 60] on input "text" at bounding box center [322, 67] width 118 height 24
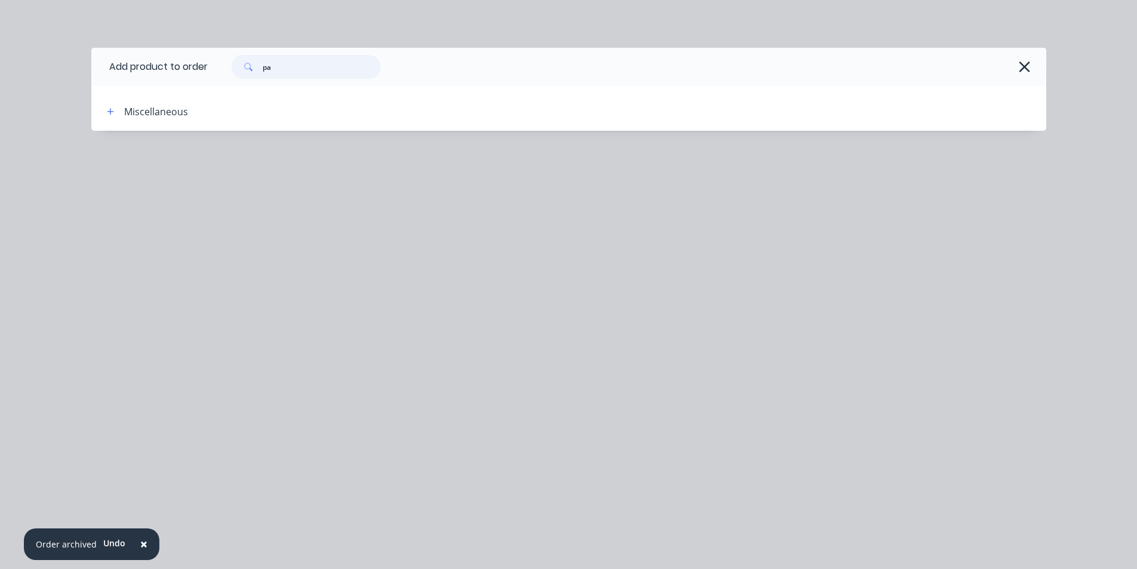
type input "p"
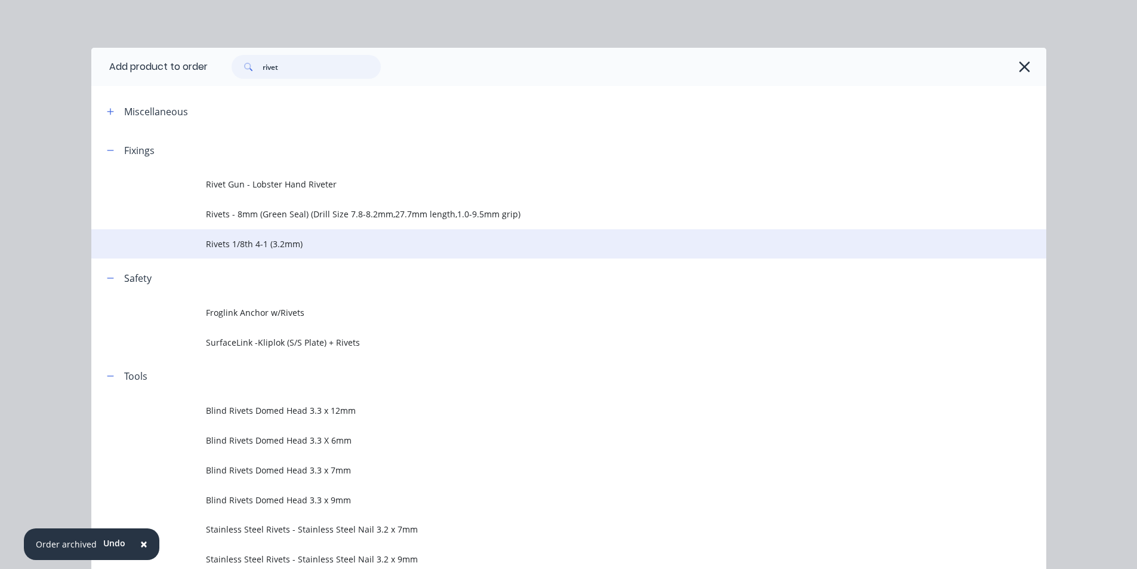
type input "rivet"
click at [285, 242] on span "Rivets 1/8th 4-1 (3.2mm)" at bounding box center [542, 244] width 672 height 13
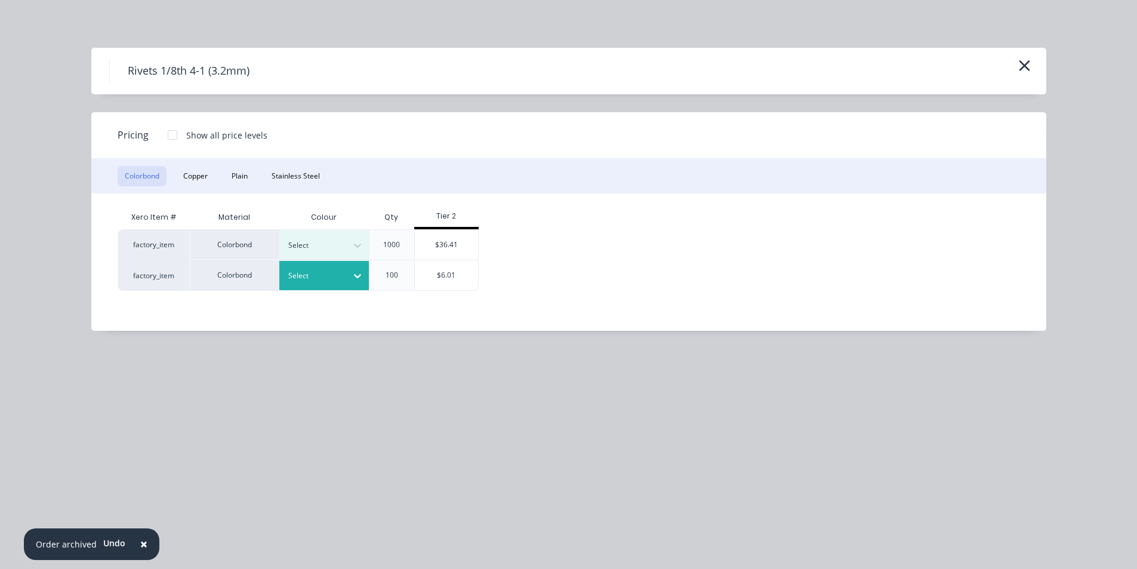
click at [353, 278] on icon at bounding box center [358, 276] width 12 height 12
click at [149, 183] on div "Pale Eucalypt" at bounding box center [74, 172] width 149 height 22
click at [470, 267] on div "$6.01" at bounding box center [447, 275] width 64 height 30
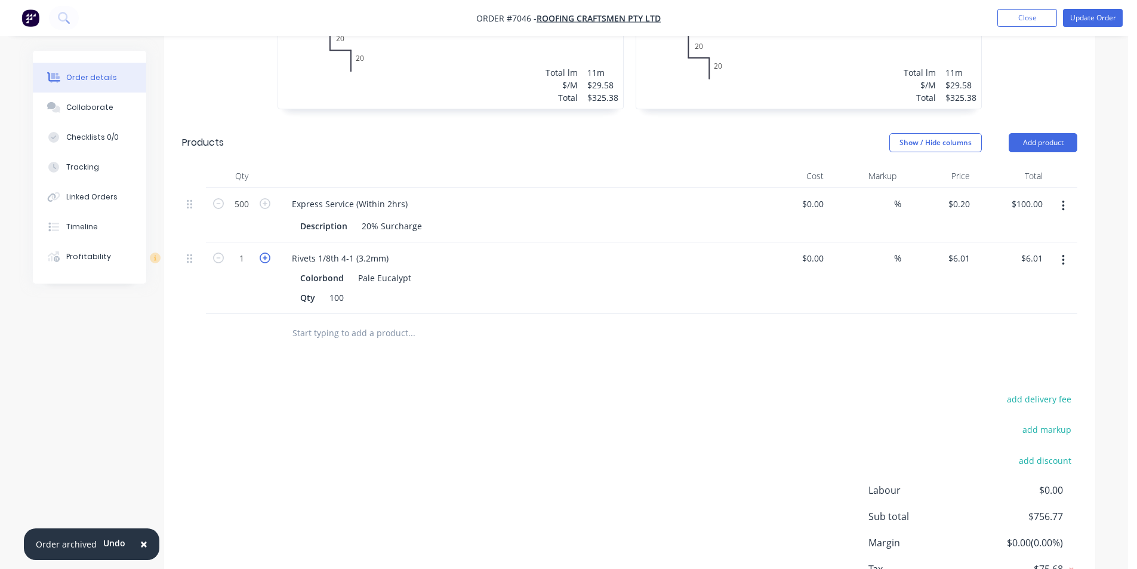
click at [263, 253] on icon "button" at bounding box center [265, 258] width 11 height 11
type input "2"
type input "$12.02"
click at [1096, 18] on button "Update Order" at bounding box center [1093, 18] width 60 height 18
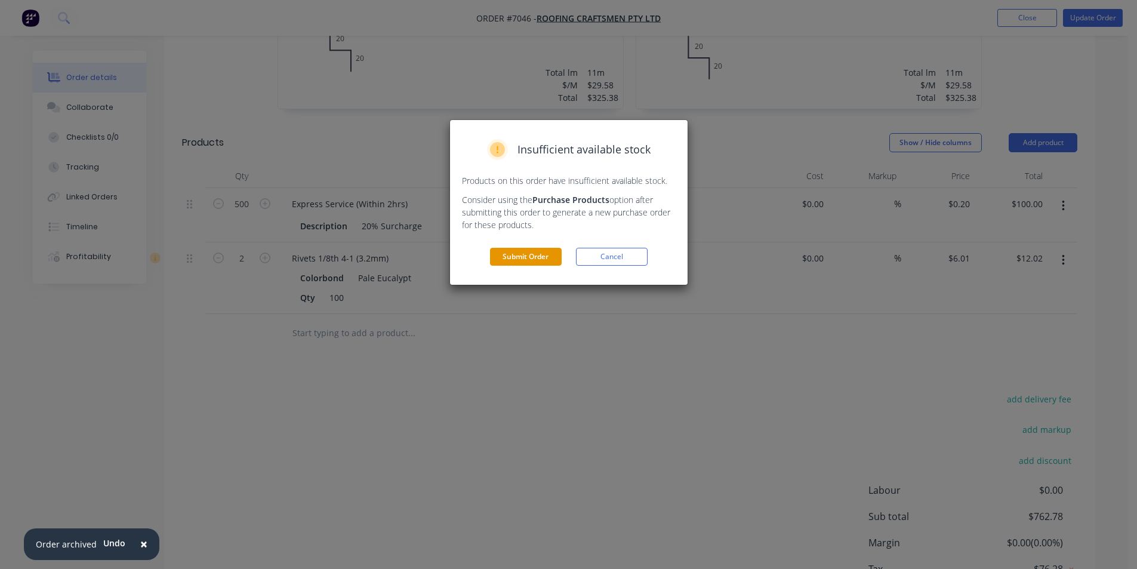
click at [518, 254] on button "Submit Order" at bounding box center [526, 257] width 72 height 18
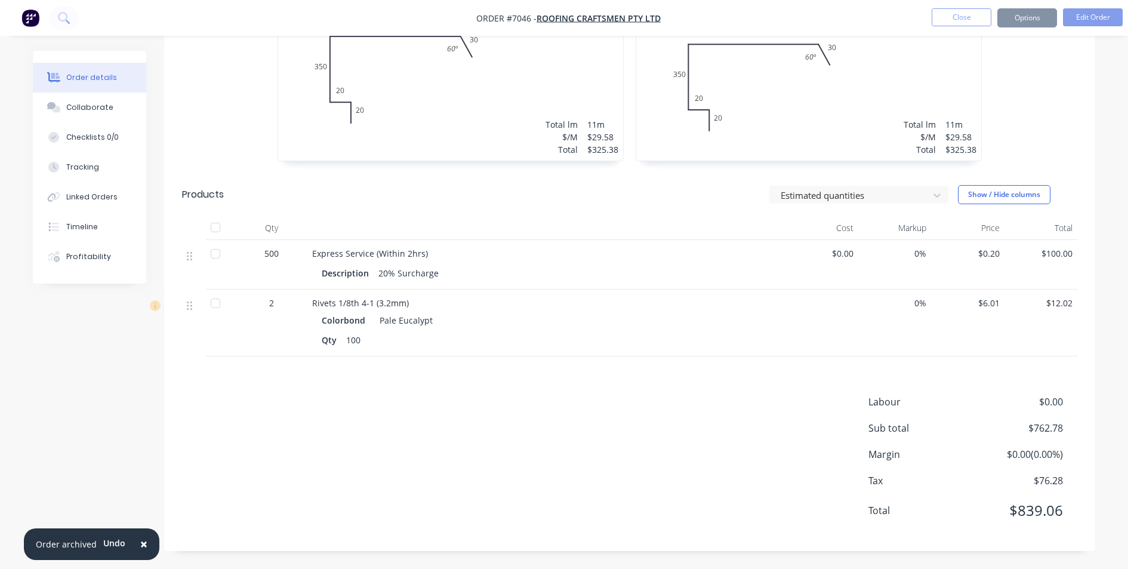
scroll to position [410, 0]
click at [1100, 16] on button "Edit Order" at bounding box center [1093, 17] width 60 height 18
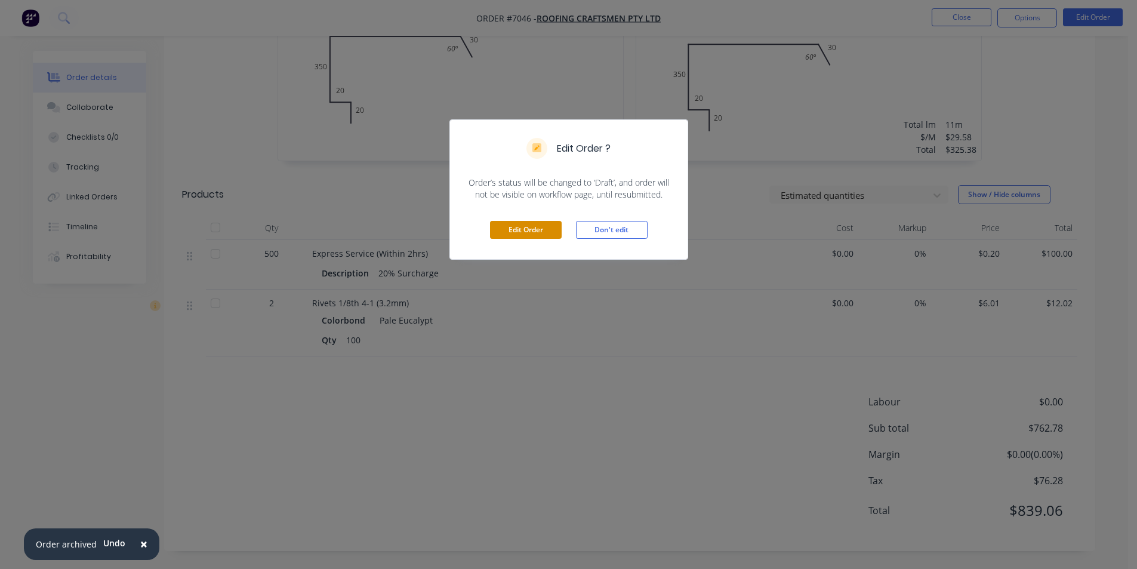
click at [539, 227] on button "Edit Order" at bounding box center [526, 230] width 72 height 18
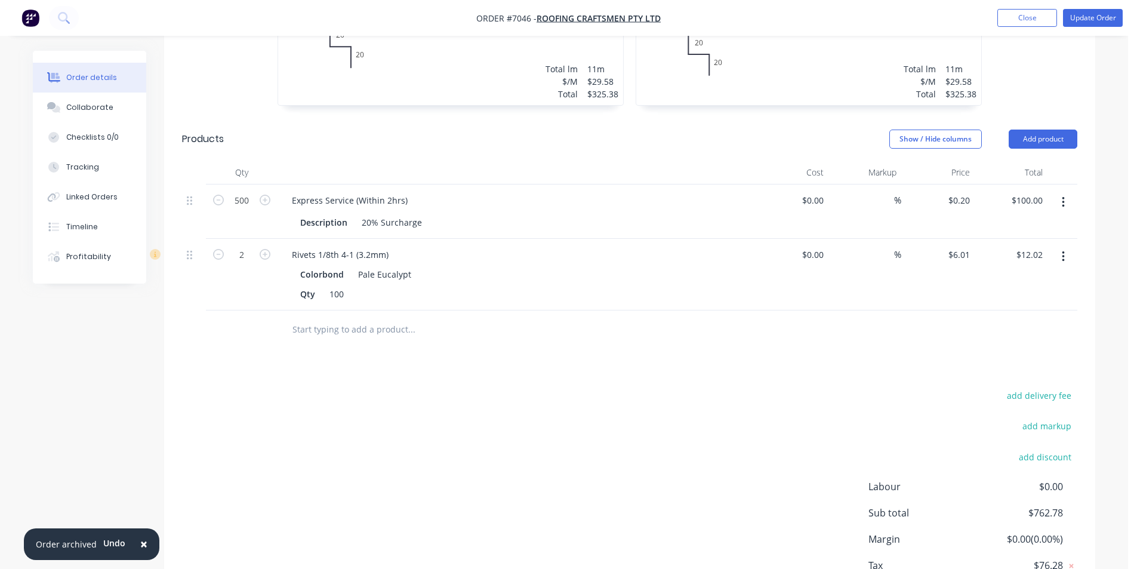
scroll to position [537, 0]
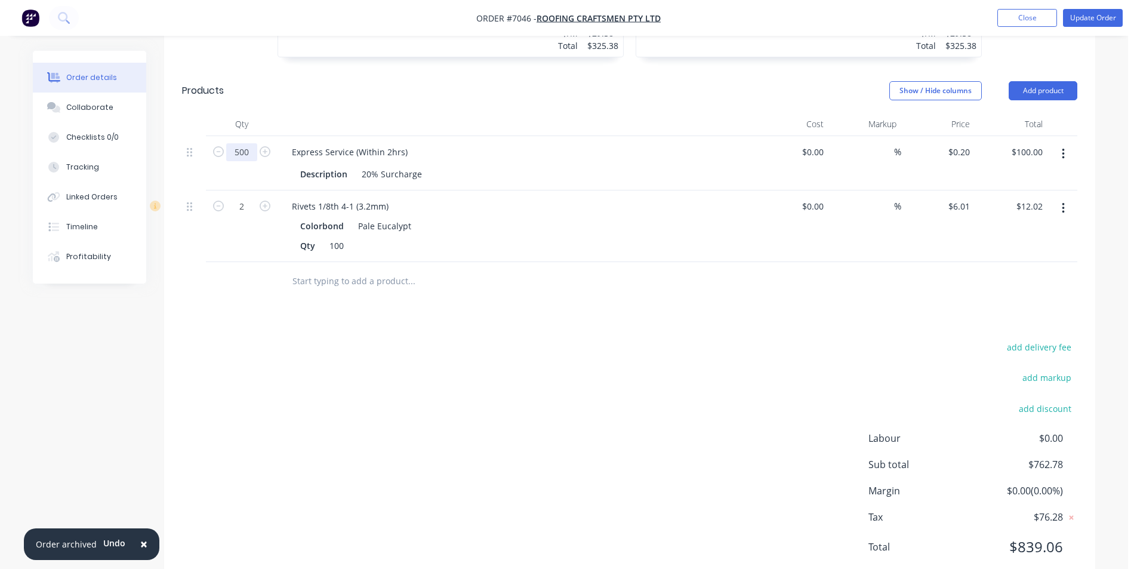
click at [248, 143] on input "500" at bounding box center [241, 152] width 31 height 18
type input "650"
type input "$130.00"
click at [509, 360] on div "add delivery fee add markup add discount Labour $0.00 Sub total $762.78 Margin …" at bounding box center [630, 454] width 896 height 230
click at [1092, 23] on button "Update Order" at bounding box center [1093, 18] width 60 height 18
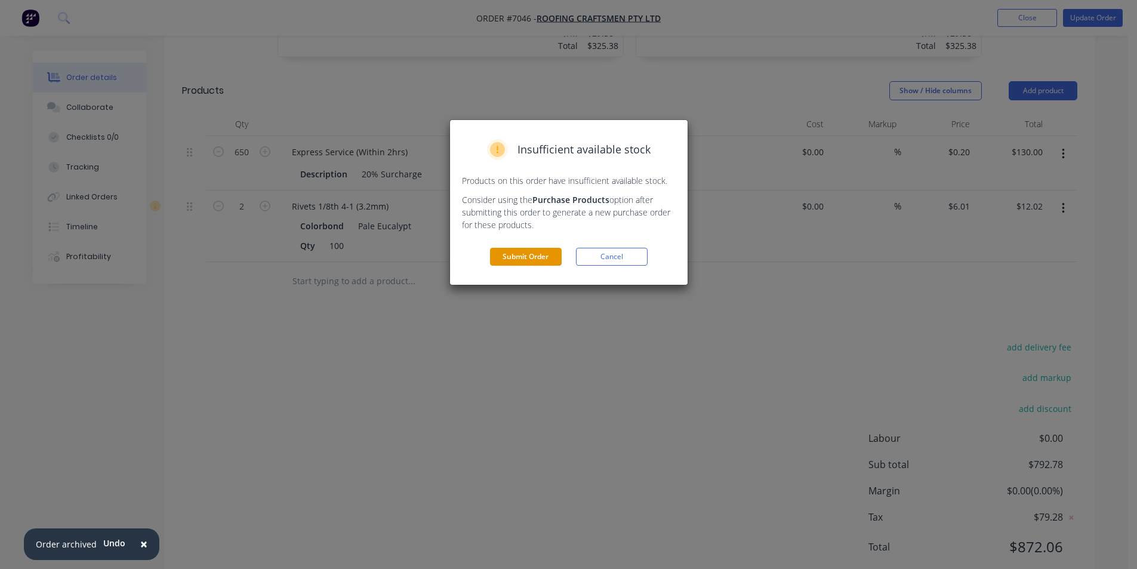
click at [524, 263] on button "Submit Order" at bounding box center [526, 257] width 72 height 18
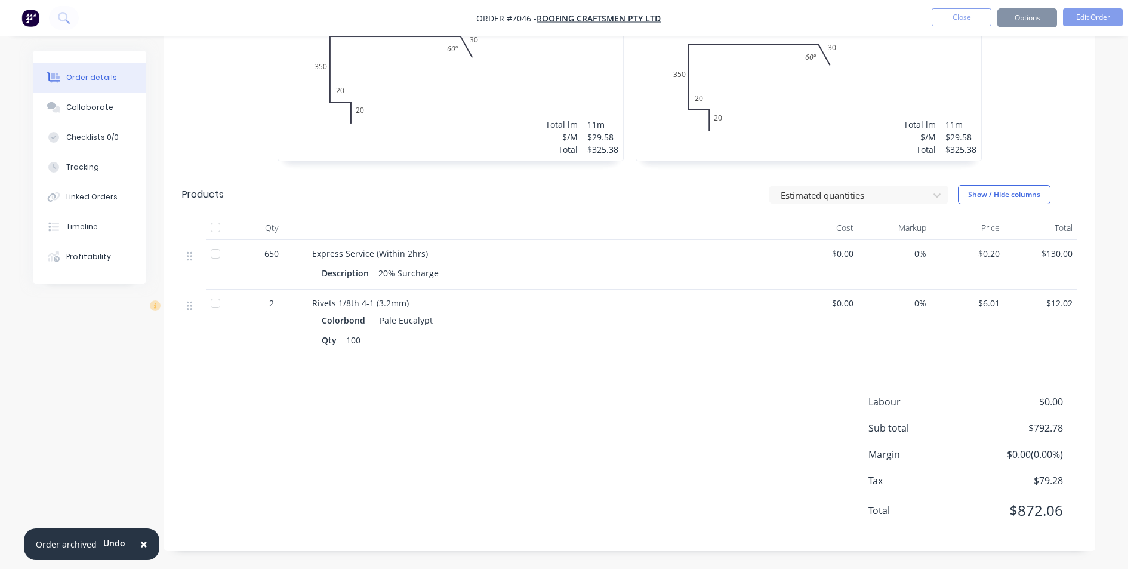
scroll to position [410, 0]
click at [968, 10] on button "Close" at bounding box center [962, 17] width 60 height 18
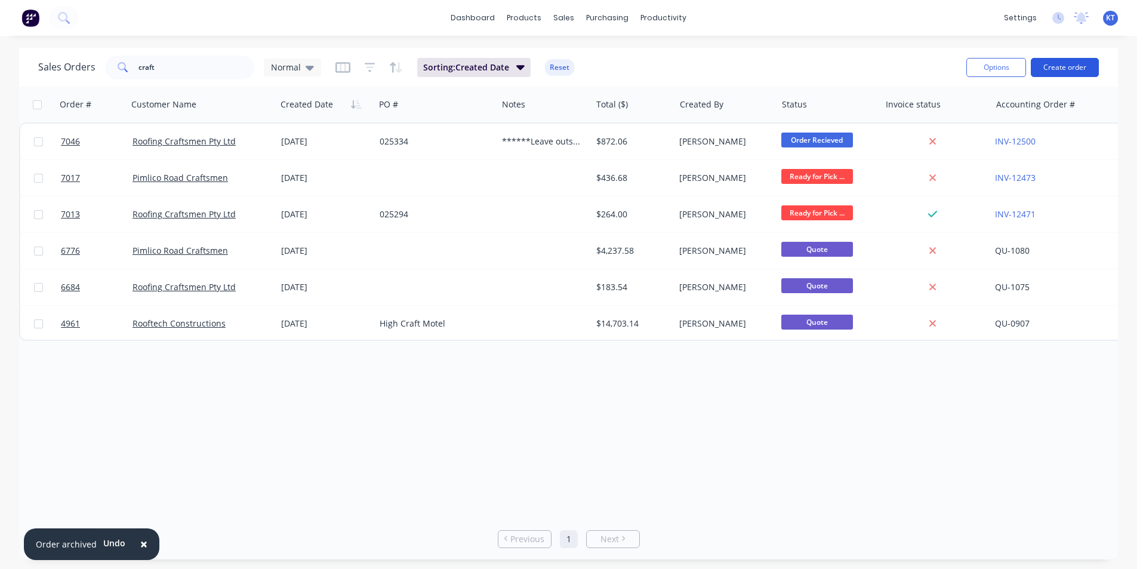
click at [1036, 69] on button "Create order" at bounding box center [1065, 67] width 68 height 19
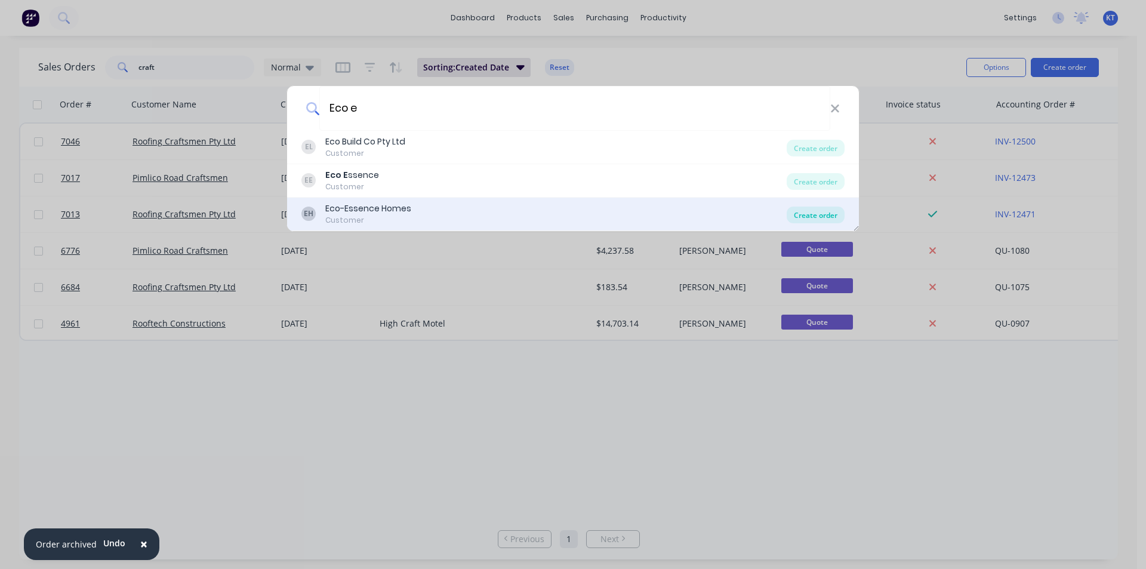
type input "Eco e"
click at [803, 221] on div "Create order" at bounding box center [816, 215] width 58 height 17
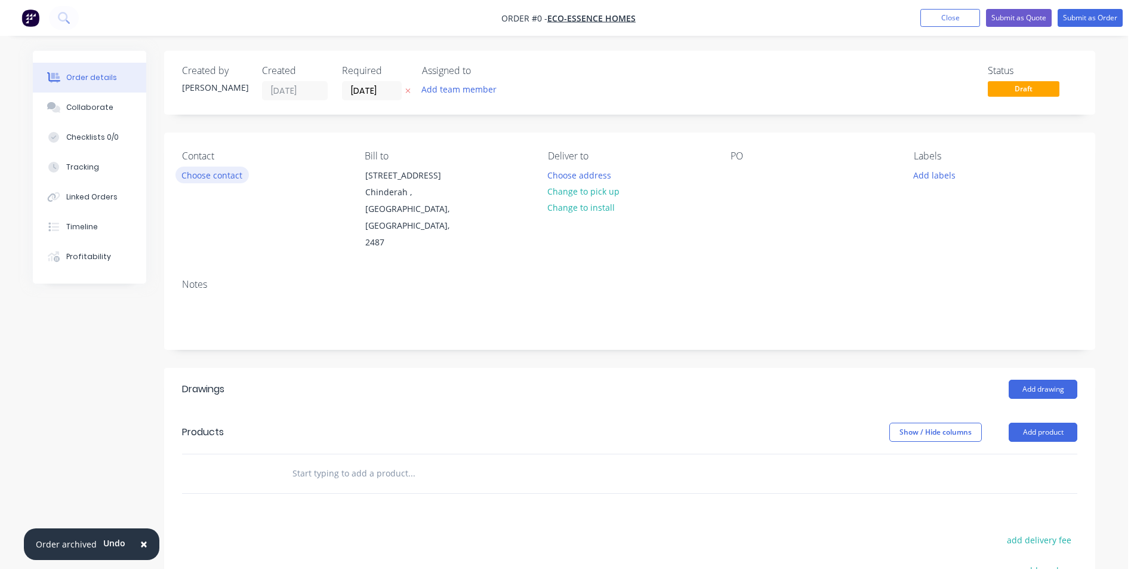
click at [241, 181] on button "Choose contact" at bounding box center [212, 175] width 73 height 16
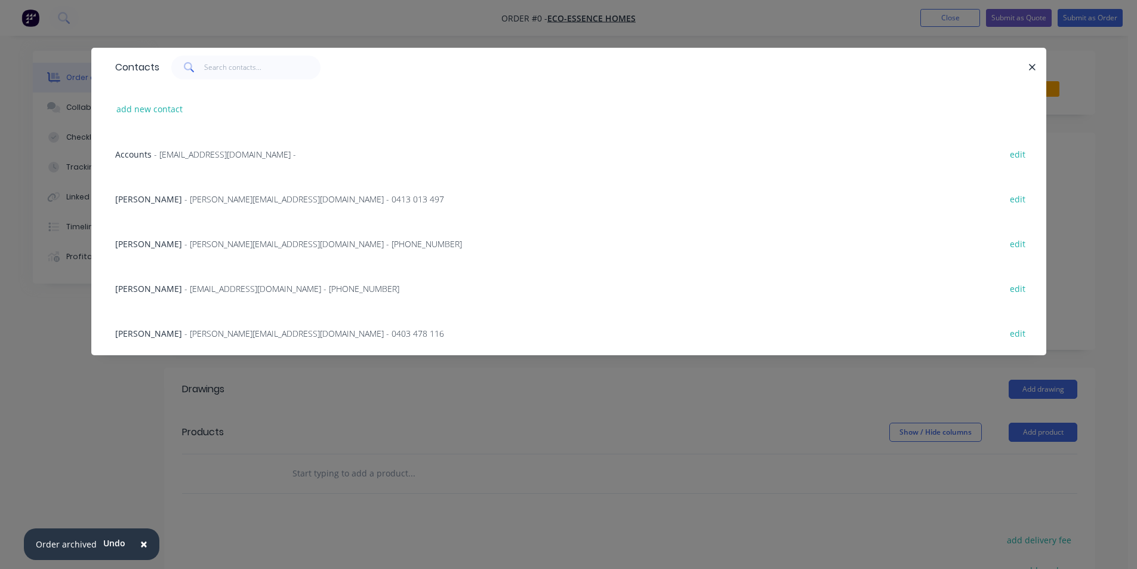
click at [198, 324] on div "Mitchell - [EMAIL_ADDRESS][DOMAIN_NAME] - 0403 478 116 edit" at bounding box center [568, 332] width 919 height 45
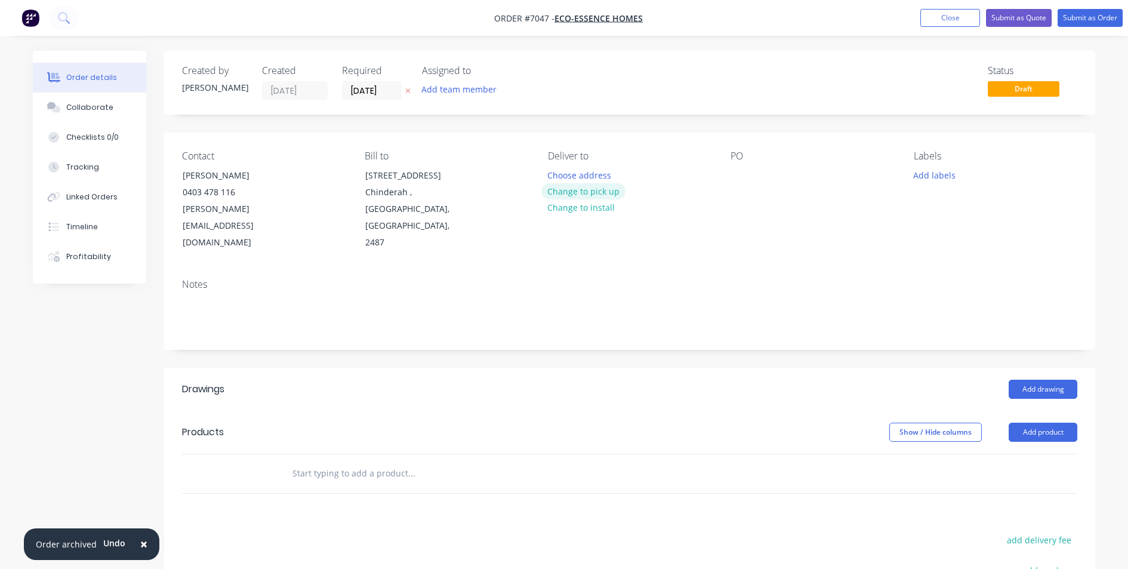
click at [592, 196] on button "Change to pick up" at bounding box center [584, 191] width 85 height 16
click at [744, 165] on div "PO" at bounding box center [813, 200] width 164 height 101
click at [756, 171] on div "PO" at bounding box center [813, 200] width 164 height 101
drag, startPoint x: 727, startPoint y: 180, endPoint x: 733, endPoint y: 176, distance: 7.6
click at [727, 180] on div "Contact [PERSON_NAME] [PHONE_NUMBER] [PERSON_NAME][EMAIL_ADDRESS][DOMAIN_NAME] …" at bounding box center [629, 201] width 931 height 137
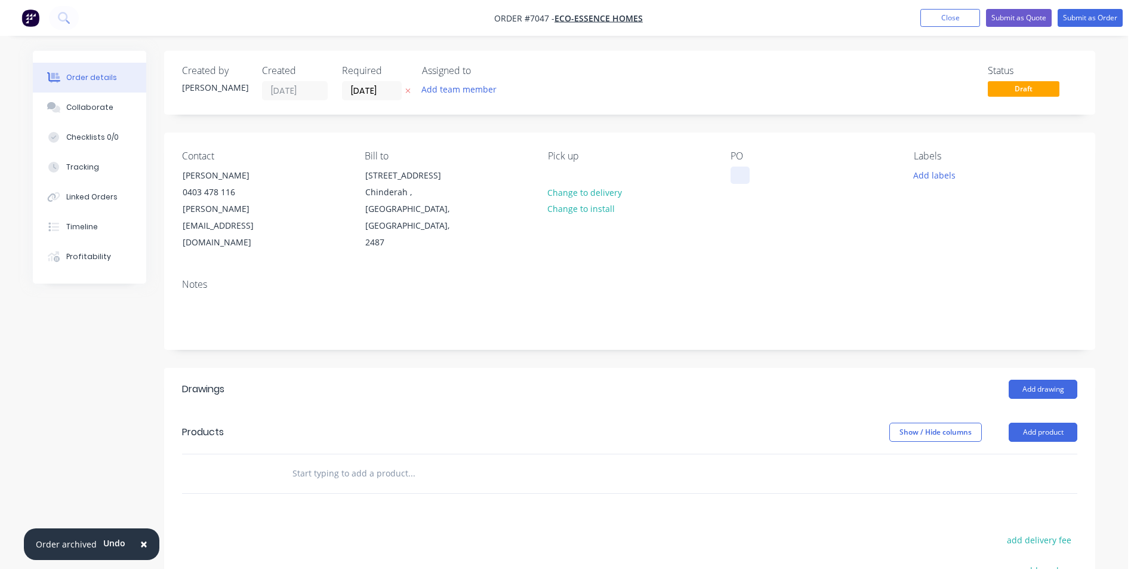
click at [733, 176] on div at bounding box center [740, 175] width 19 height 17
click at [1042, 380] on button "Add drawing" at bounding box center [1043, 389] width 69 height 19
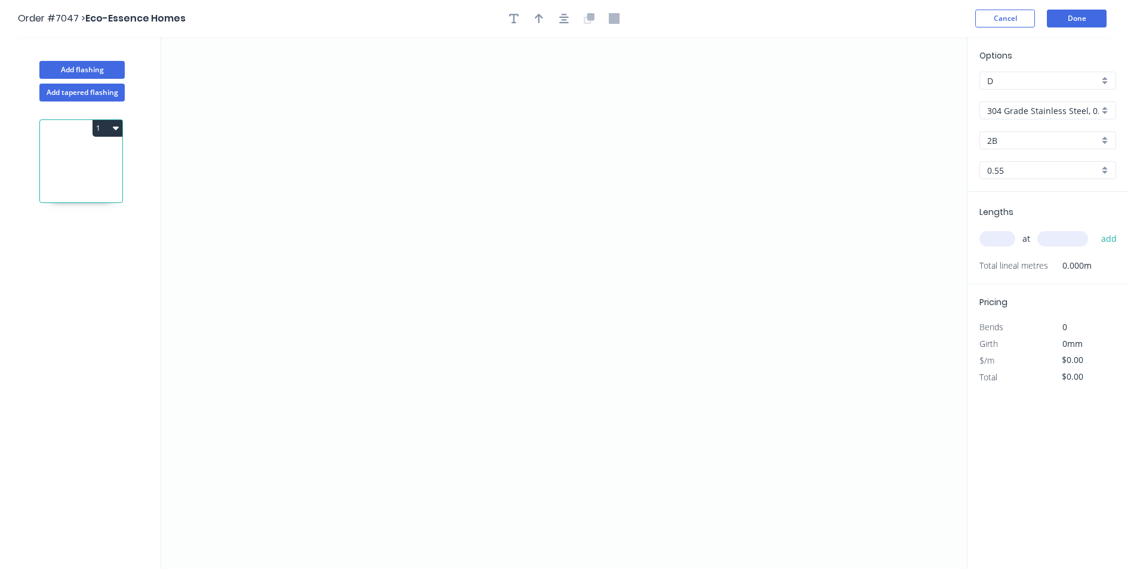
click at [1035, 112] on input "304 Grade Stainless Steel, 0.9mm Perforated Pattern 208 - 2mm hole" at bounding box center [1043, 110] width 112 height 13
click at [1039, 178] on div "Colorbond" at bounding box center [1048, 175] width 136 height 21
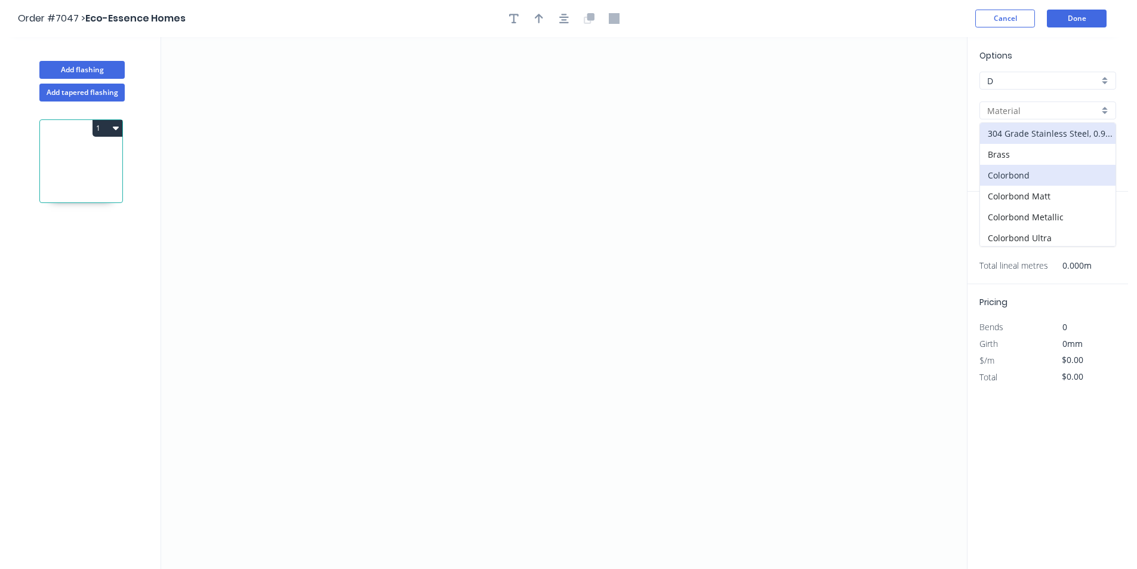
type input "Colorbond"
type input "Basalt"
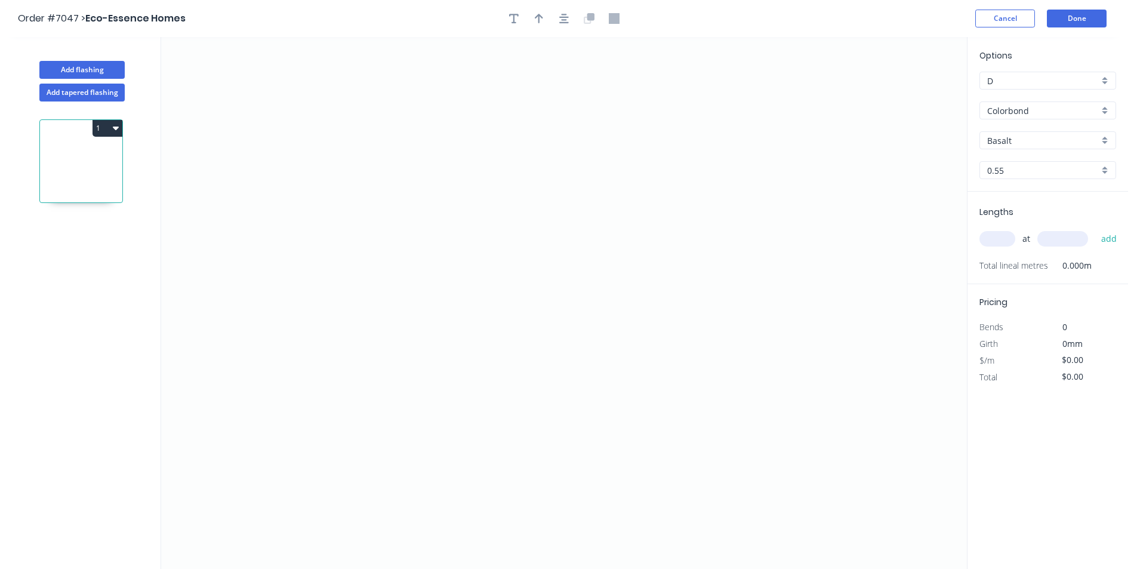
click at [1024, 143] on input "Basalt" at bounding box center [1043, 140] width 112 height 13
click at [1047, 214] on div "Pale Eucalypt" at bounding box center [1048, 217] width 136 height 21
type input "Pale Eucalypt"
click at [365, 337] on icon "0" at bounding box center [564, 303] width 806 height 532
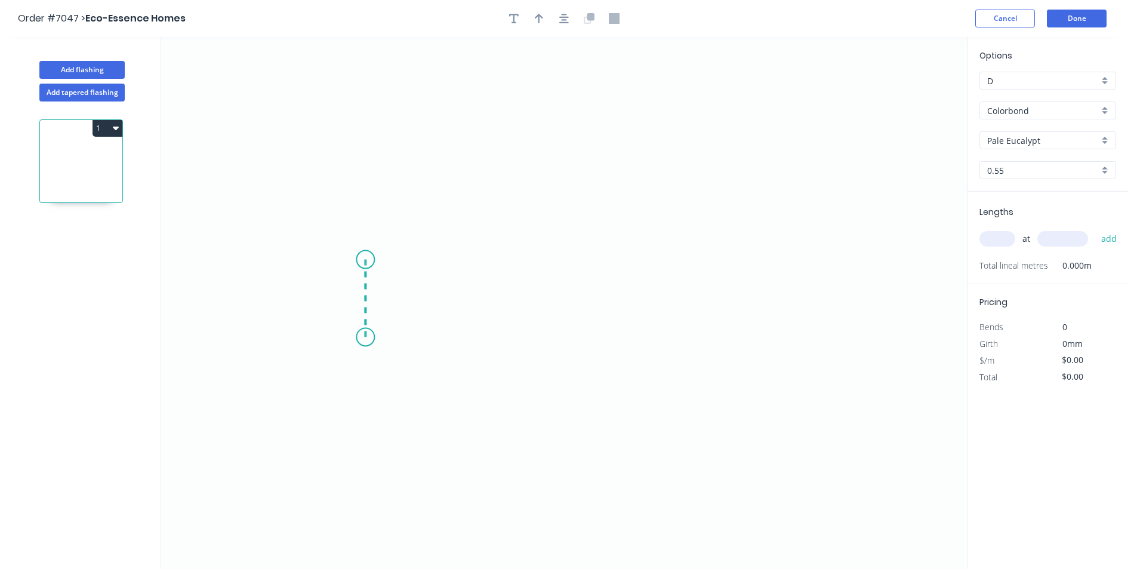
click at [365, 255] on icon "0" at bounding box center [564, 303] width 806 height 532
click at [715, 250] on icon "0 ?" at bounding box center [564, 303] width 806 height 532
click at [712, 336] on icon "0 ? ?" at bounding box center [564, 303] width 806 height 532
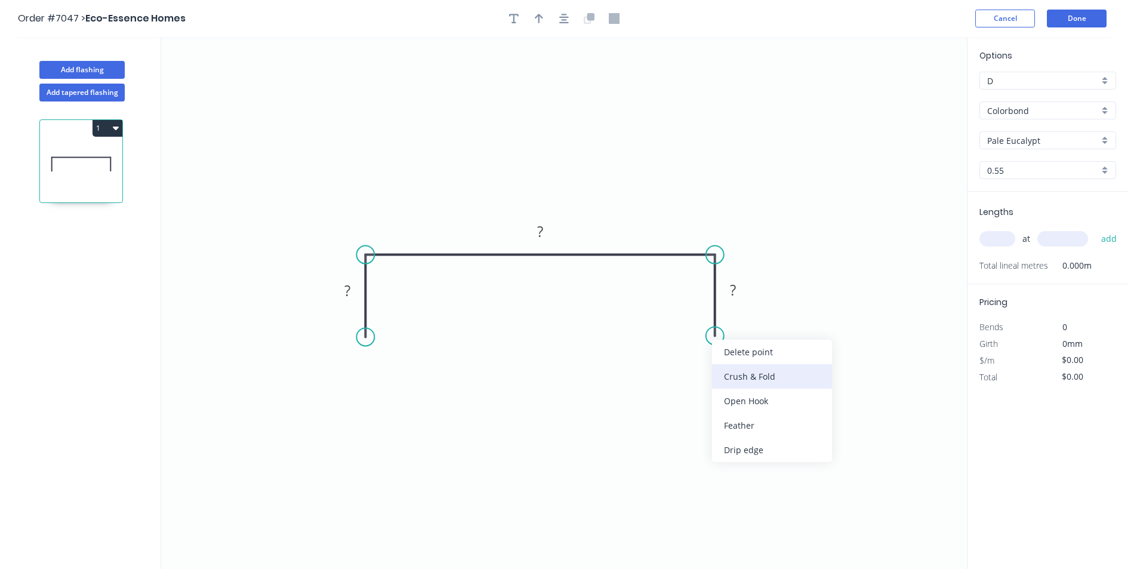
click at [739, 373] on div "Crush & Fold" at bounding box center [772, 376] width 120 height 24
click at [759, 381] on div "Flip bend" at bounding box center [771, 380] width 120 height 24
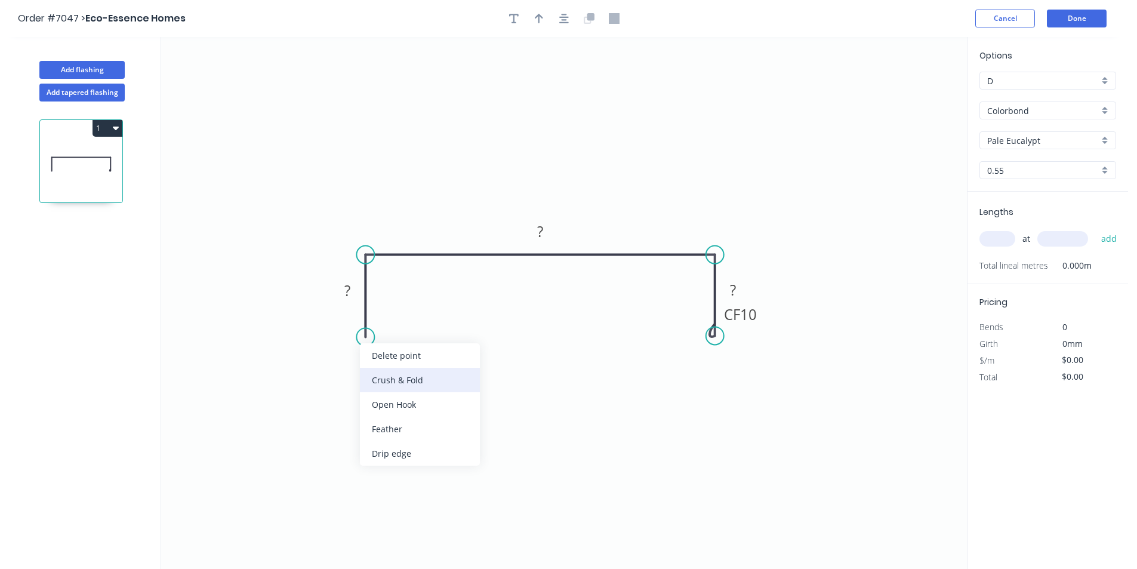
click at [401, 381] on div "Crush & Fold" at bounding box center [420, 380] width 120 height 24
click at [346, 287] on tspan "?" at bounding box center [347, 291] width 6 height 20
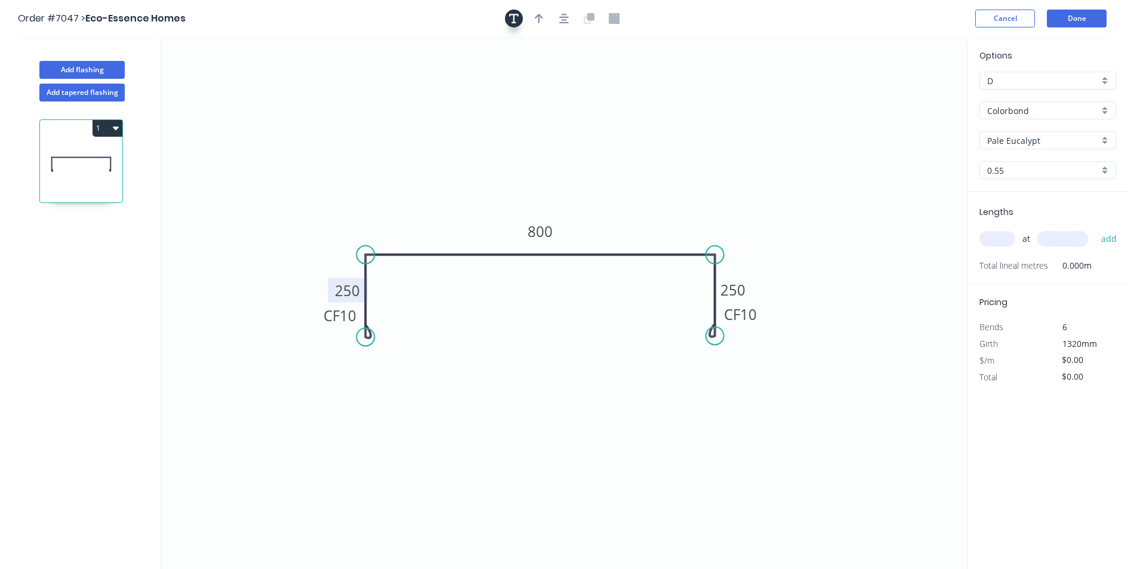
click at [506, 14] on button "button" at bounding box center [514, 19] width 18 height 18
drag, startPoint x: 220, startPoint y: 81, endPoint x: 497, endPoint y: 152, distance: 286.7
click at [497, 152] on textarea at bounding box center [522, 162] width 97 height 44
type textarea "SEE DRAWING"
click at [990, 238] on input "text" at bounding box center [998, 239] width 36 height 16
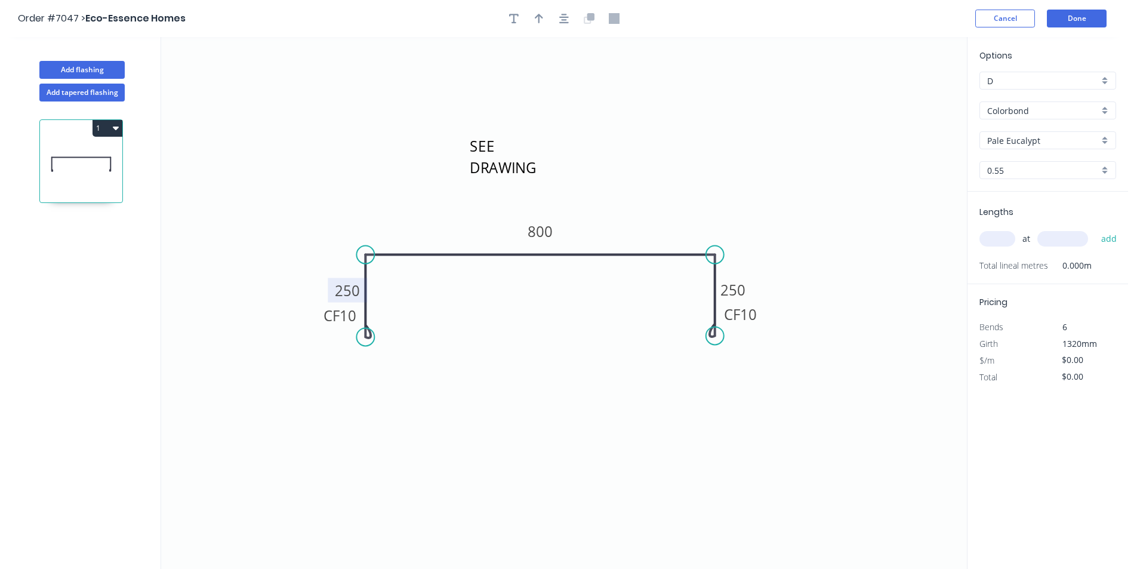
click at [278, 454] on icon "SEE DRAWING CF 10 250 800 CF 10 250" at bounding box center [564, 303] width 806 height 532
type input "1"
type input "1110"
click at [1096, 229] on button "add" at bounding box center [1110, 239] width 28 height 20
click at [1091, 18] on button "Done" at bounding box center [1077, 19] width 60 height 18
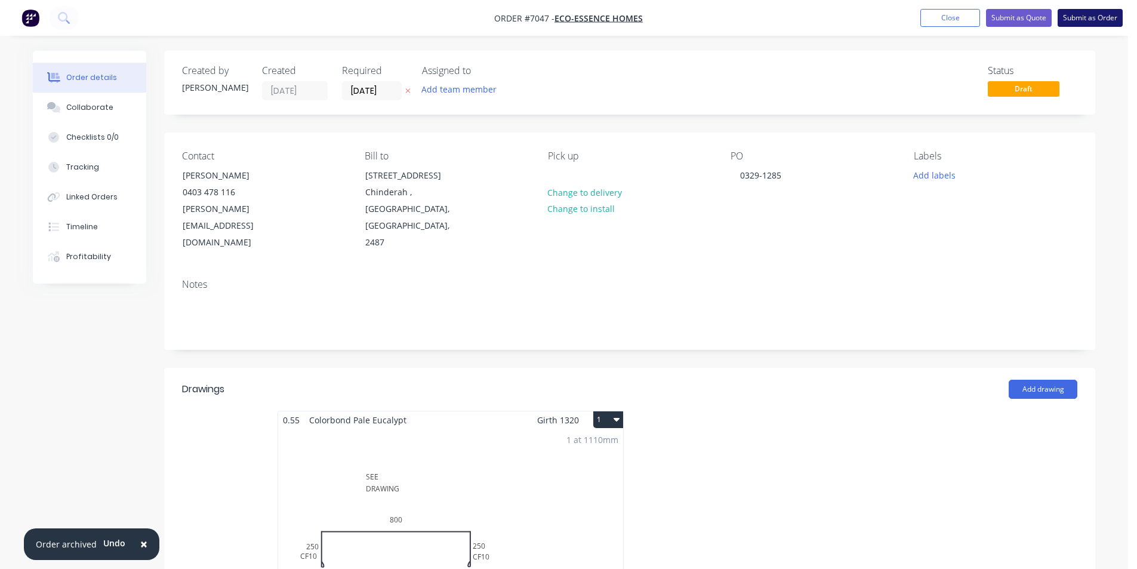
click at [1087, 16] on button "Submit as Order" at bounding box center [1090, 18] width 65 height 18
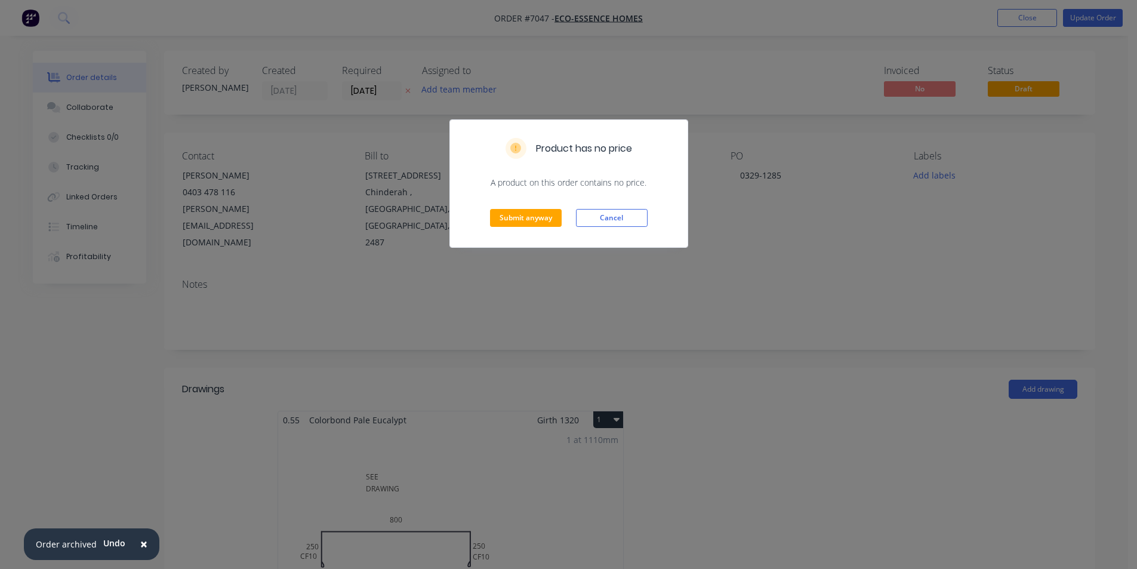
click at [625, 233] on div "Submit anyway Cancel" at bounding box center [569, 218] width 238 height 59
click at [628, 221] on button "Cancel" at bounding box center [612, 218] width 72 height 18
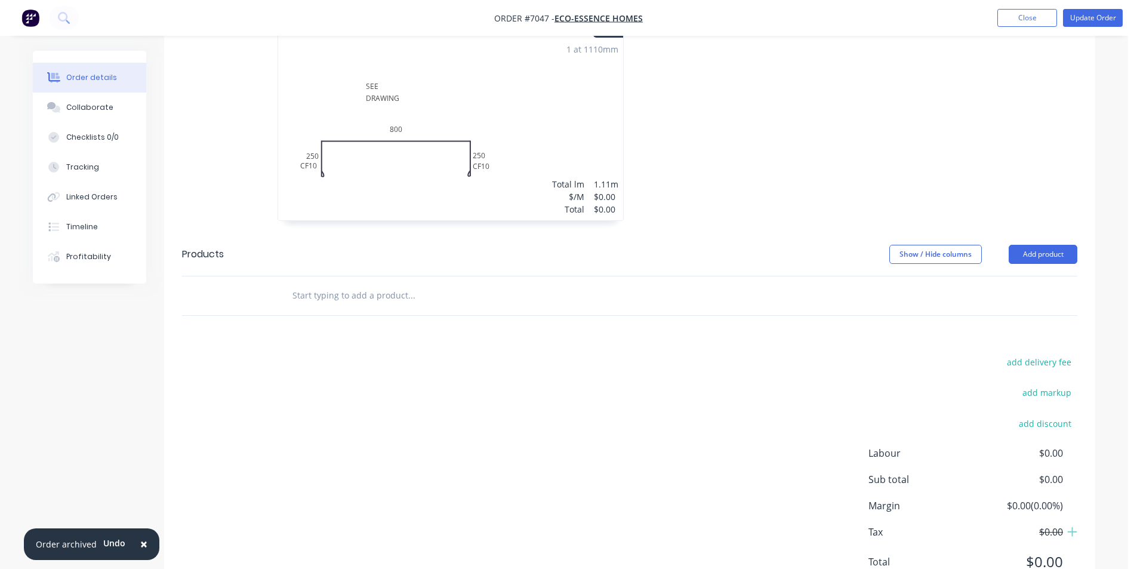
scroll to position [408, 0]
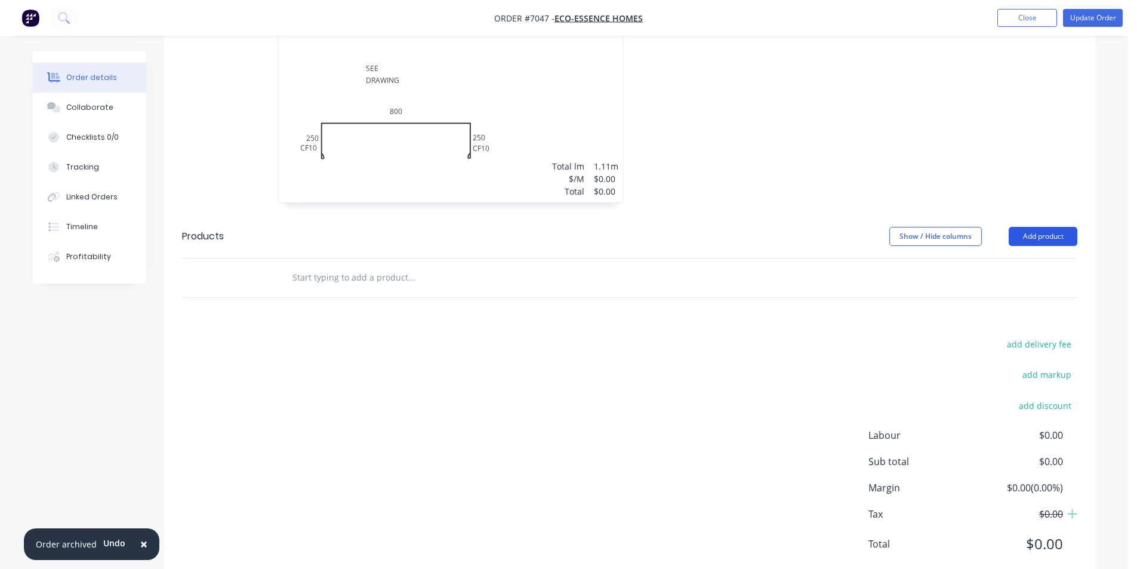
click at [1053, 227] on button "Add product" at bounding box center [1043, 236] width 69 height 19
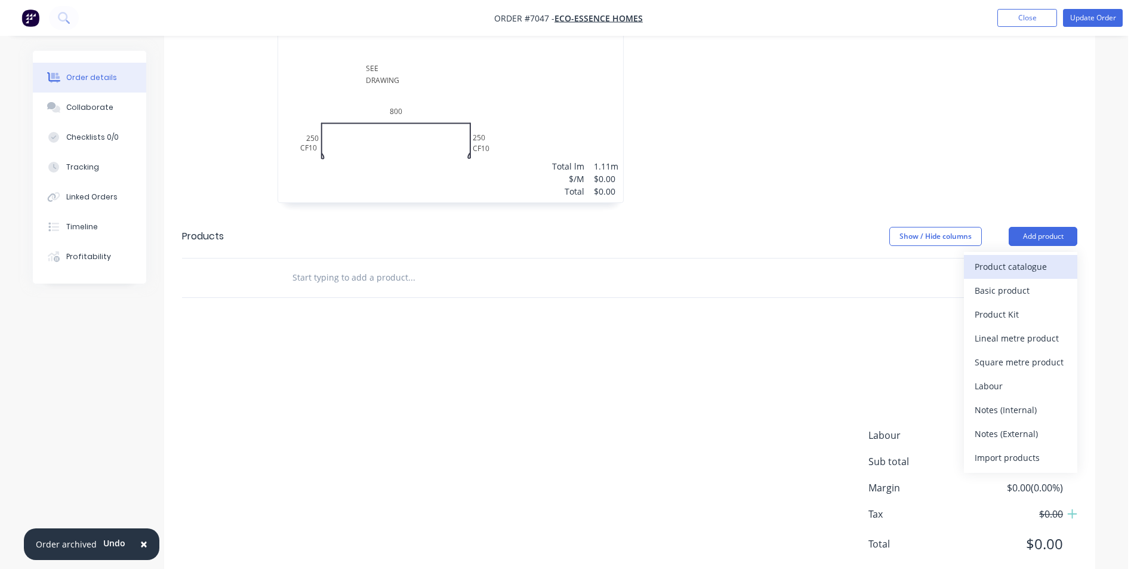
click at [995, 255] on button "Product catalogue" at bounding box center [1020, 267] width 113 height 24
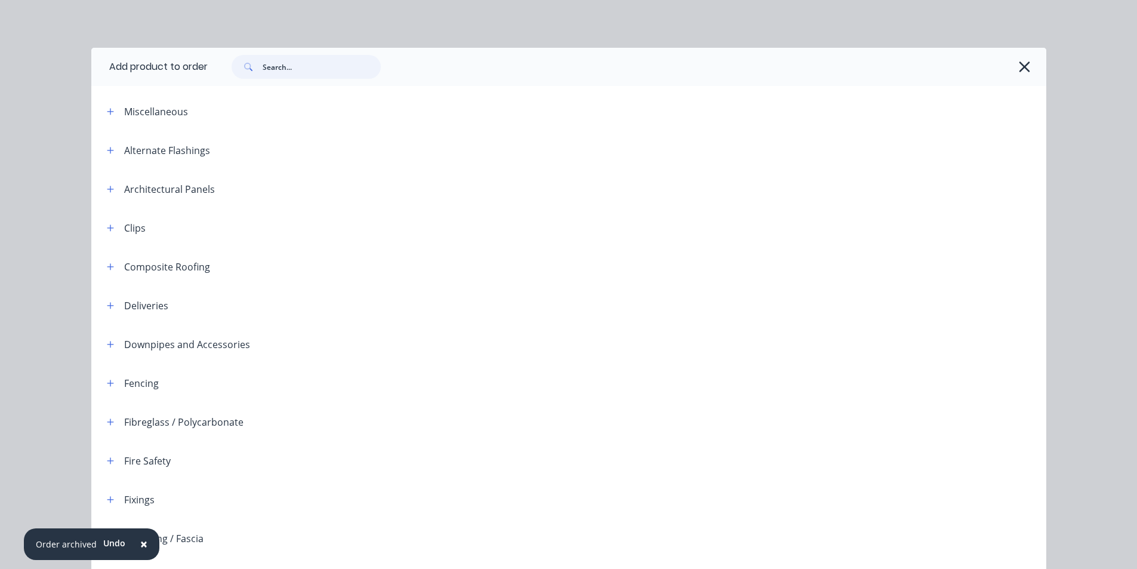
click at [325, 61] on input "text" at bounding box center [322, 67] width 118 height 24
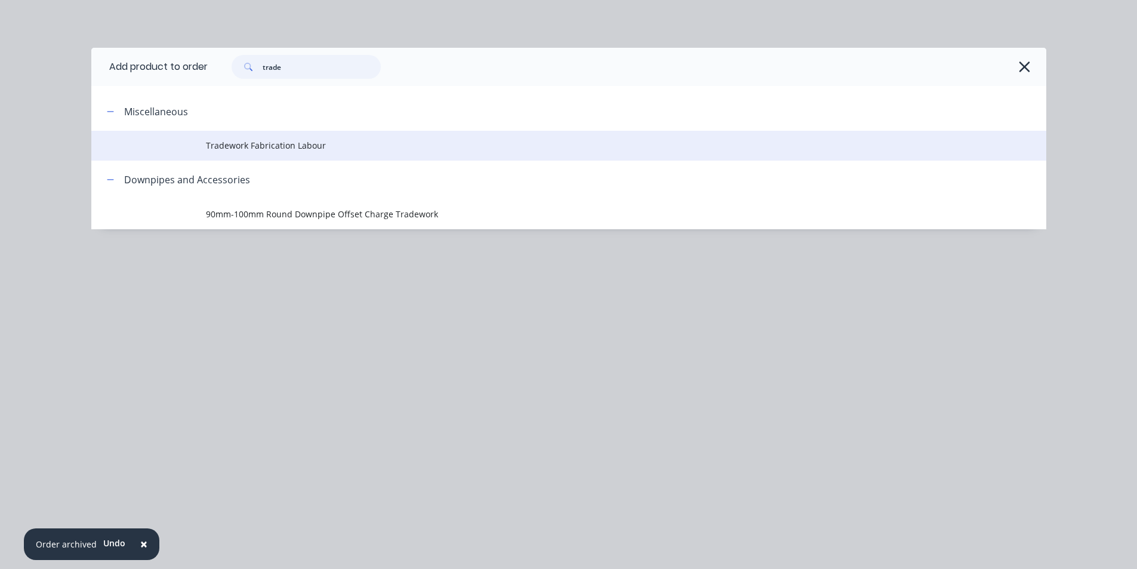
type input "trade"
click at [312, 150] on span "Tradework Fabrication Labour" at bounding box center [542, 145] width 672 height 13
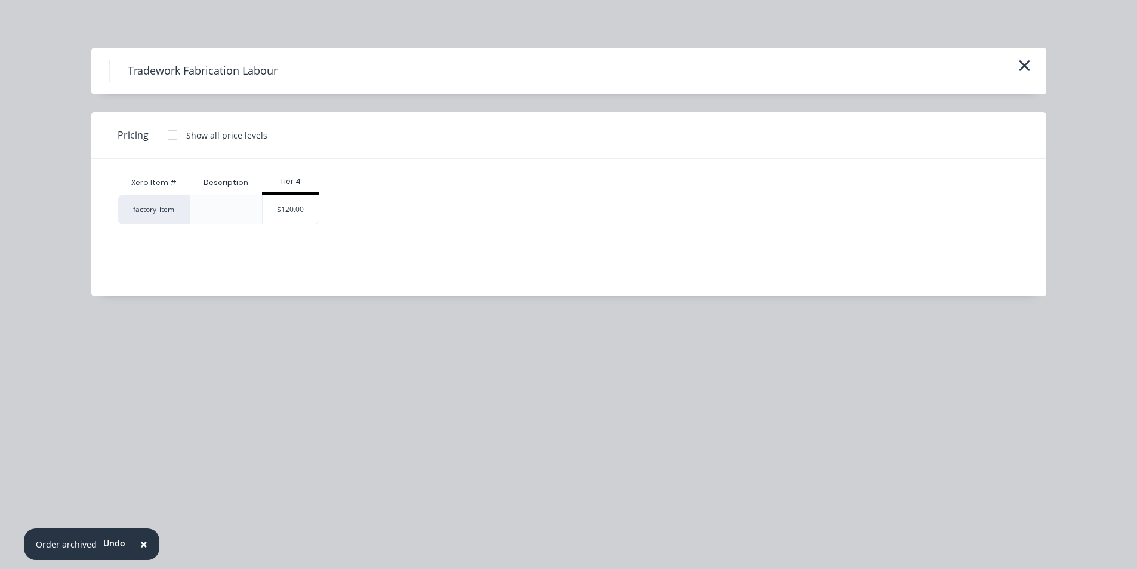
click at [321, 211] on div "factory_item $120.00" at bounding box center [560, 210] width 884 height 30
click at [317, 214] on div "$120.00" at bounding box center [291, 209] width 56 height 29
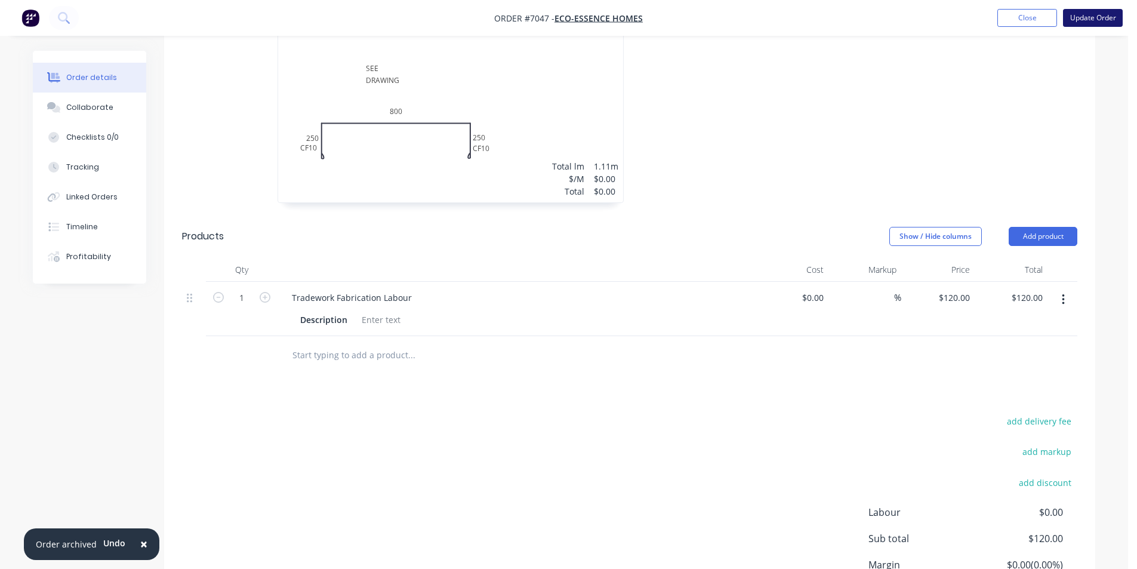
click at [1082, 19] on button "Update Order" at bounding box center [1093, 18] width 60 height 18
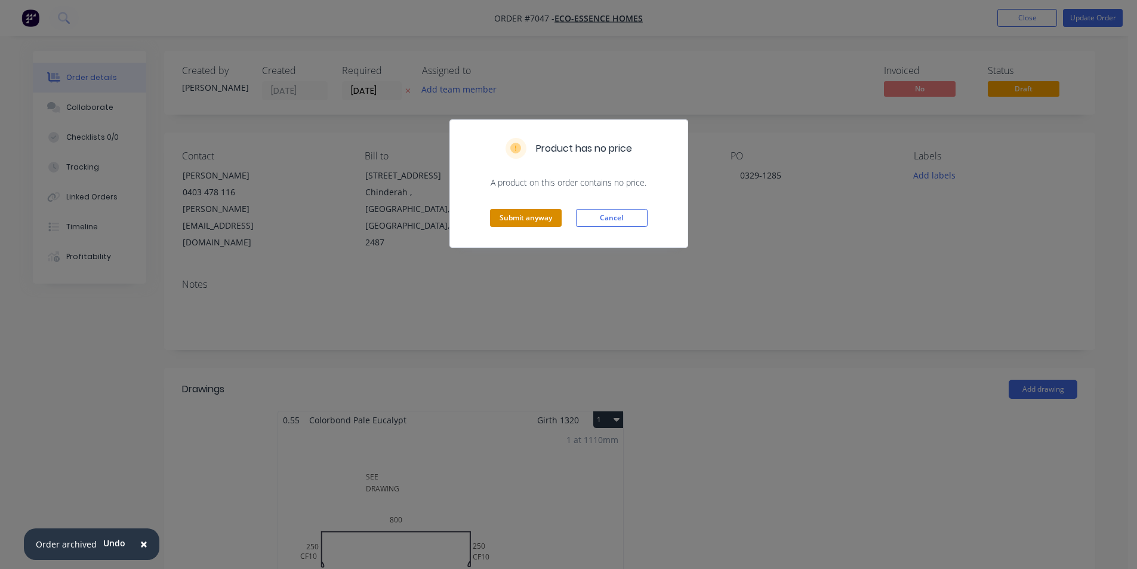
click at [533, 217] on button "Submit anyway" at bounding box center [526, 218] width 72 height 18
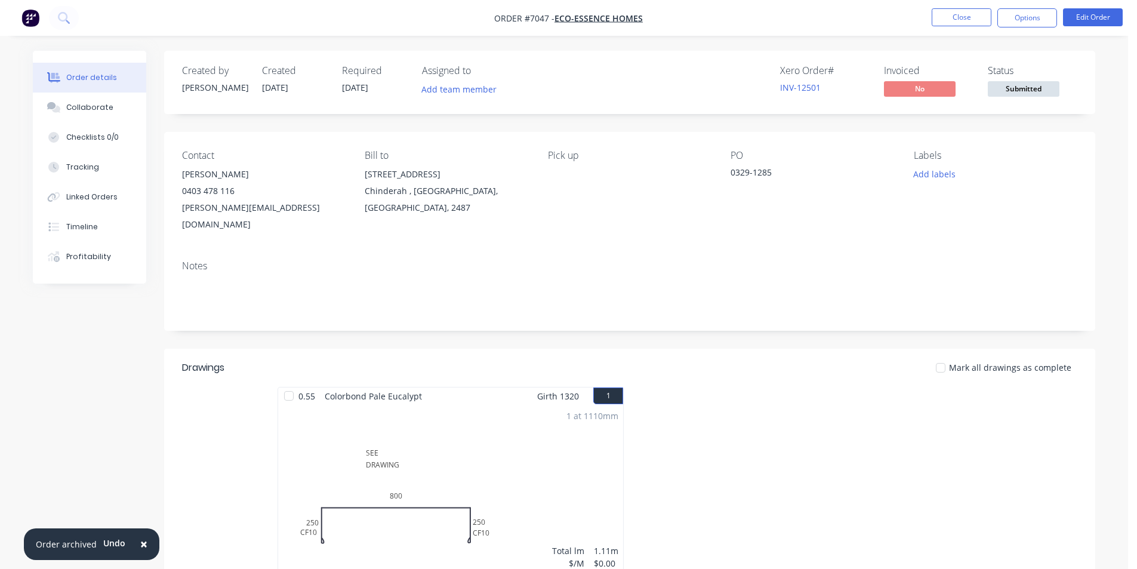
click at [994, 94] on span "Submitted" at bounding box center [1024, 88] width 72 height 15
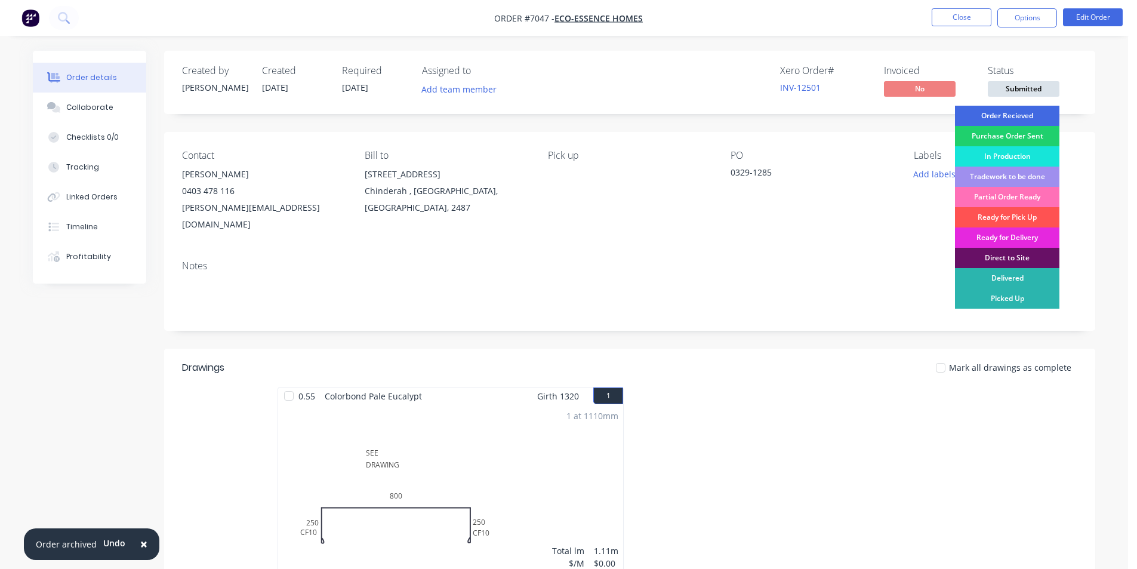
click at [999, 113] on div "Order Recieved" at bounding box center [1007, 116] width 104 height 20
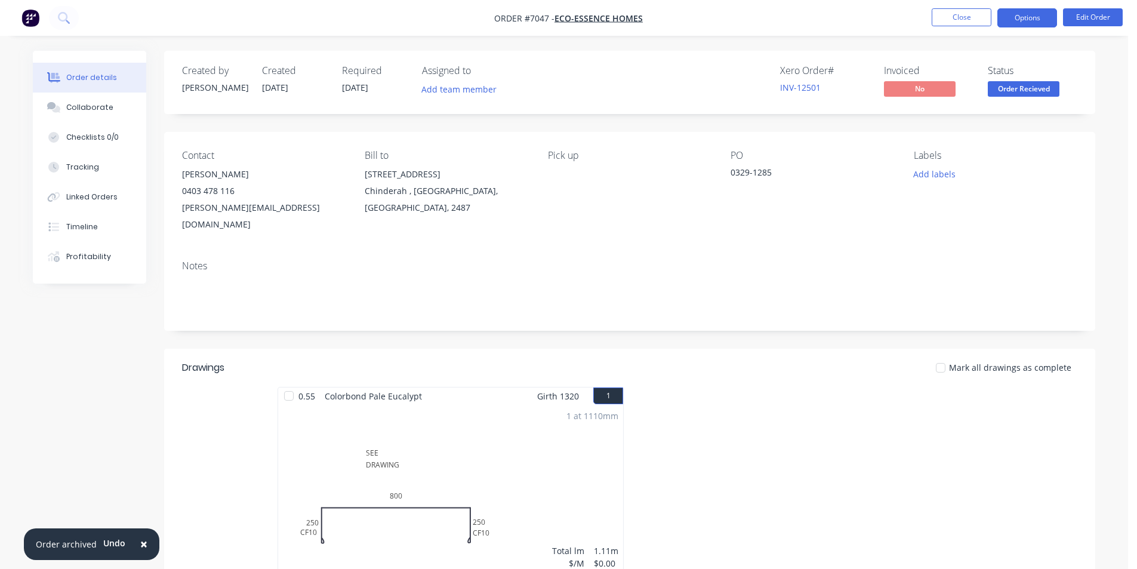
click at [1014, 11] on button "Options" at bounding box center [1028, 17] width 60 height 19
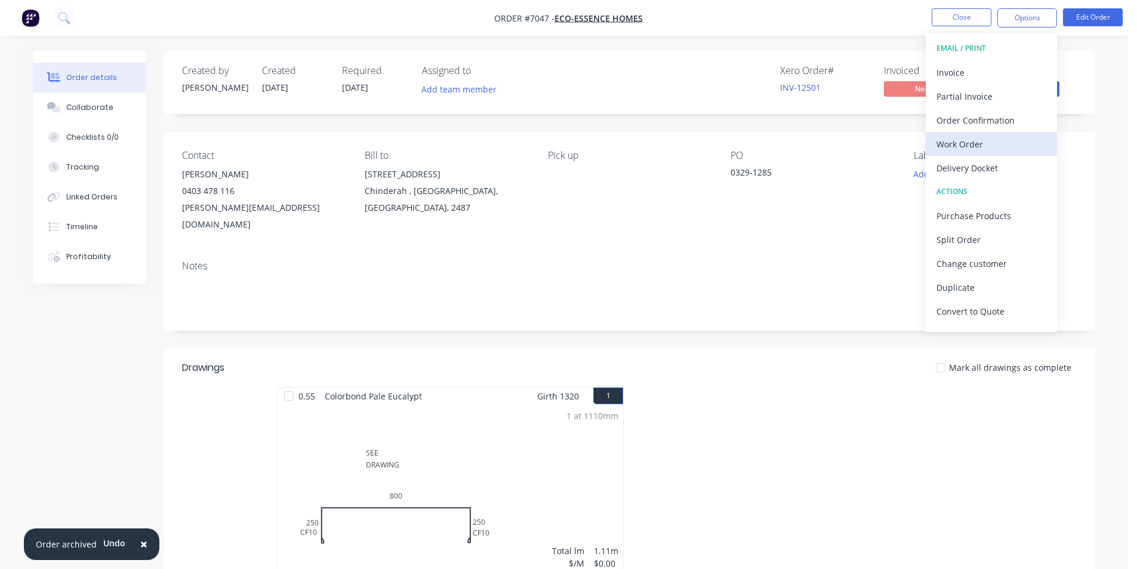
click at [969, 137] on div "Work Order" at bounding box center [992, 144] width 110 height 17
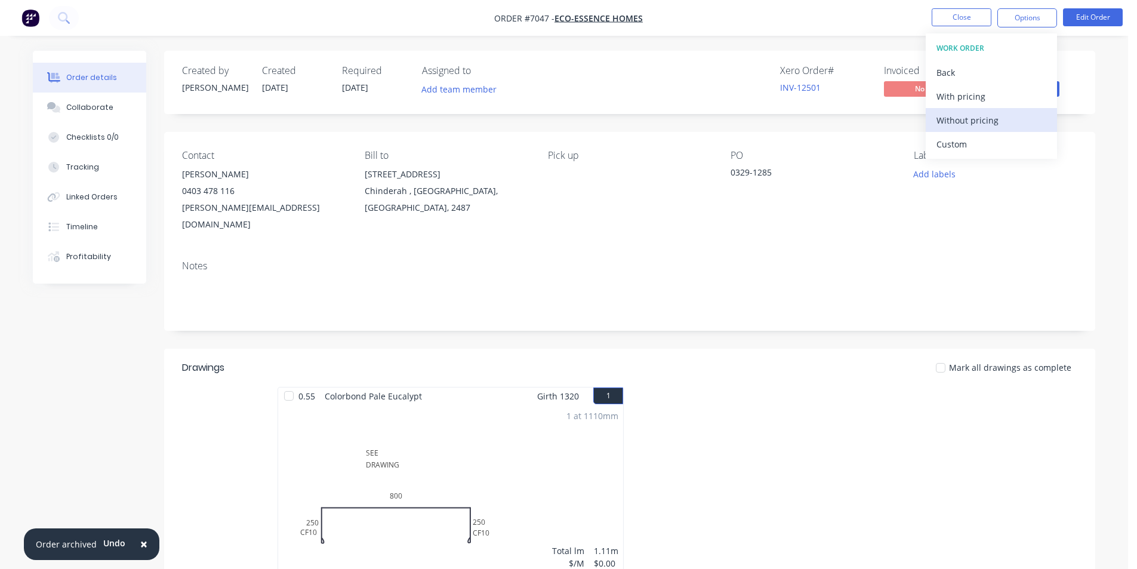
click at [976, 123] on div "Without pricing" at bounding box center [992, 120] width 110 height 17
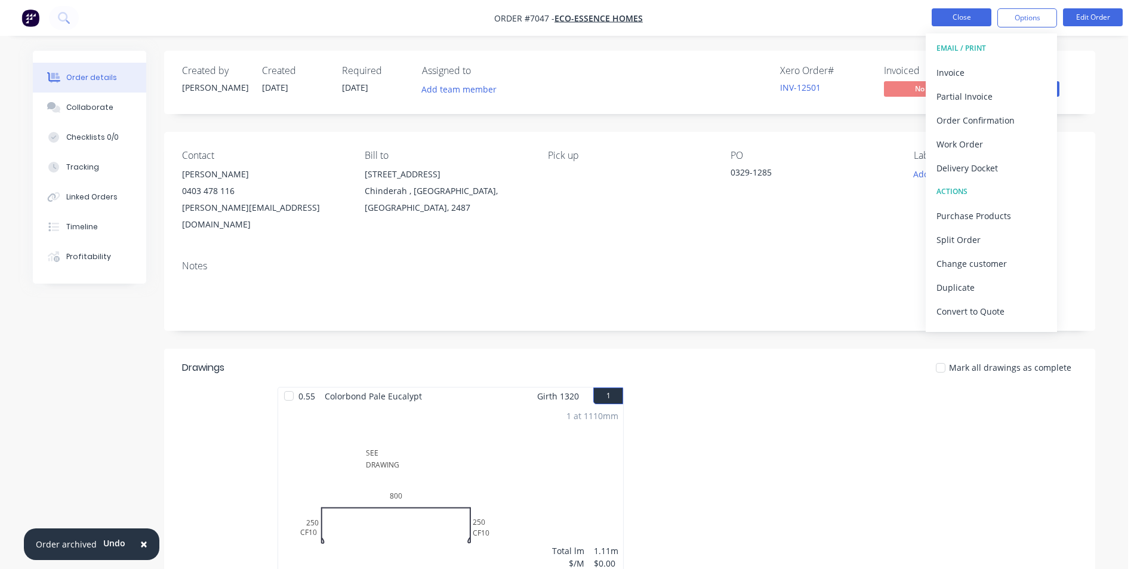
click at [955, 20] on button "Close" at bounding box center [962, 17] width 60 height 18
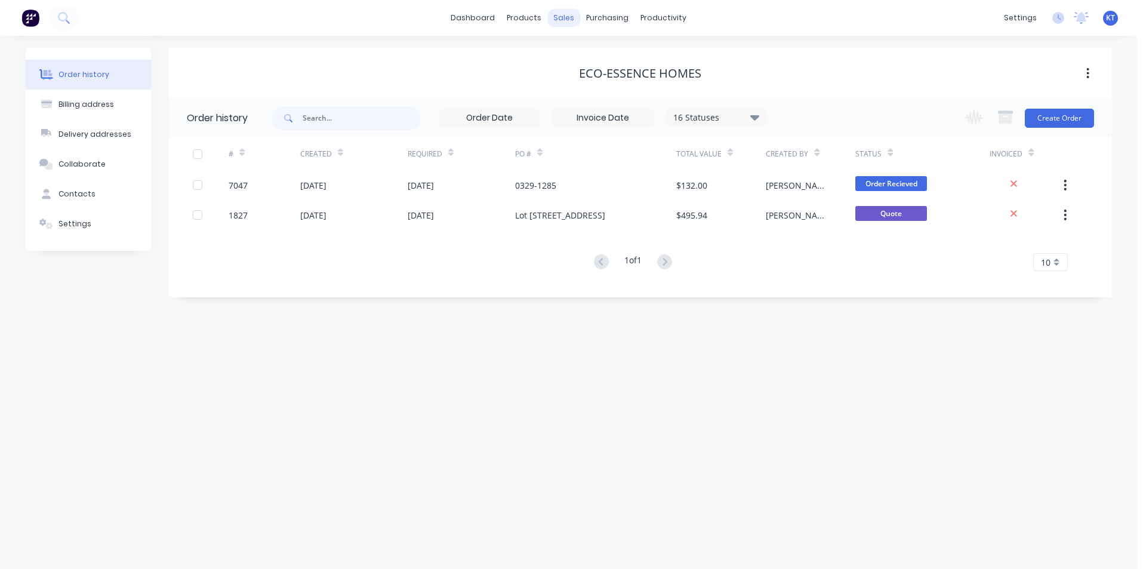
click at [573, 22] on div "sales" at bounding box center [563, 18] width 33 height 18
click at [568, 19] on div "sales" at bounding box center [563, 18] width 33 height 18
click at [616, 61] on div "Sales Orders" at bounding box center [608, 57] width 49 height 11
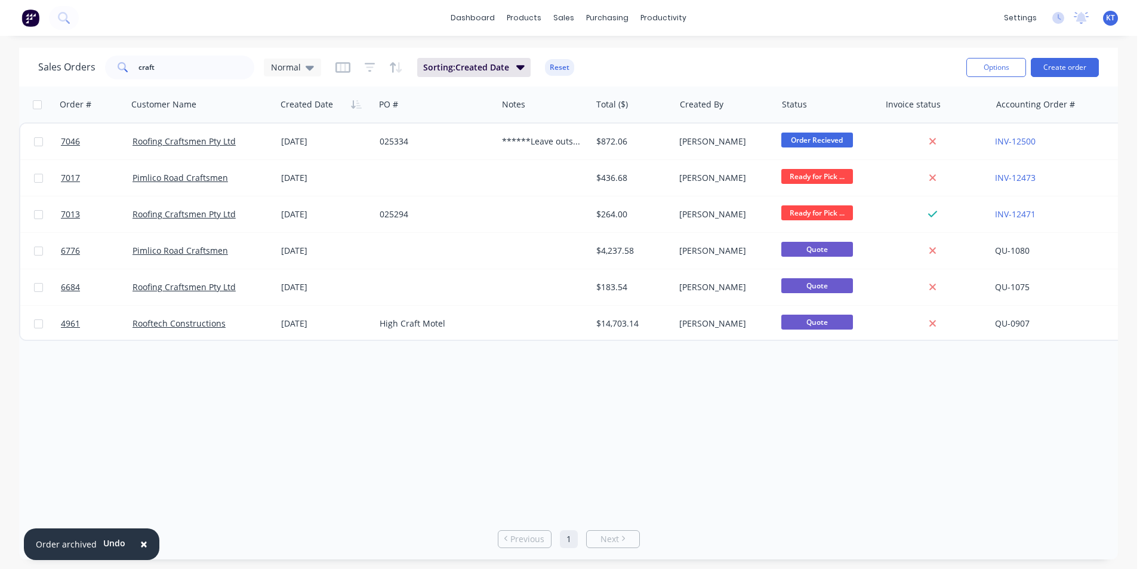
click at [208, 79] on div "Sales Orders craft Normal Sorting: Created Date Reset" at bounding box center [497, 67] width 919 height 29
click at [194, 73] on input "craft" at bounding box center [197, 68] width 116 height 24
type input "newrybar"
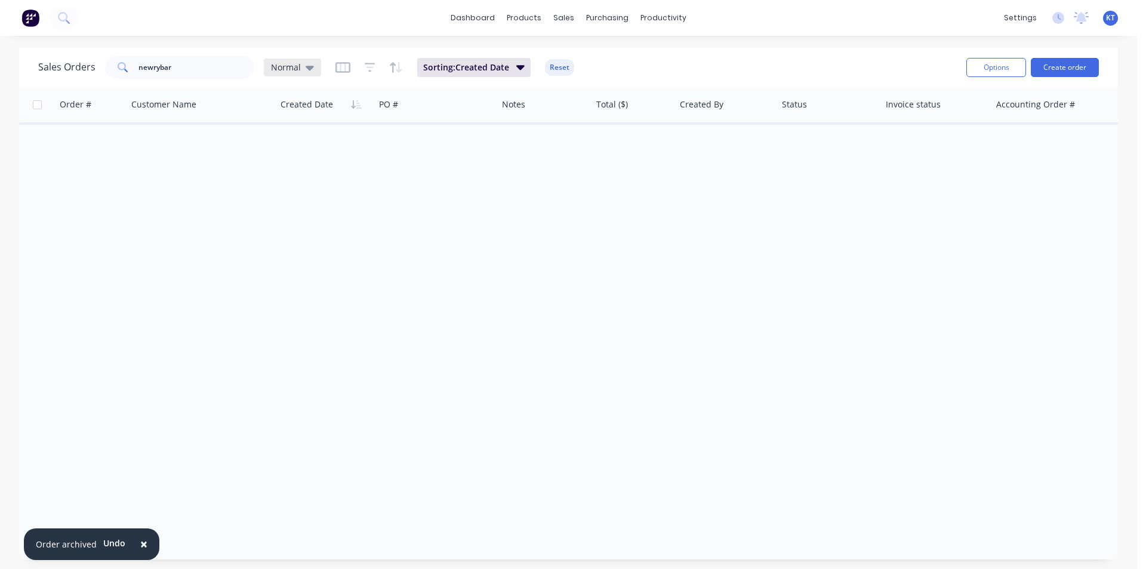
click at [306, 68] on icon at bounding box center [310, 68] width 8 height 5
click at [338, 221] on button "archived" at bounding box center [335, 217] width 136 height 14
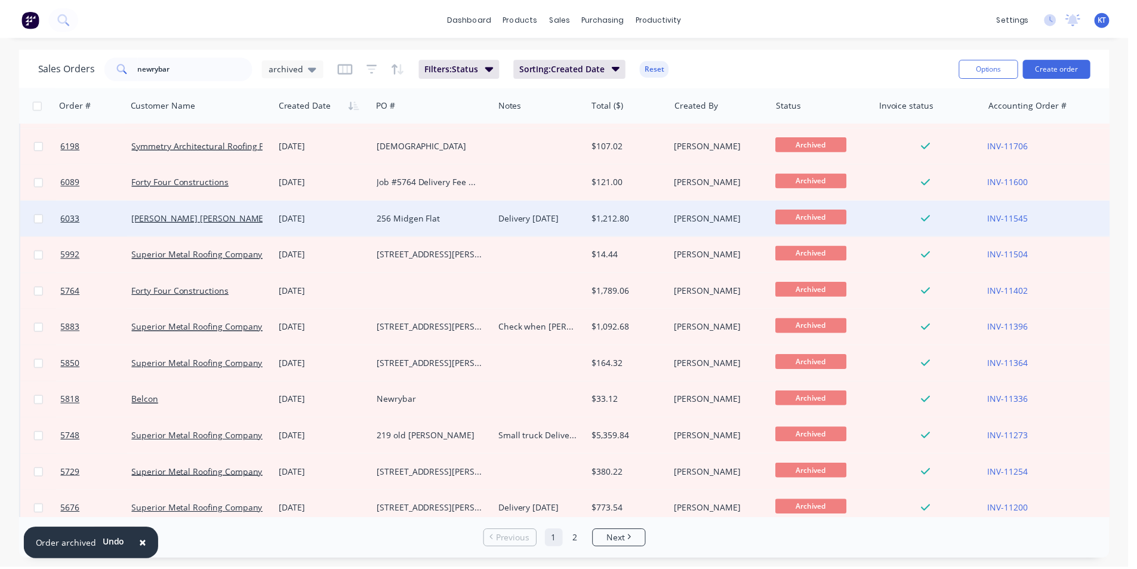
scroll to position [119, 0]
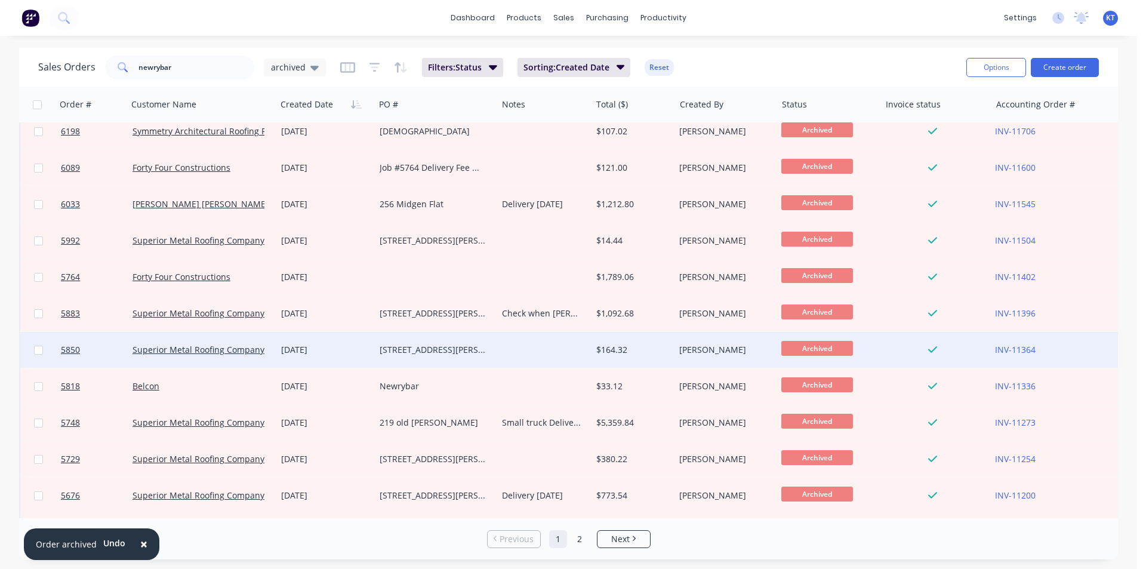
click at [441, 348] on div "[STREET_ADDRESS][PERSON_NAME]" at bounding box center [433, 350] width 107 height 12
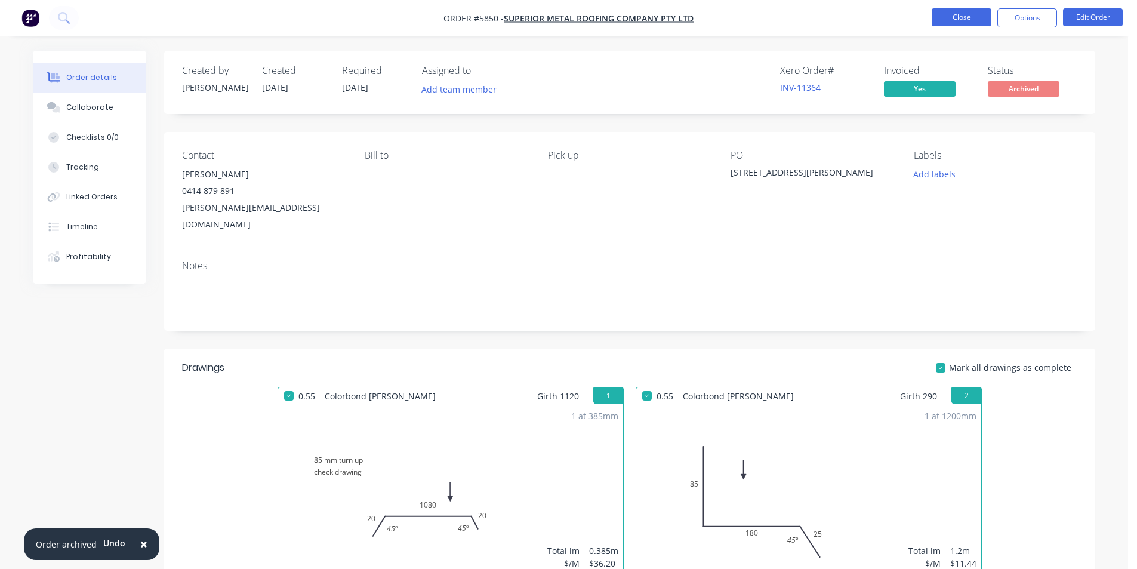
click at [976, 18] on button "Close" at bounding box center [962, 17] width 60 height 18
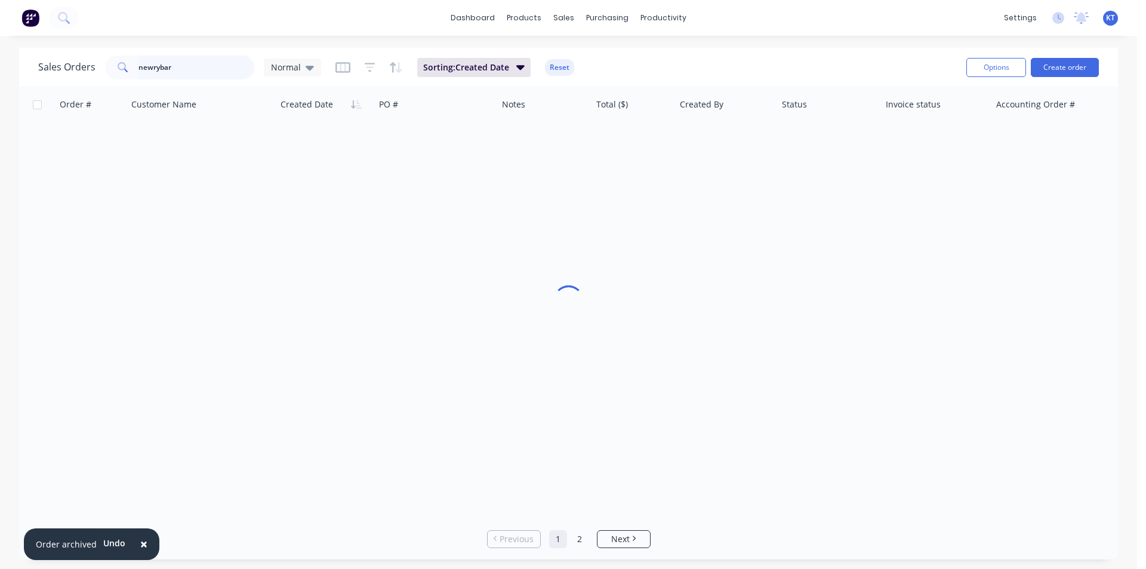
click at [187, 72] on input "newrybar" at bounding box center [197, 68] width 116 height 24
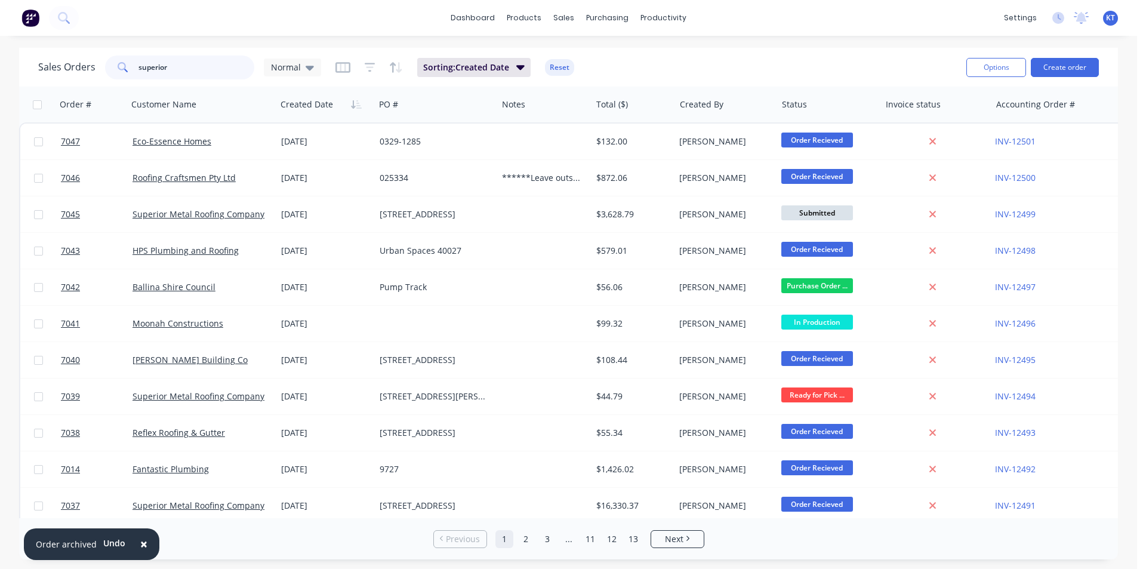
type input "superior"
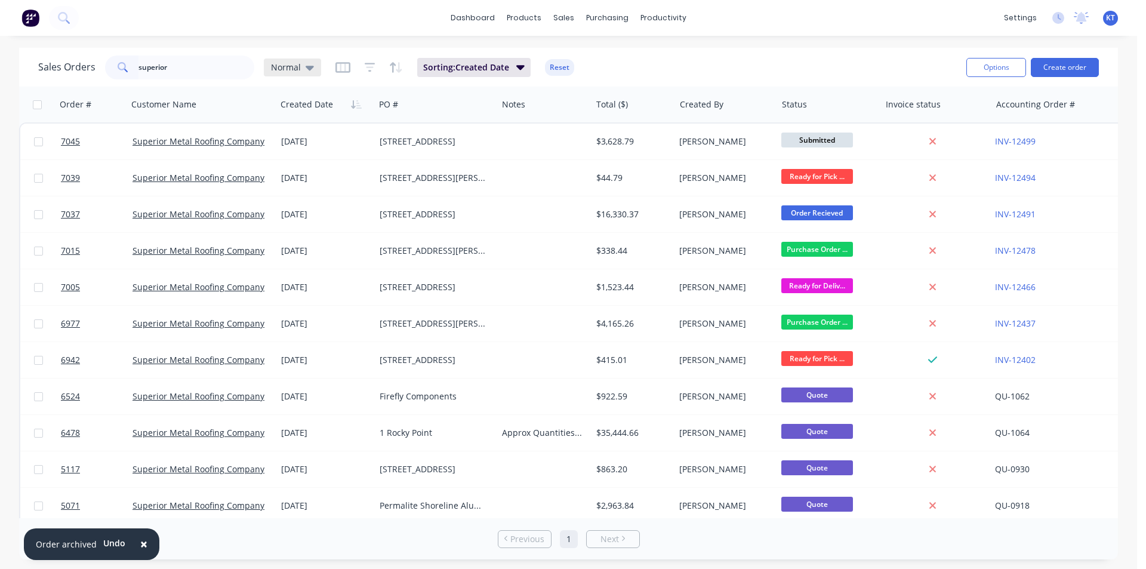
click at [317, 69] on div "Normal" at bounding box center [292, 68] width 57 height 18
click at [336, 220] on button "archived" at bounding box center [335, 217] width 136 height 14
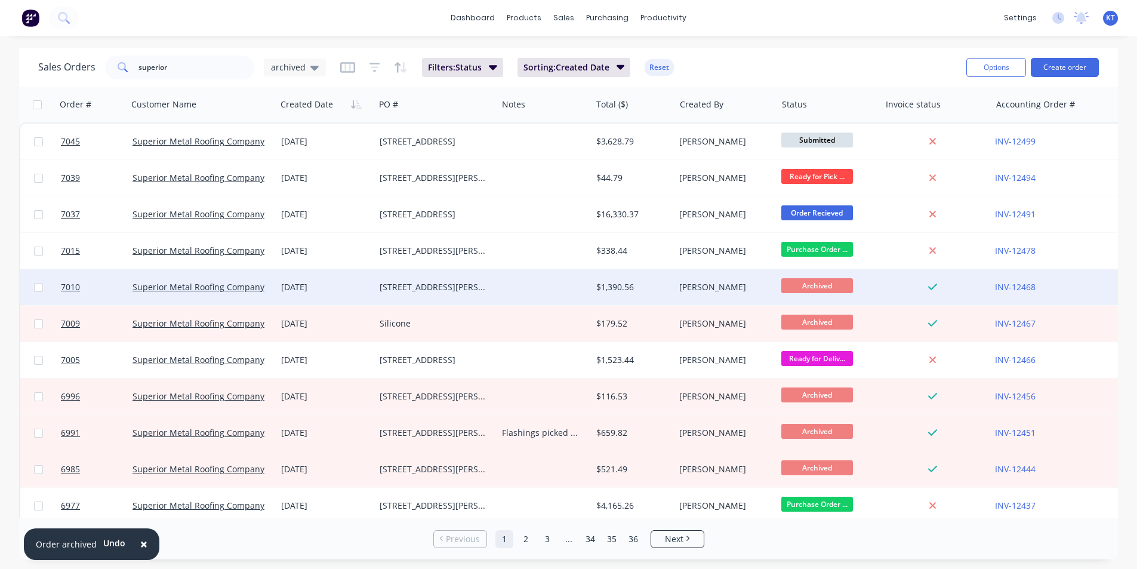
click at [515, 291] on div at bounding box center [544, 287] width 94 height 36
click at [233, 288] on link "Superior Metal Roofing Company Pty Ltd" at bounding box center [213, 286] width 161 height 11
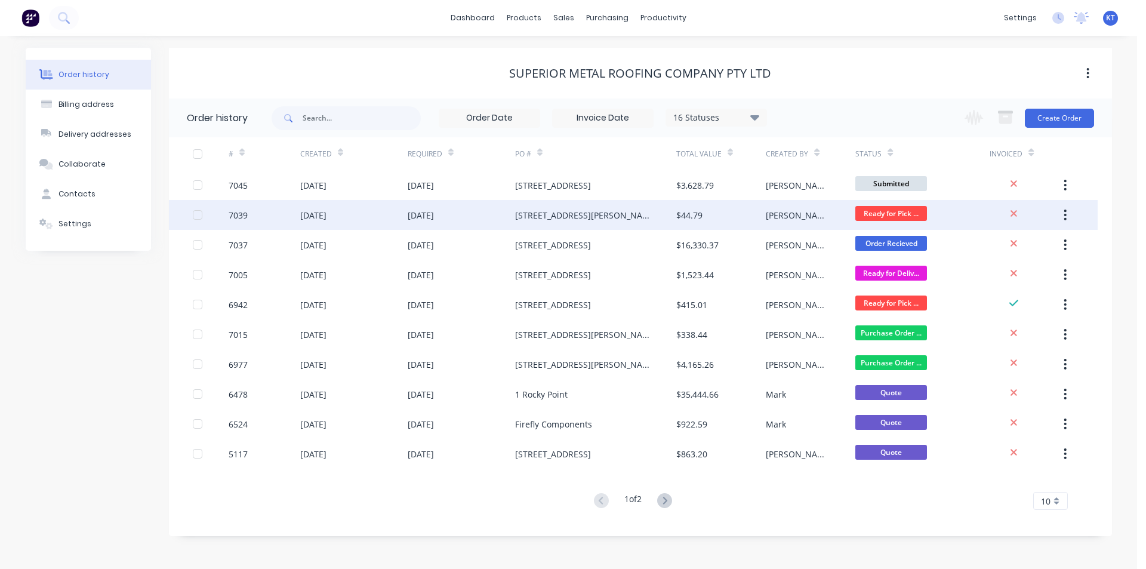
click at [612, 227] on div "[STREET_ADDRESS][PERSON_NAME]" at bounding box center [595, 215] width 161 height 30
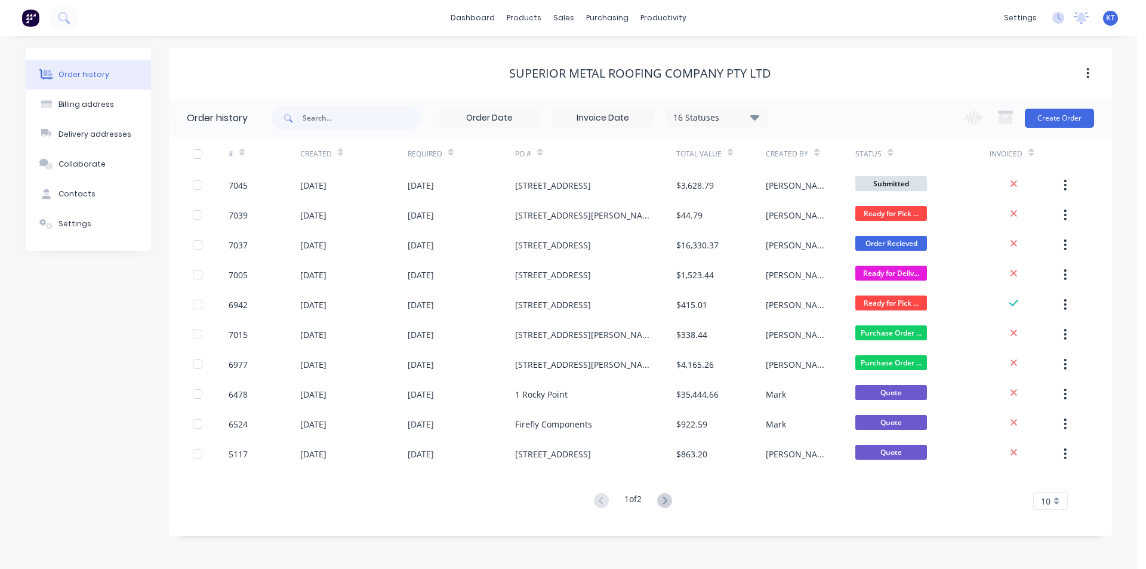
click at [761, 114] on div "16 Statuses" at bounding box center [716, 117] width 100 height 13
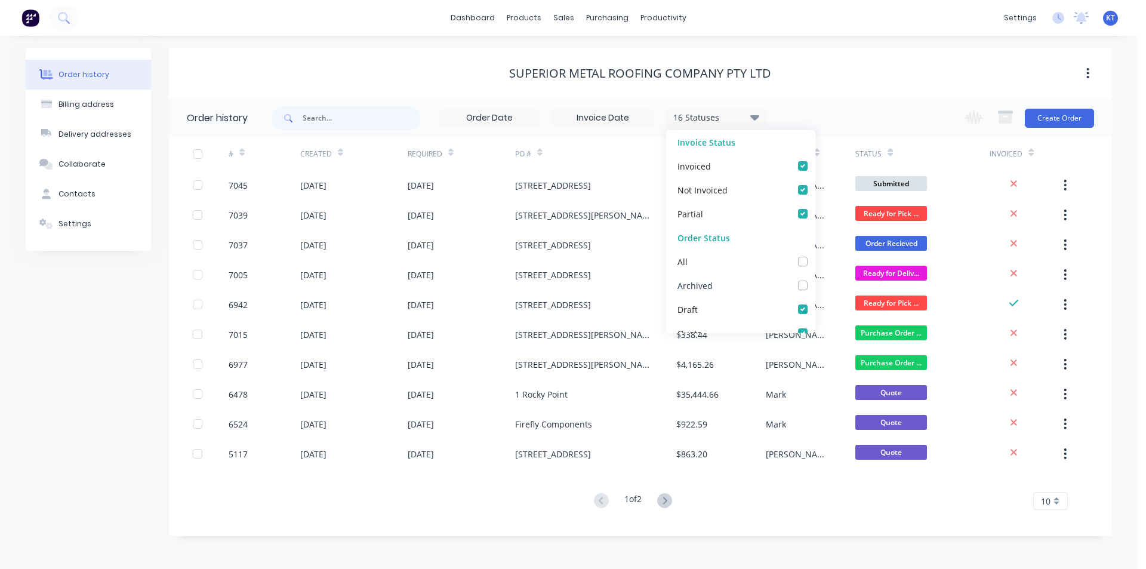
click at [815, 279] on label at bounding box center [815, 279] width 0 height 0
click at [815, 281] on input "checkbox" at bounding box center [820, 284] width 10 height 11
checkbox input "true"
click at [797, 515] on div "# Created Required PO # Total Value Created By Status Invoiced 7045 [DATE] [DAT…" at bounding box center [633, 330] width 929 height 387
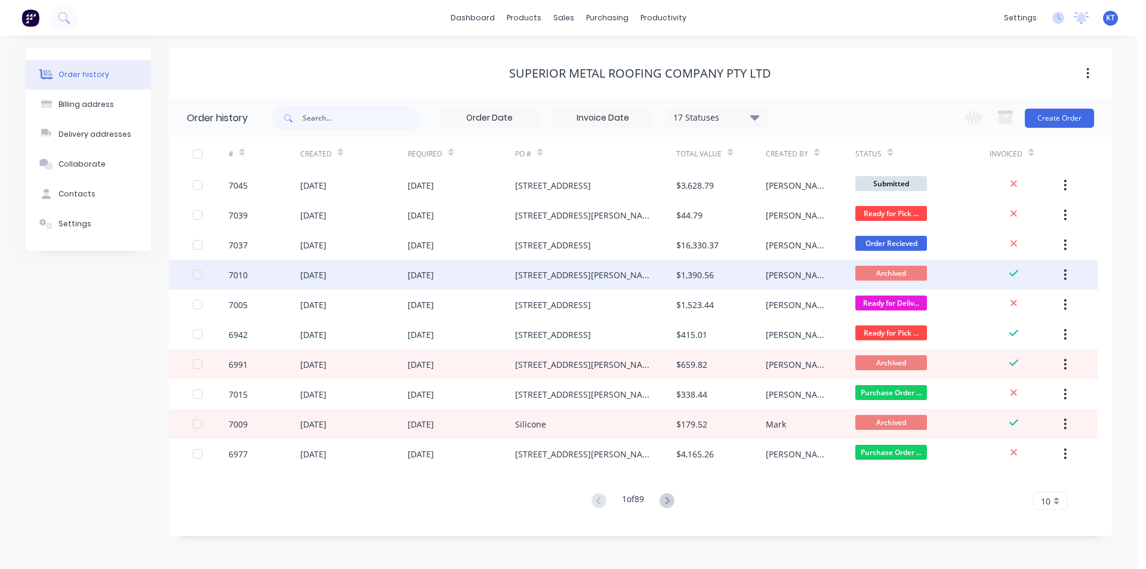
click at [516, 285] on div "[STREET_ADDRESS][PERSON_NAME]" at bounding box center [595, 275] width 161 height 30
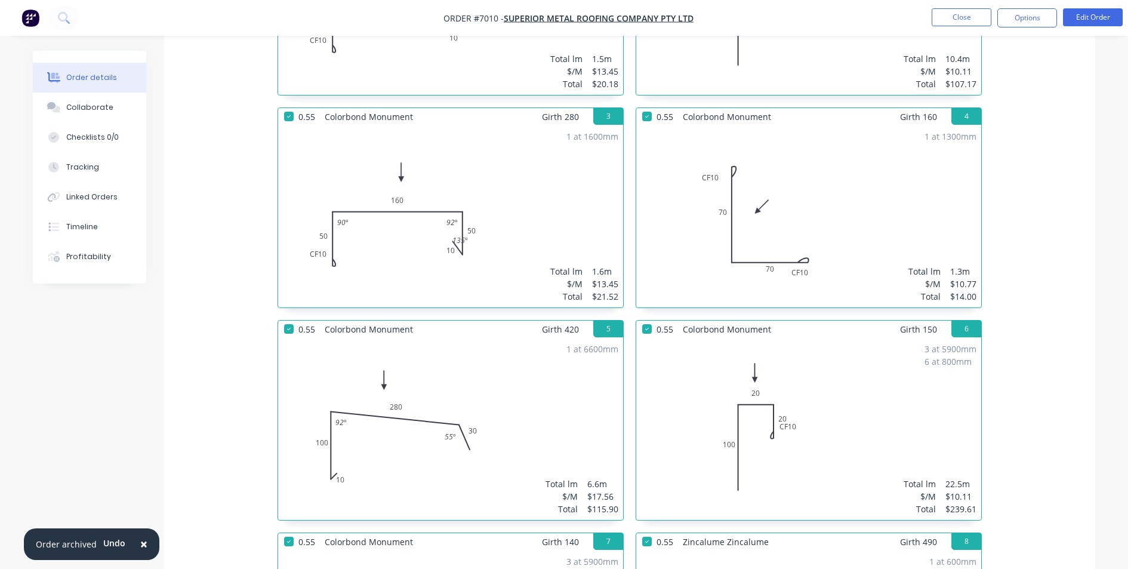
scroll to position [457, 0]
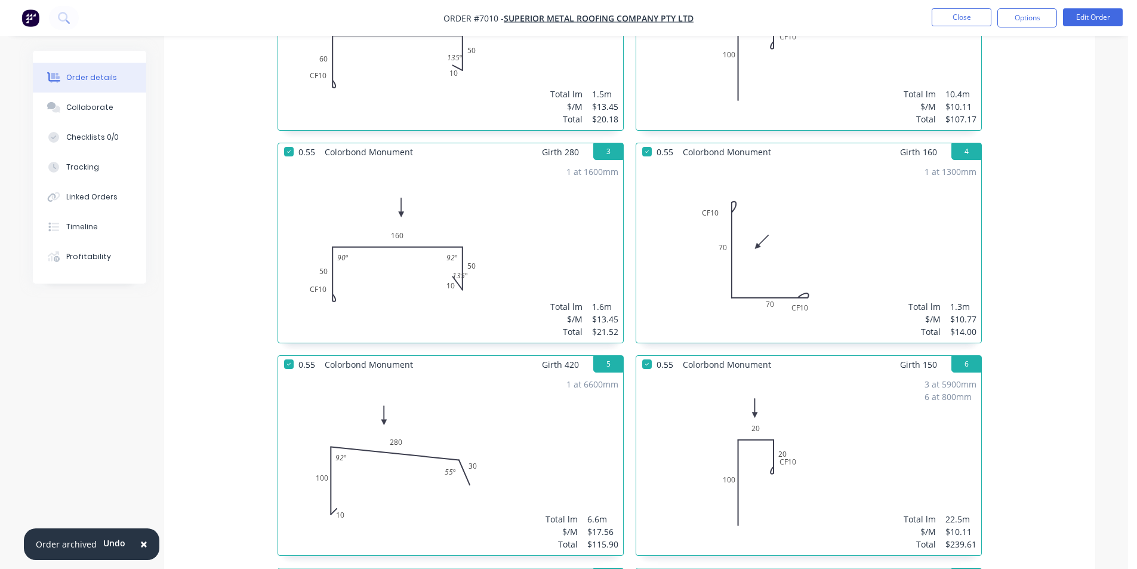
click at [878, 451] on div "3 at 5900mm 6 at 800mm Total lm $/M Total 22.5m $10.11 $239.61" at bounding box center [808, 464] width 345 height 182
click at [895, 396] on div "3 at 5900mm 6 at 800mm Total lm $/M Total 22.5m $10.11 $239.61" at bounding box center [808, 464] width 345 height 182
click at [1047, 19] on button "Options" at bounding box center [1028, 17] width 60 height 19
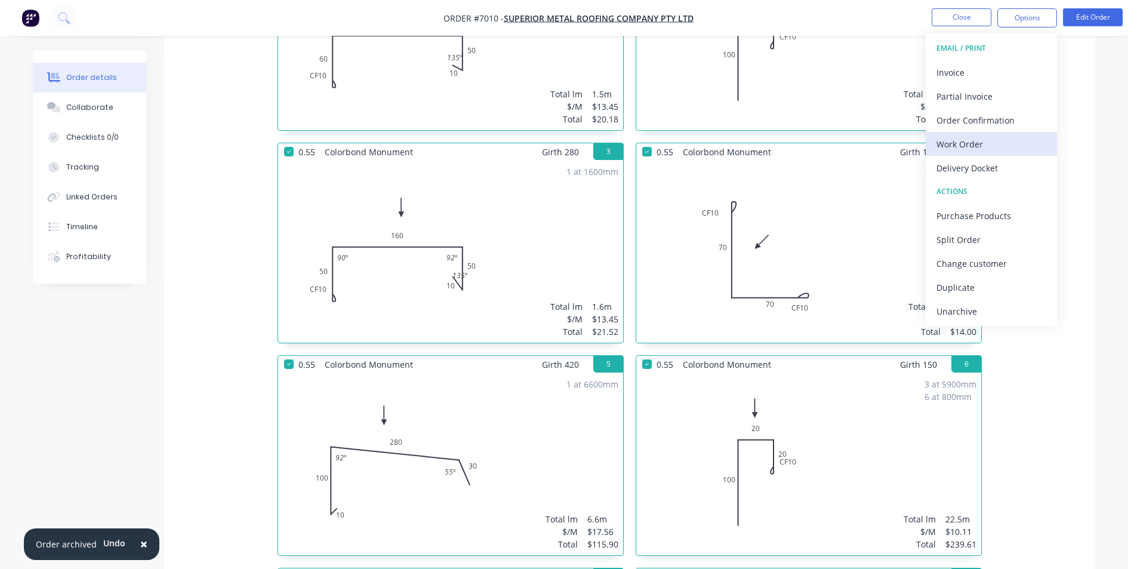
click at [984, 150] on div "Work Order" at bounding box center [992, 144] width 110 height 17
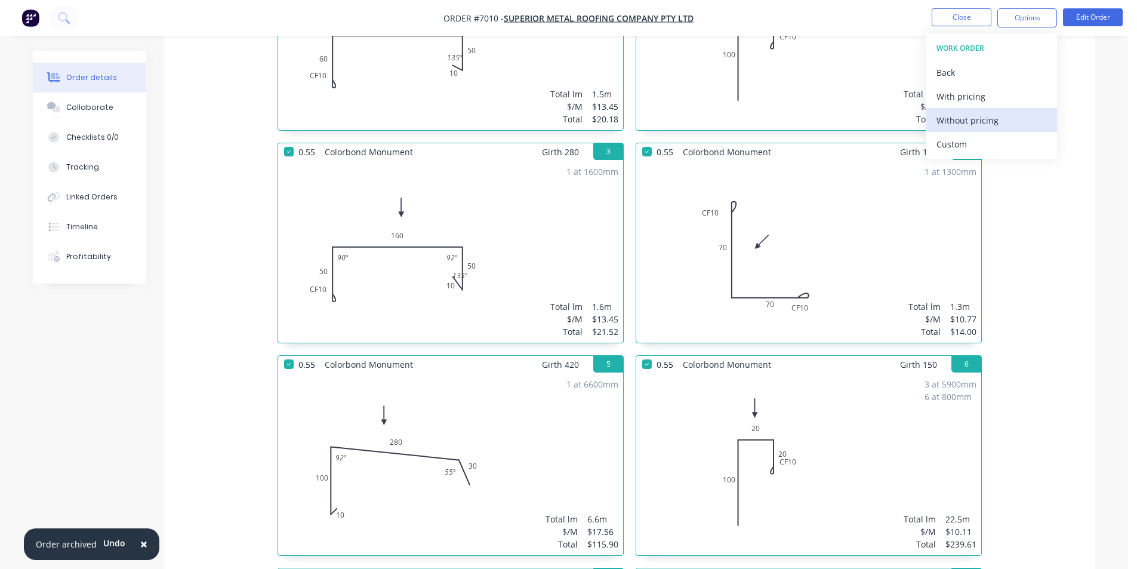
click at [974, 116] on div "Without pricing" at bounding box center [992, 120] width 110 height 17
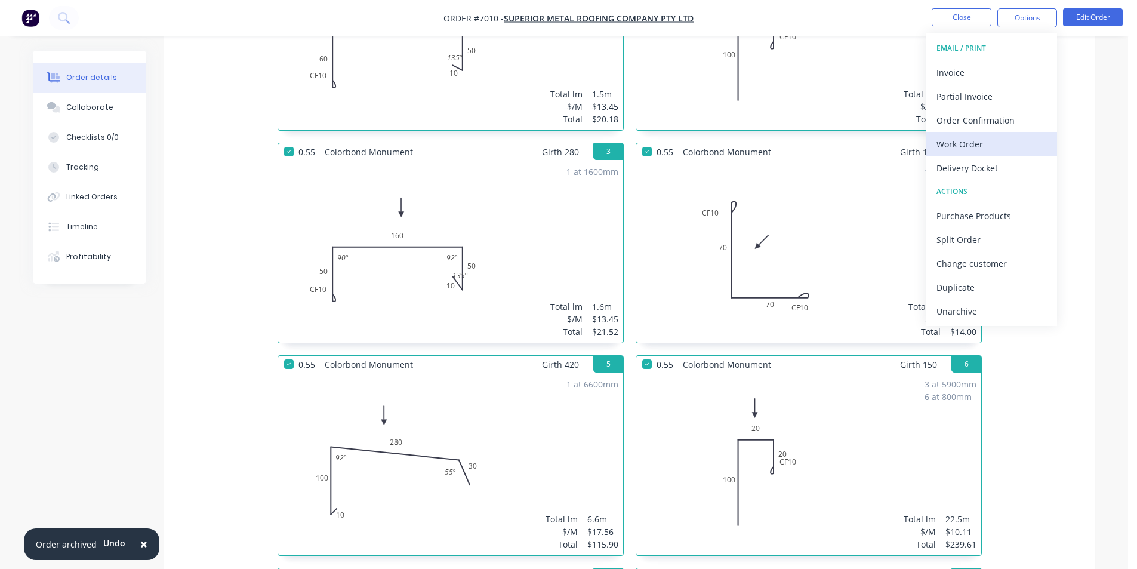
click at [948, 155] on button "Work Order" at bounding box center [991, 144] width 131 height 24
click at [955, 148] on div "Custom" at bounding box center [992, 144] width 110 height 17
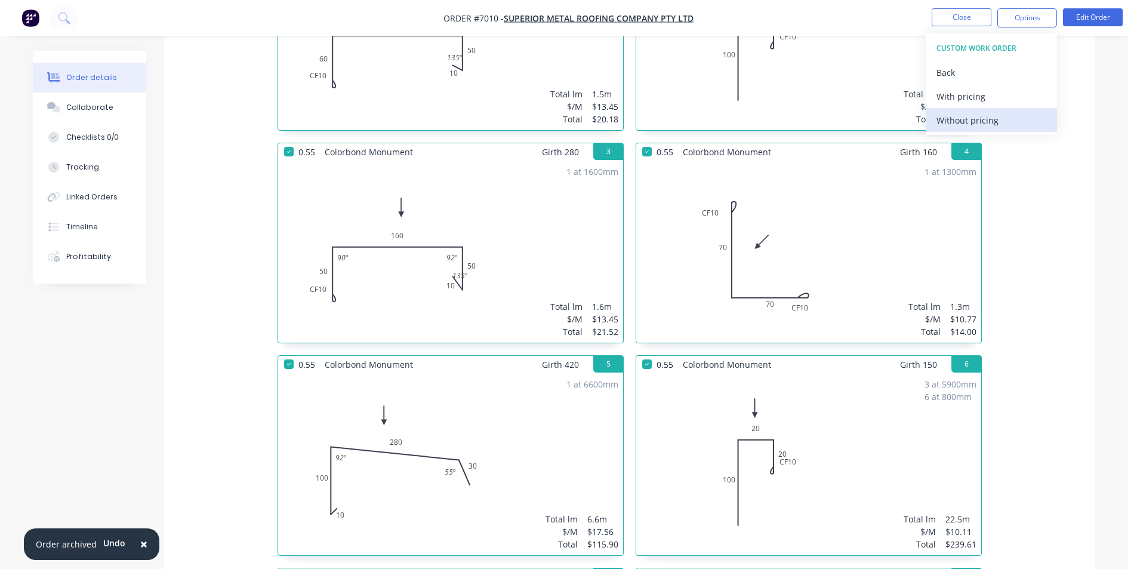
click at [953, 123] on div "Without pricing" at bounding box center [992, 120] width 110 height 17
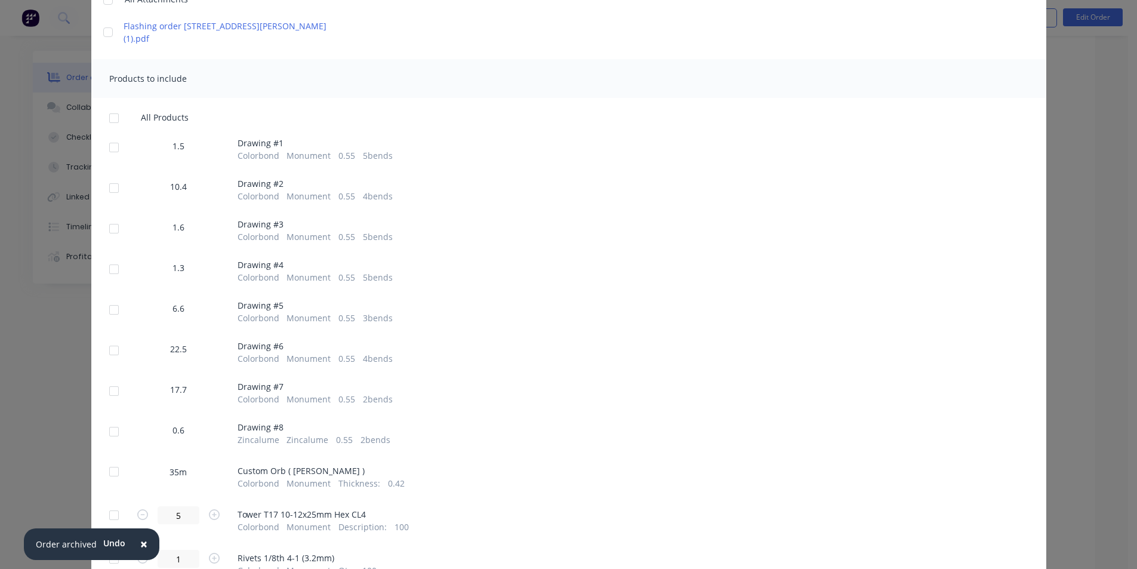
scroll to position [179, 0]
click at [113, 347] on div at bounding box center [114, 348] width 24 height 24
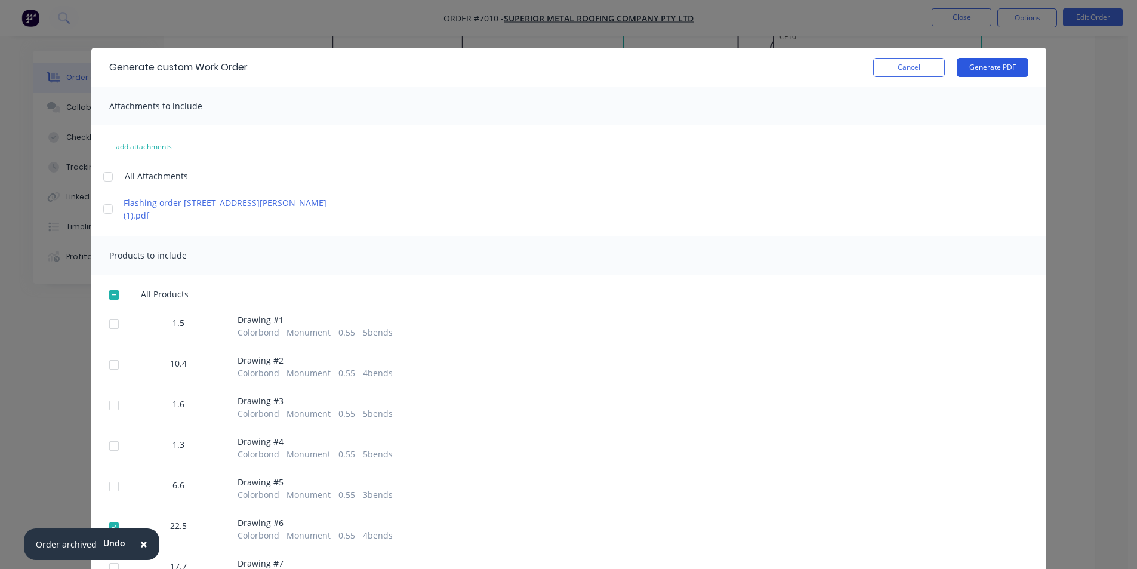
click at [989, 65] on button "Generate PDF" at bounding box center [993, 67] width 72 height 19
click at [896, 64] on button "Cancel" at bounding box center [909, 67] width 72 height 19
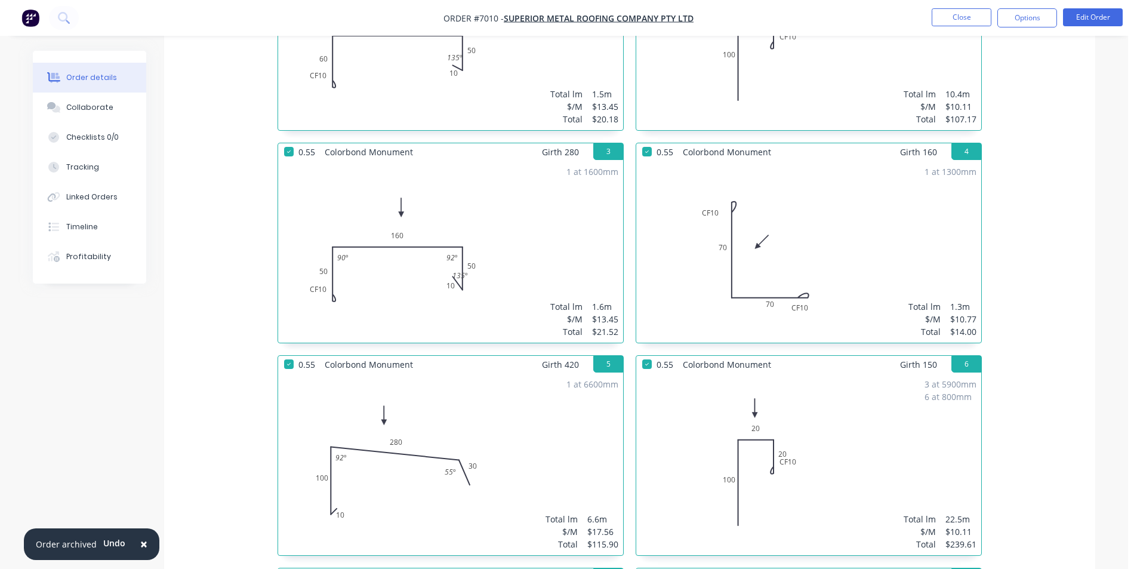
click at [975, 27] on nav "Order #7010 - Superior Metal Roofing Company Pty Ltd Close Options Edit Order" at bounding box center [568, 18] width 1137 height 36
click at [976, 21] on button "Close" at bounding box center [962, 17] width 60 height 18
